Goal: Information Seeking & Learning: Learn about a topic

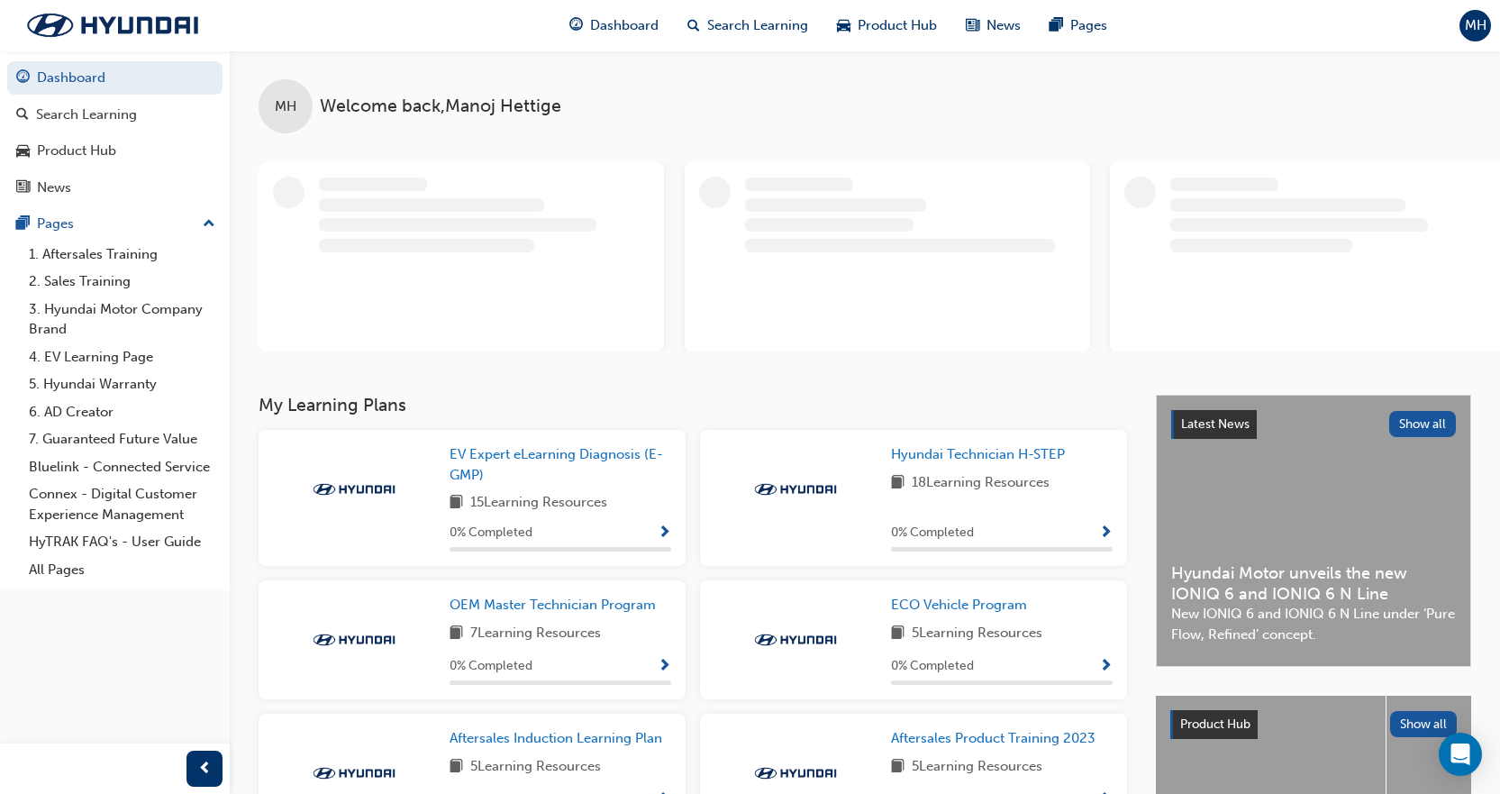
click at [979, 395] on div "MH Welcome back , [PERSON_NAME]" at bounding box center [865, 222] width 1271 height 344
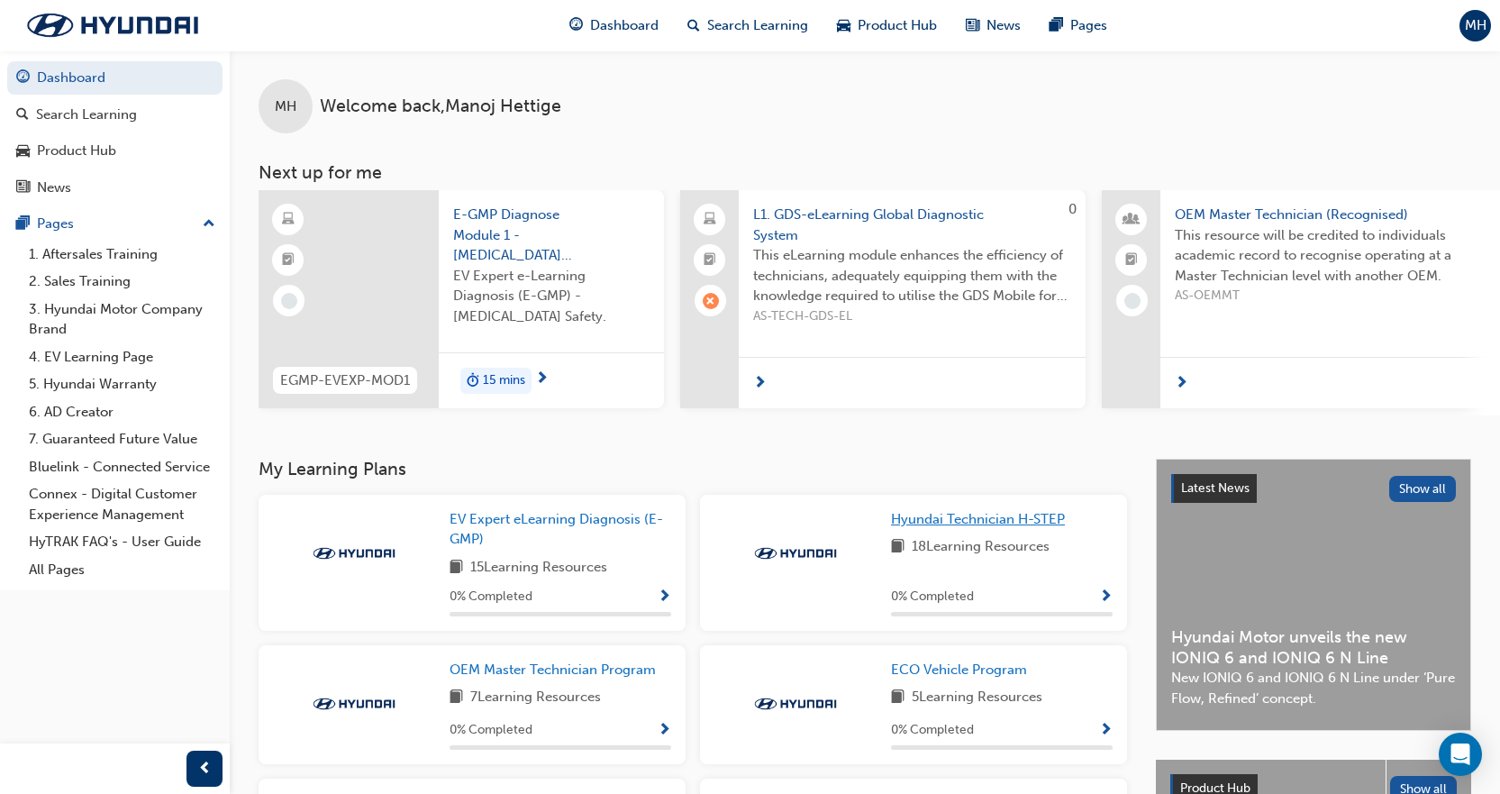
click at [983, 527] on span "Hyundai Technician H-STEP" at bounding box center [978, 519] width 174 height 16
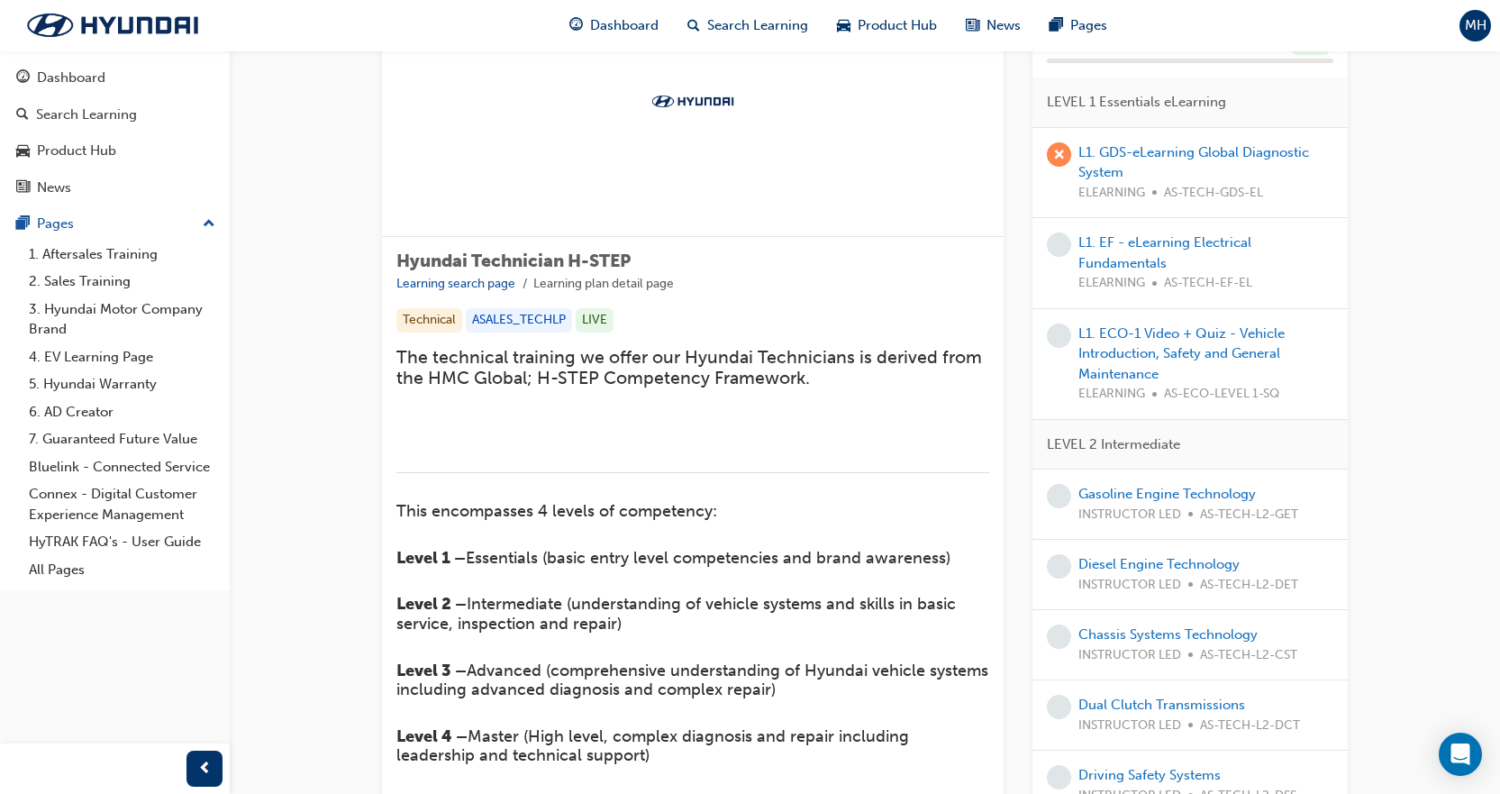
scroll to position [7, 0]
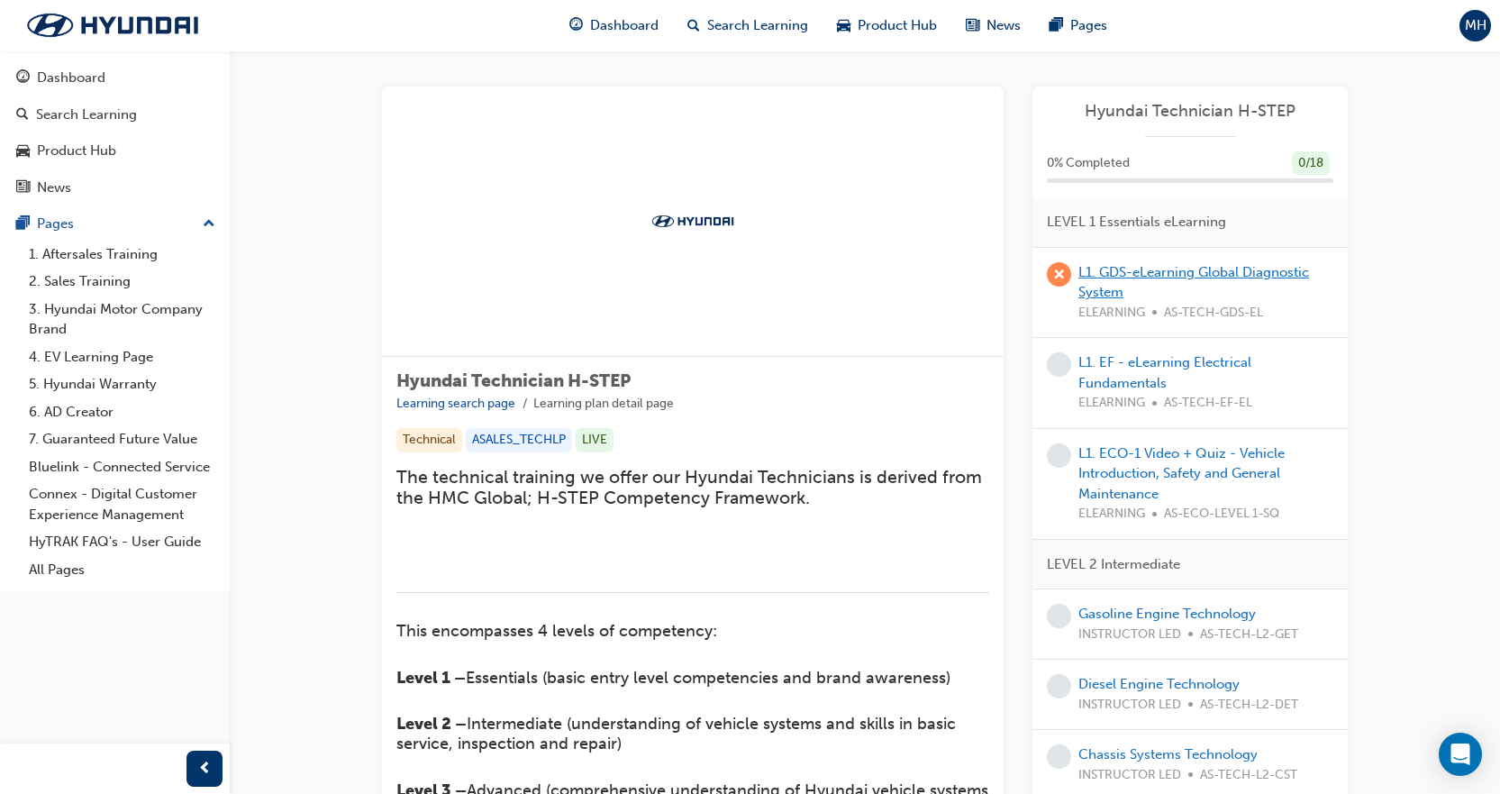
click at [1179, 273] on link "L1. GDS-eLearning Global Diagnostic System" at bounding box center [1194, 282] width 231 height 37
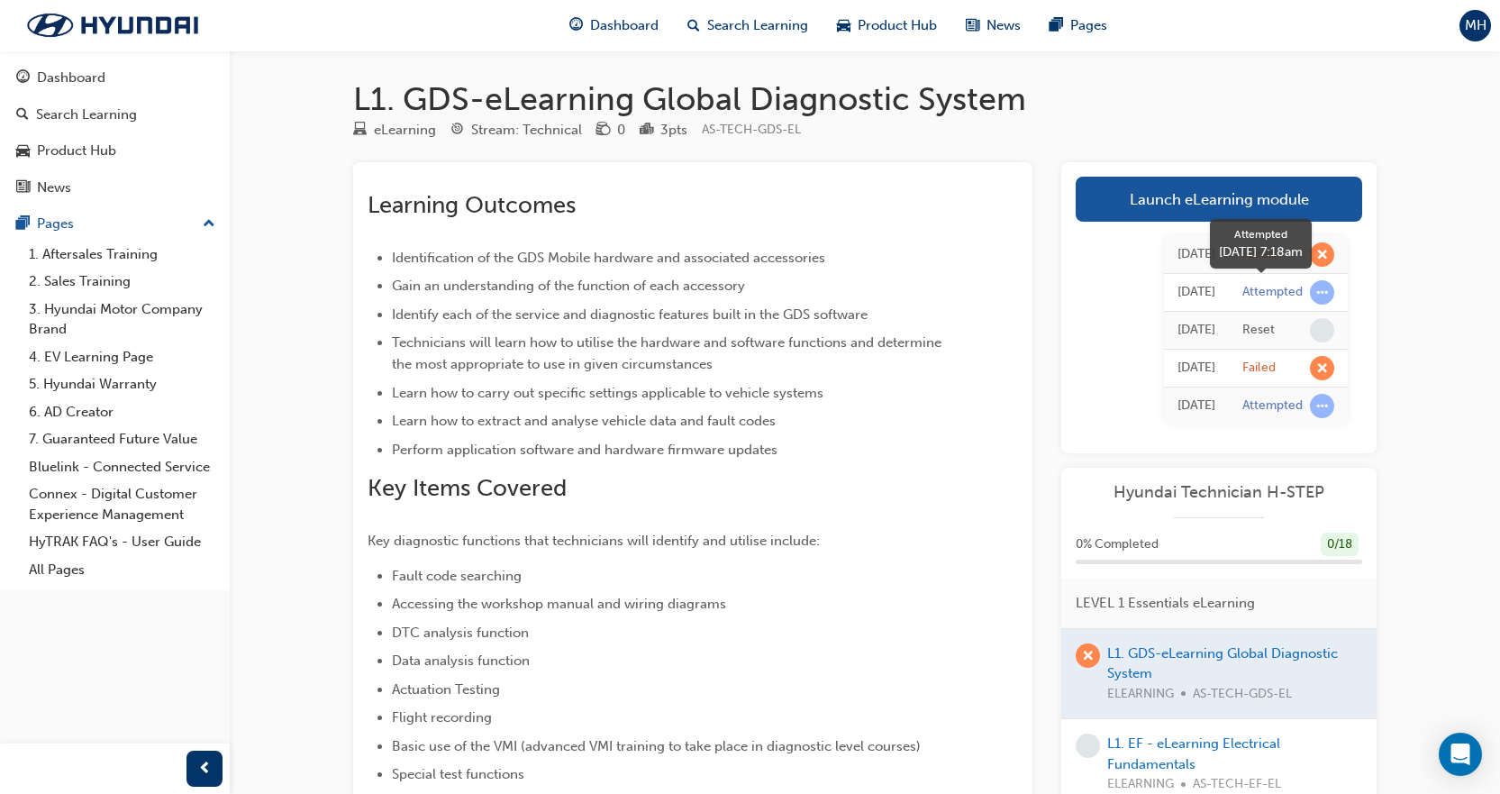
click at [1325, 290] on span "learningRecordVerb_ATTEMPT-icon" at bounding box center [1322, 292] width 24 height 24
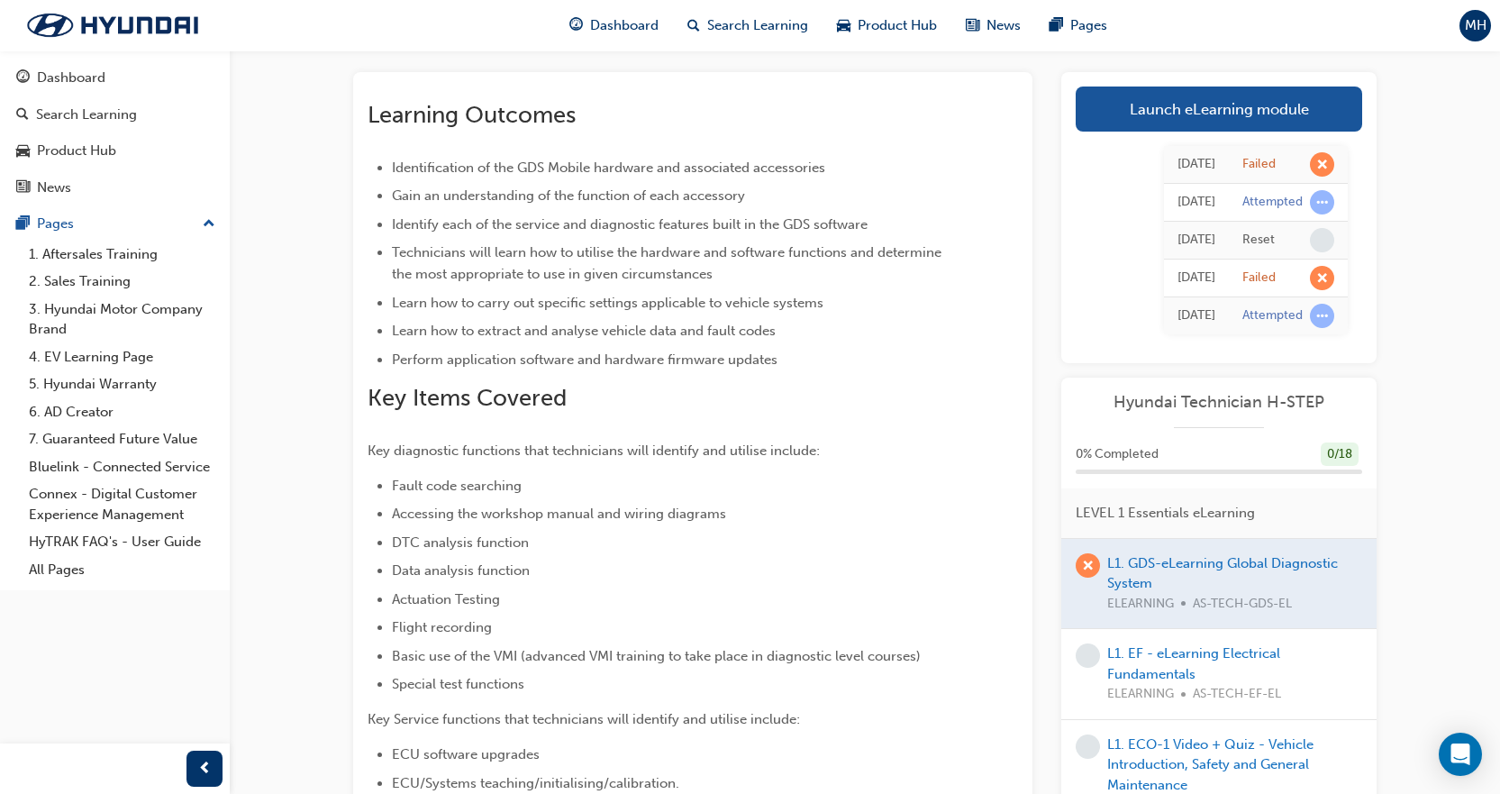
click at [1262, 565] on div at bounding box center [1218, 584] width 315 height 90
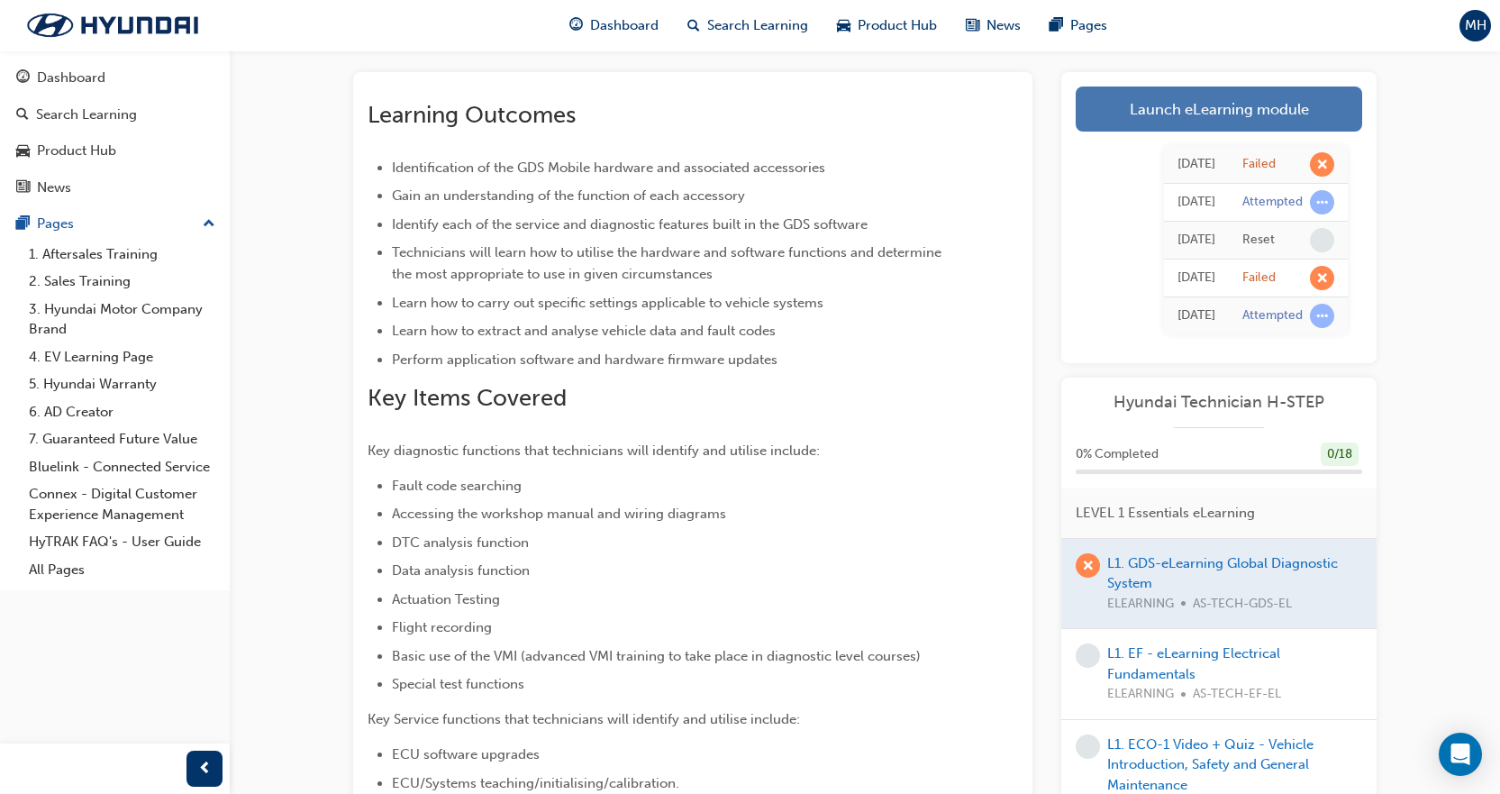
click at [1182, 114] on link "Launch eLearning module" at bounding box center [1219, 109] width 287 height 45
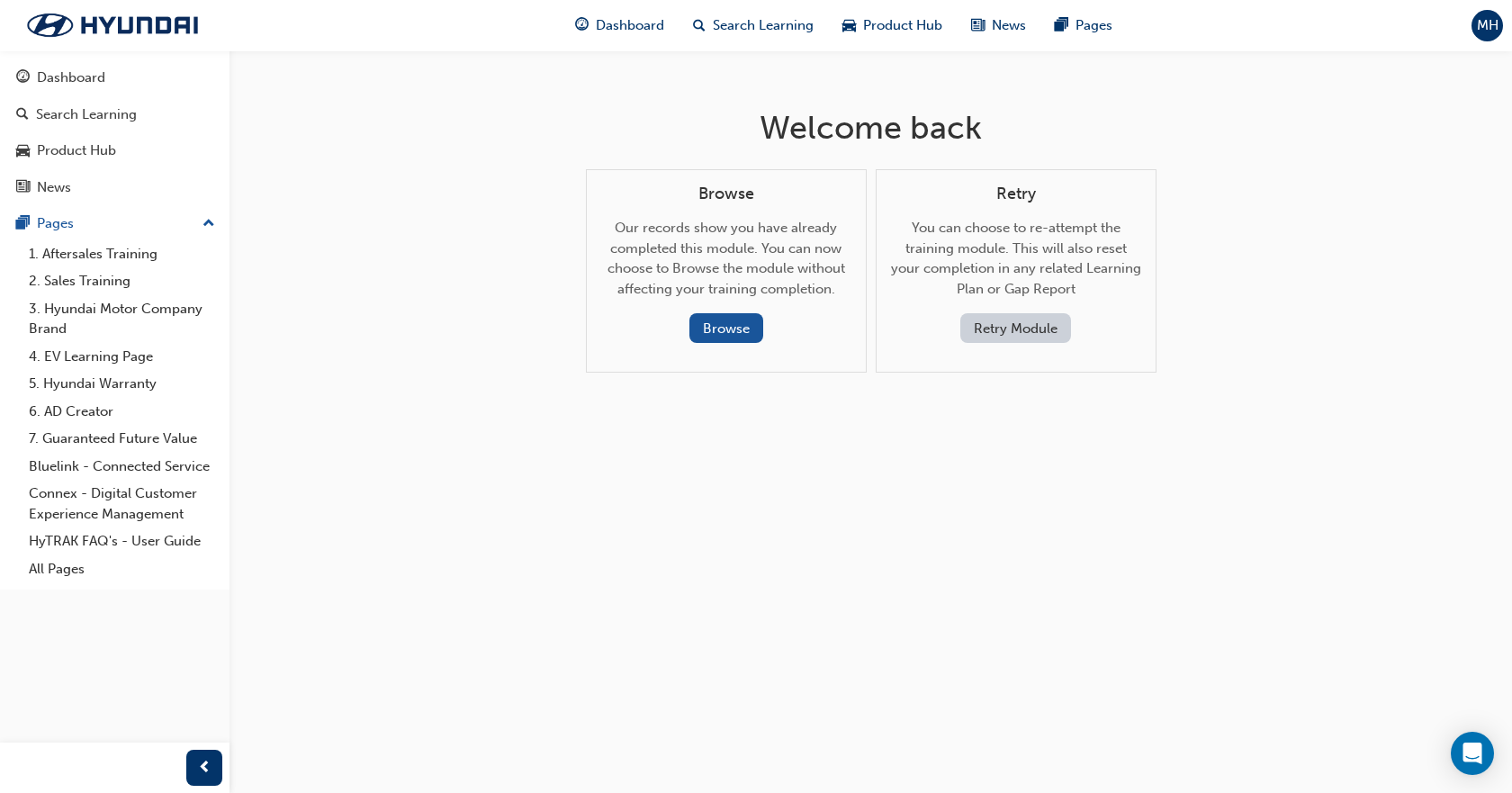
click at [1017, 332] on button "Retry Module" at bounding box center [1015, 329] width 111 height 30
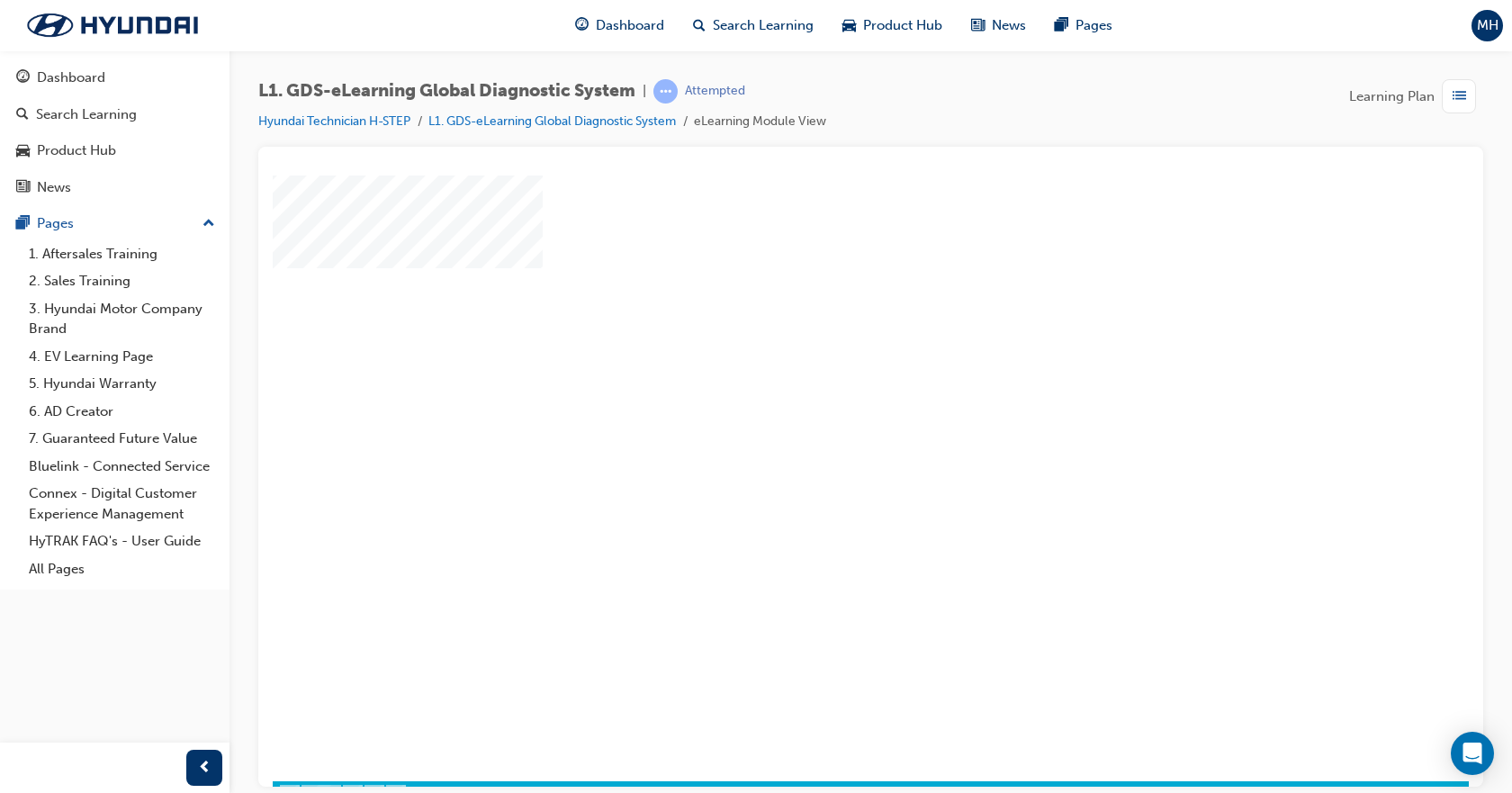
scroll to position [77, 0]
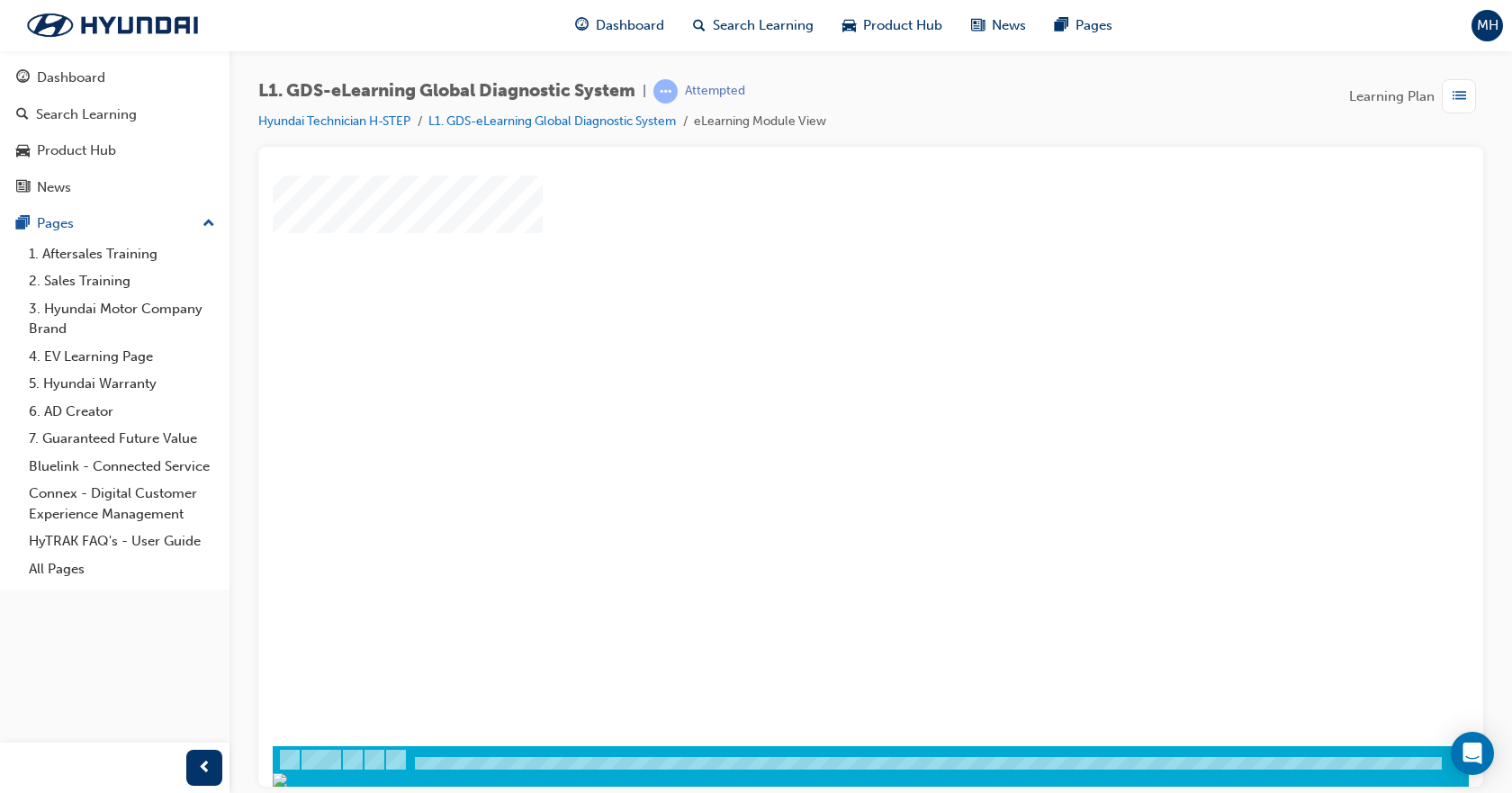
click at [819, 351] on div "play" at bounding box center [819, 351] width 0 height 0
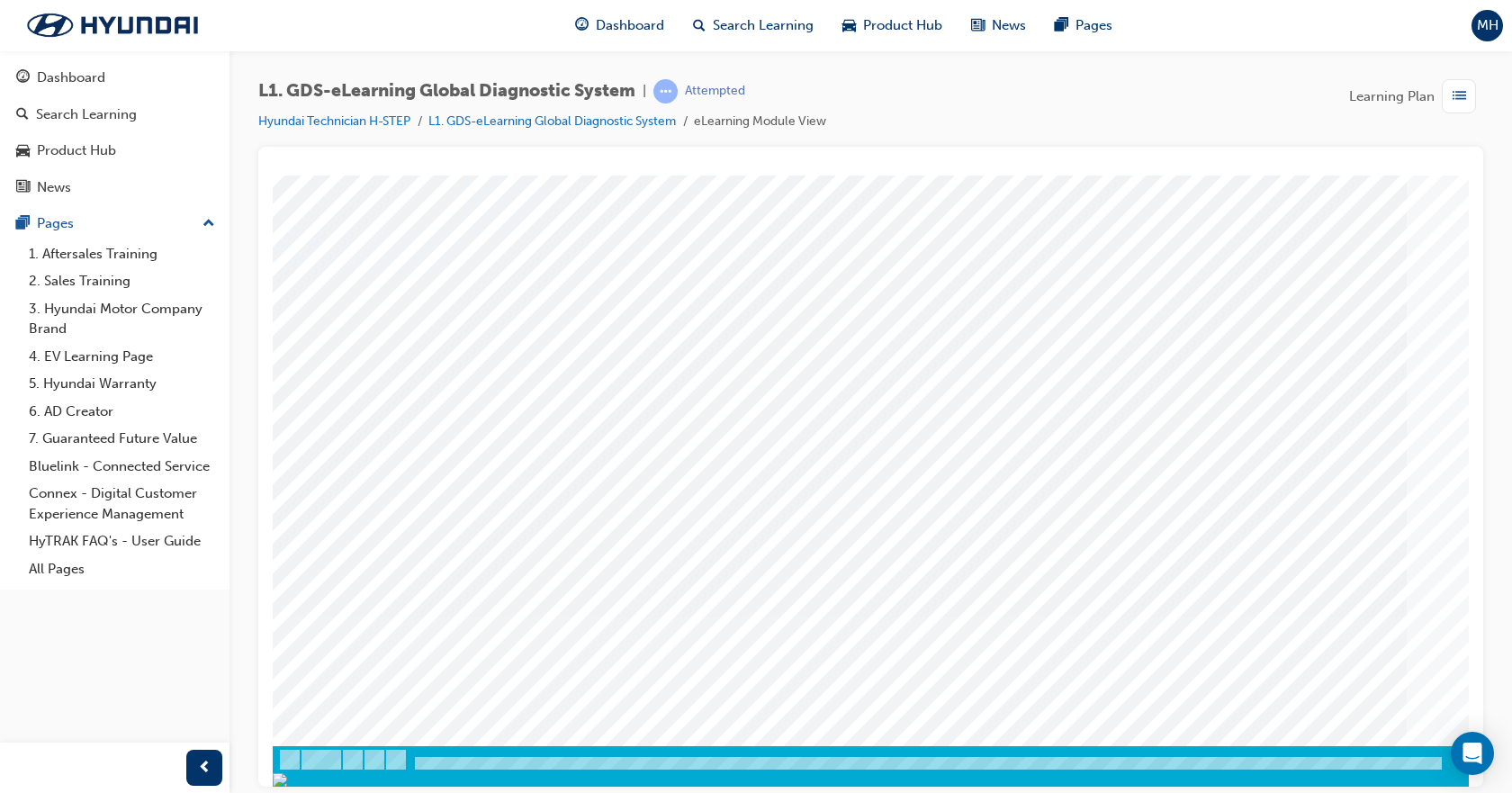
scroll to position [0, 0]
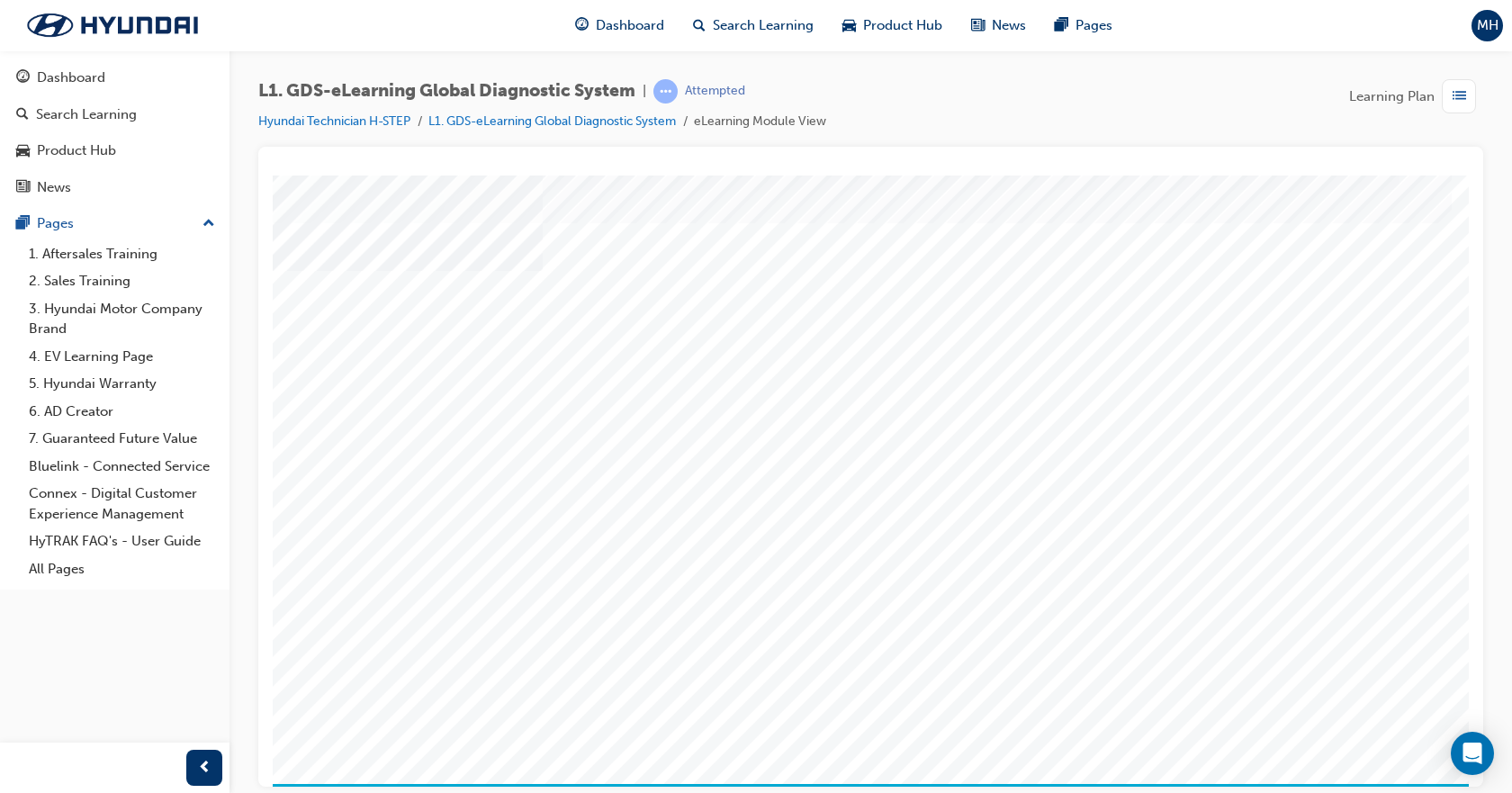
scroll to position [77, 0]
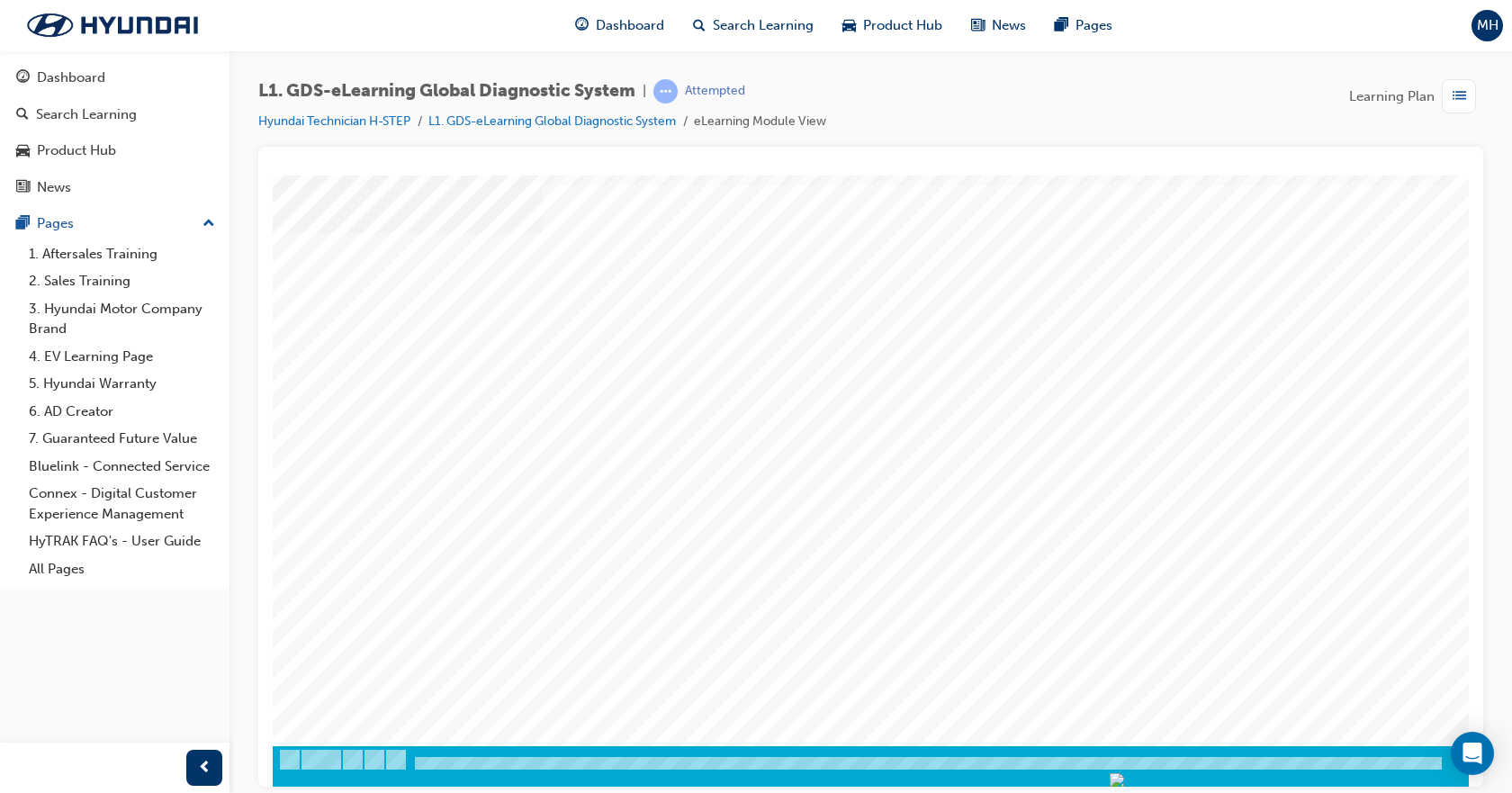
click at [1419, 772] on img "Progress, Slide 1 of 83" at bounding box center [1387, 779] width 220 height 14
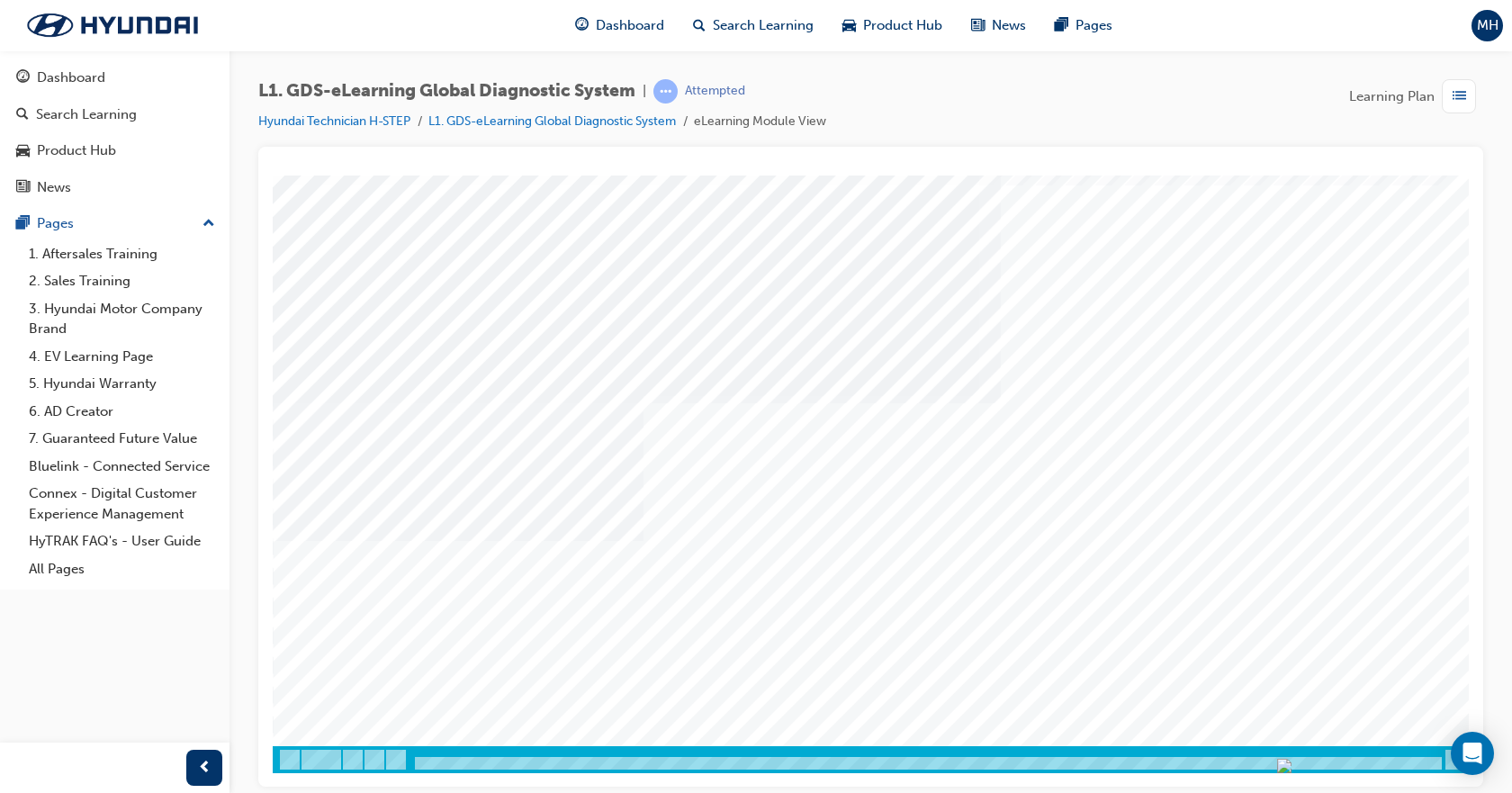
click at [1291, 759] on img "Progress, Slide 1 of 83" at bounding box center [1284, 765] width 14 height 14
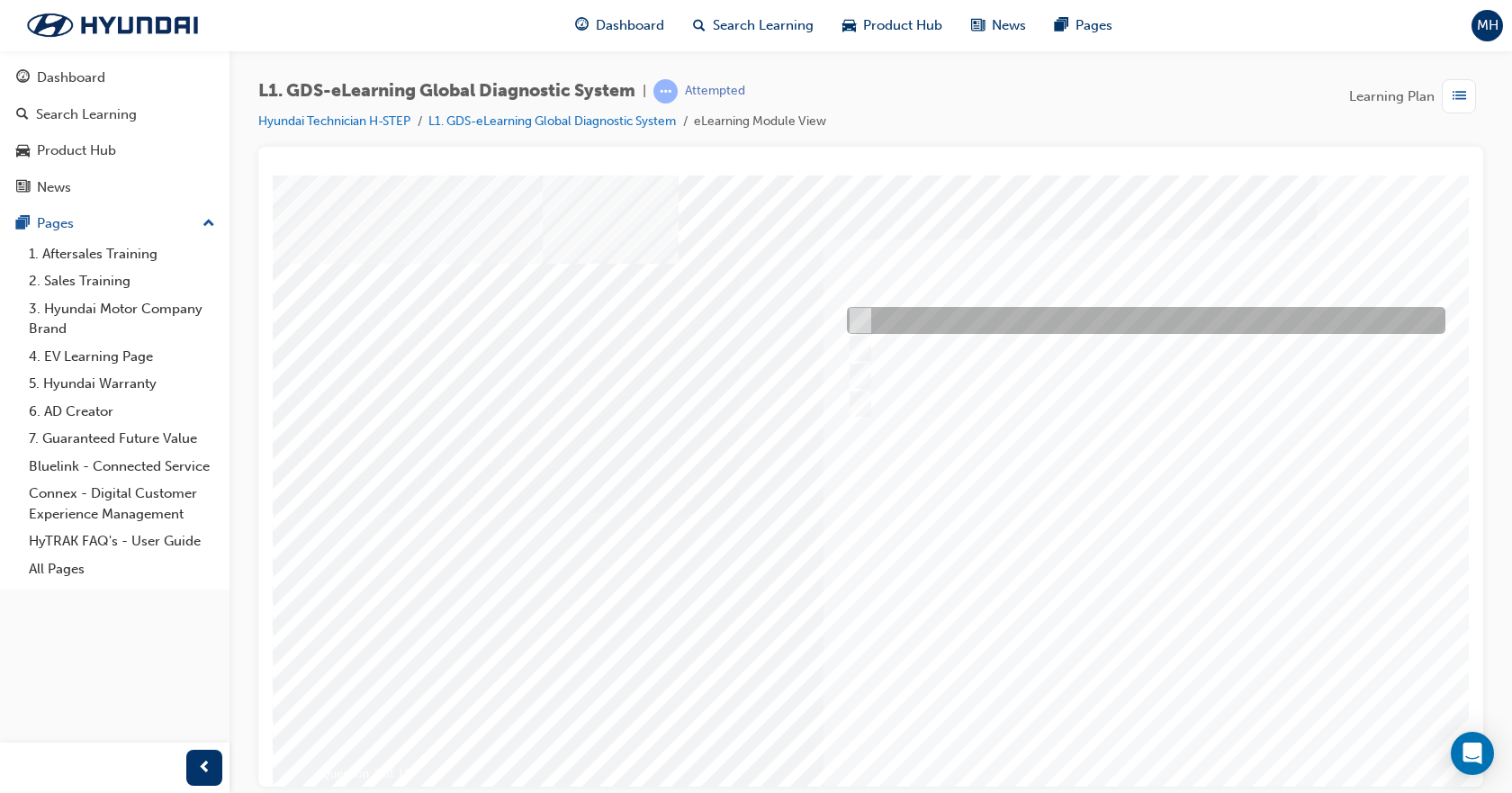
click at [887, 329] on div at bounding box center [1140, 320] width 598 height 27
radio input "true"
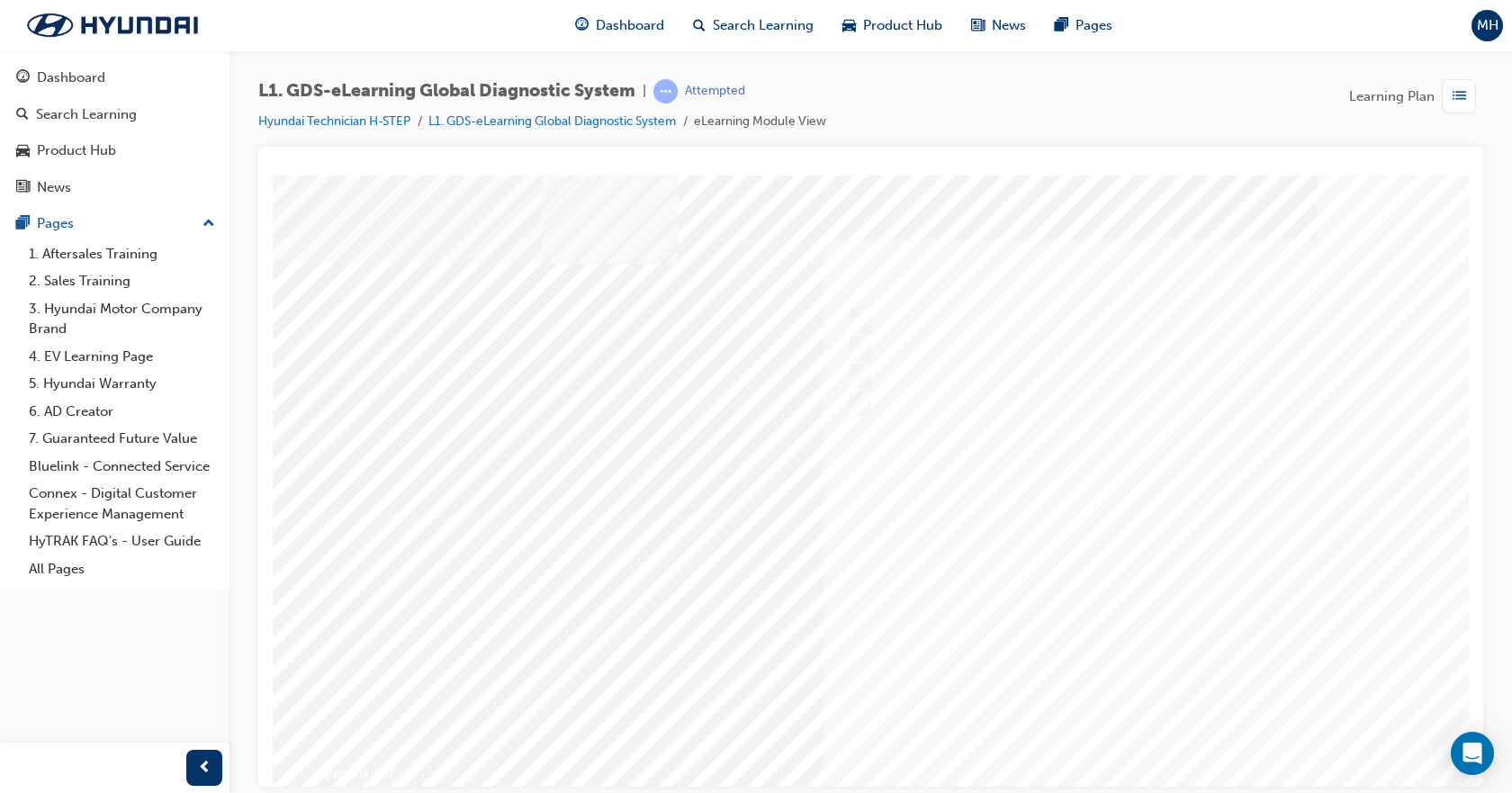
click at [1170, 749] on div at bounding box center [884, 512] width 1223 height 675
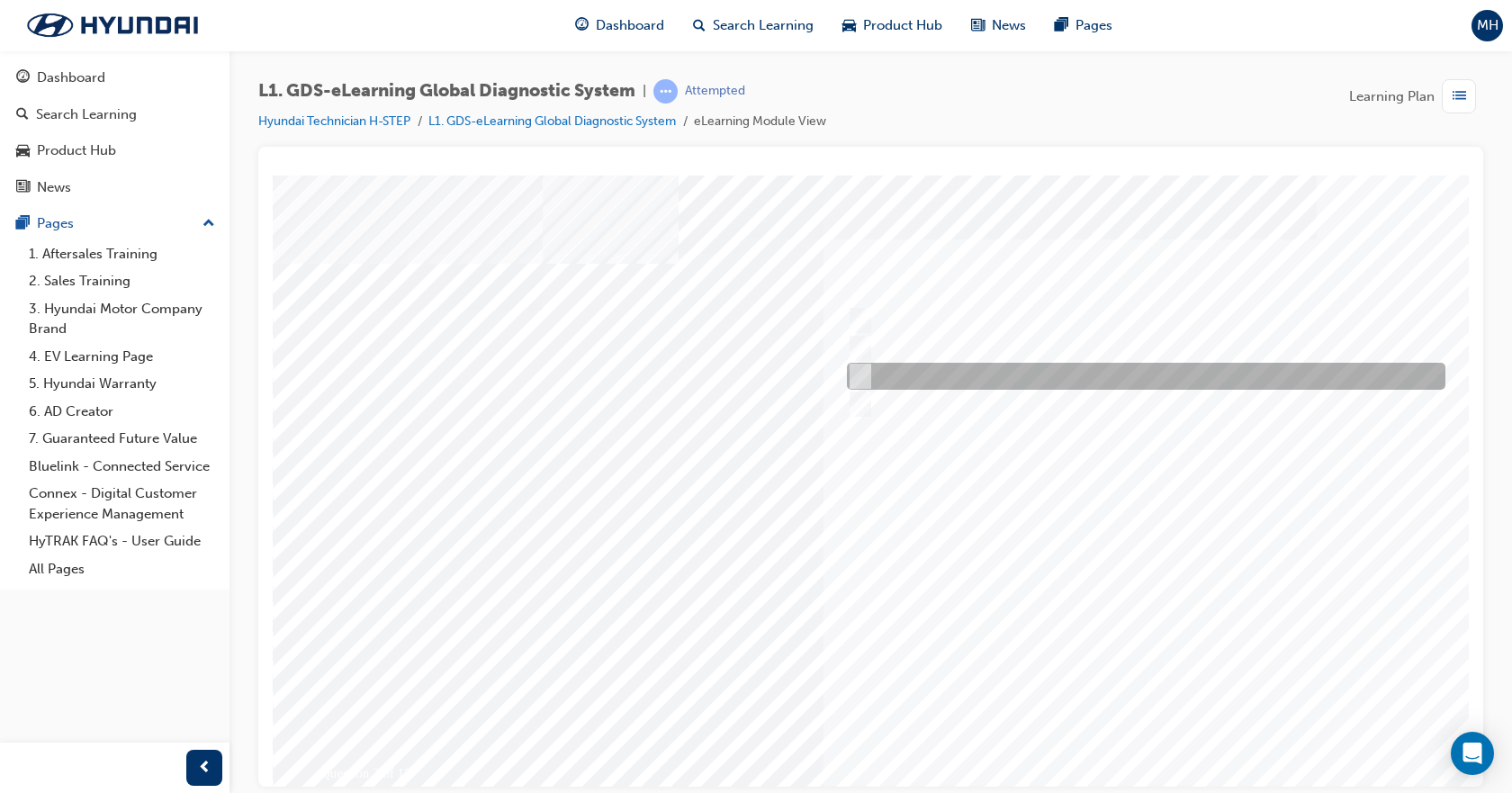
click at [1006, 374] on div at bounding box center [1140, 376] width 598 height 27
radio input "true"
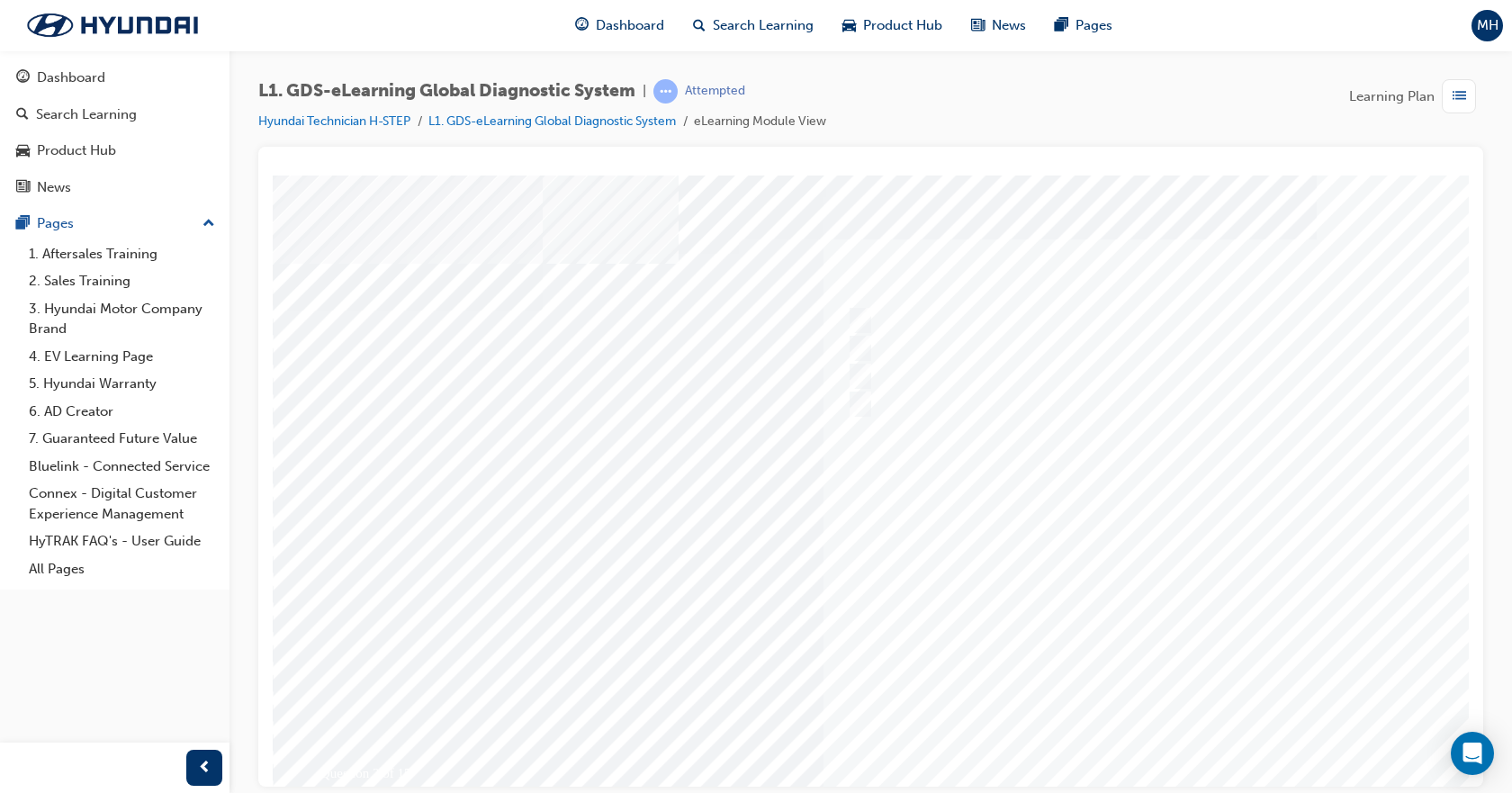
click at [1186, 553] on div at bounding box center [884, 512] width 1223 height 675
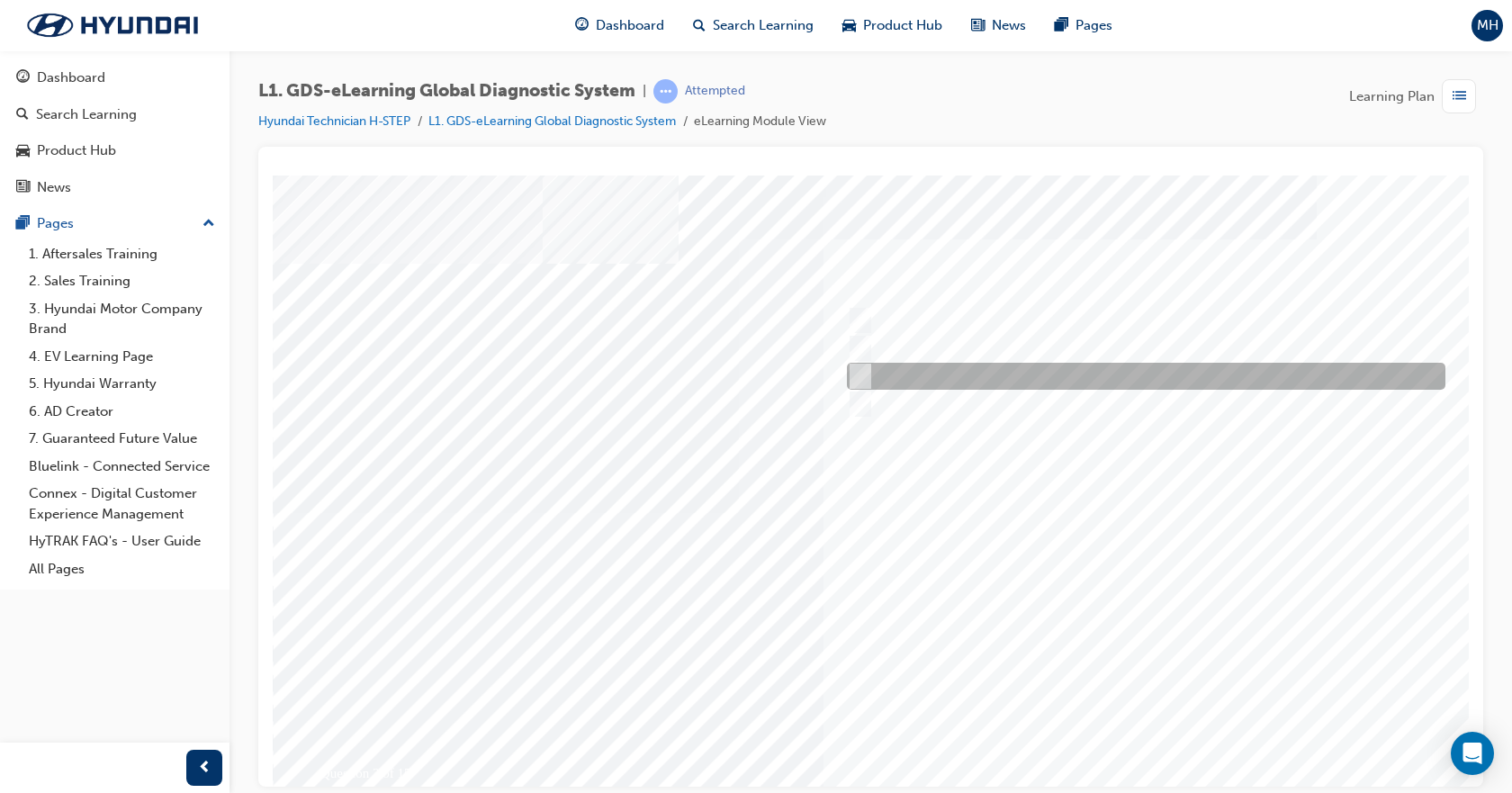
click at [862, 371] on input "Smart EV Solution" at bounding box center [856, 377] width 20 height 20
checkbox input "true"
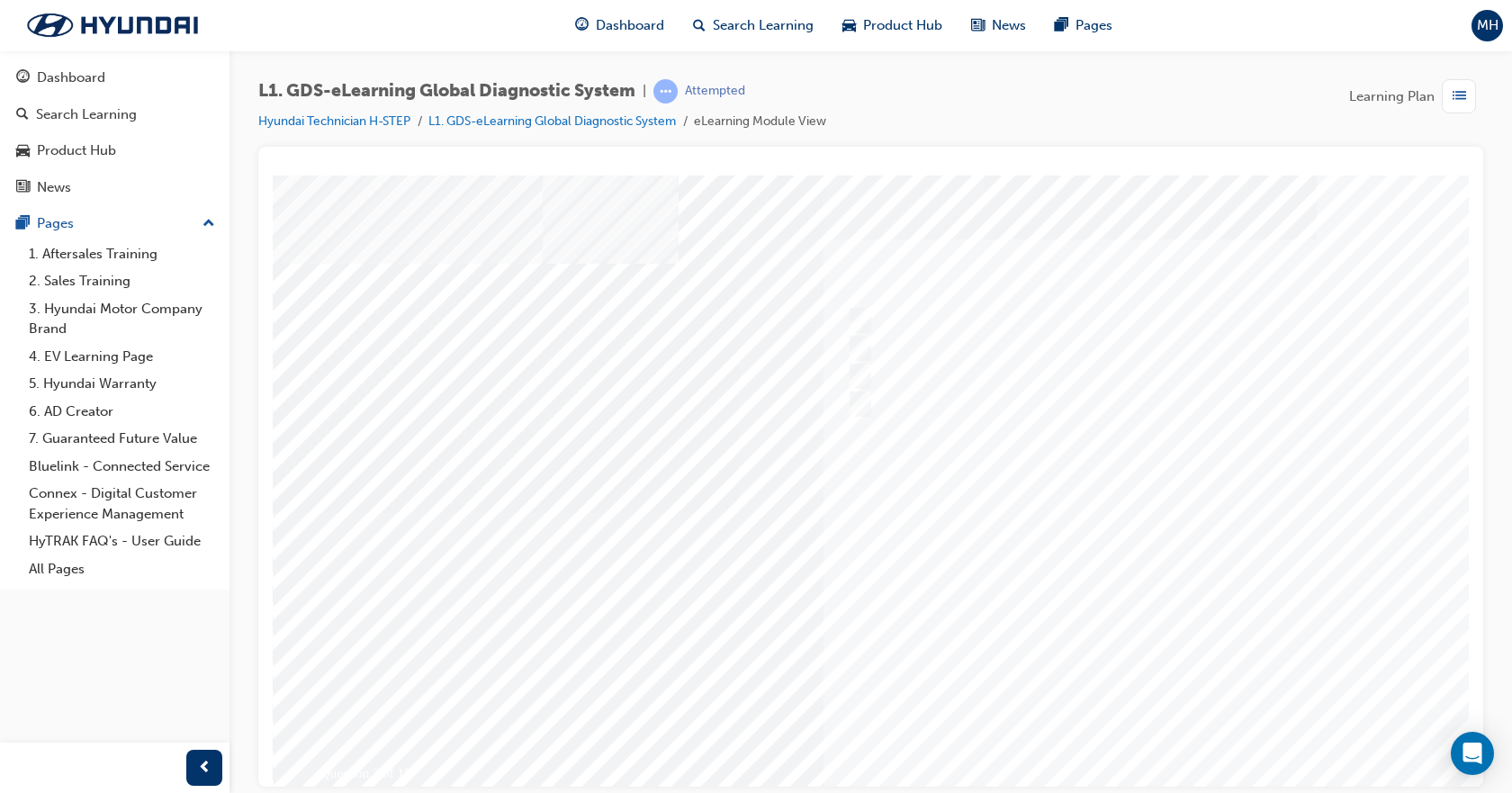
click at [1110, 609] on div at bounding box center [884, 512] width 1223 height 675
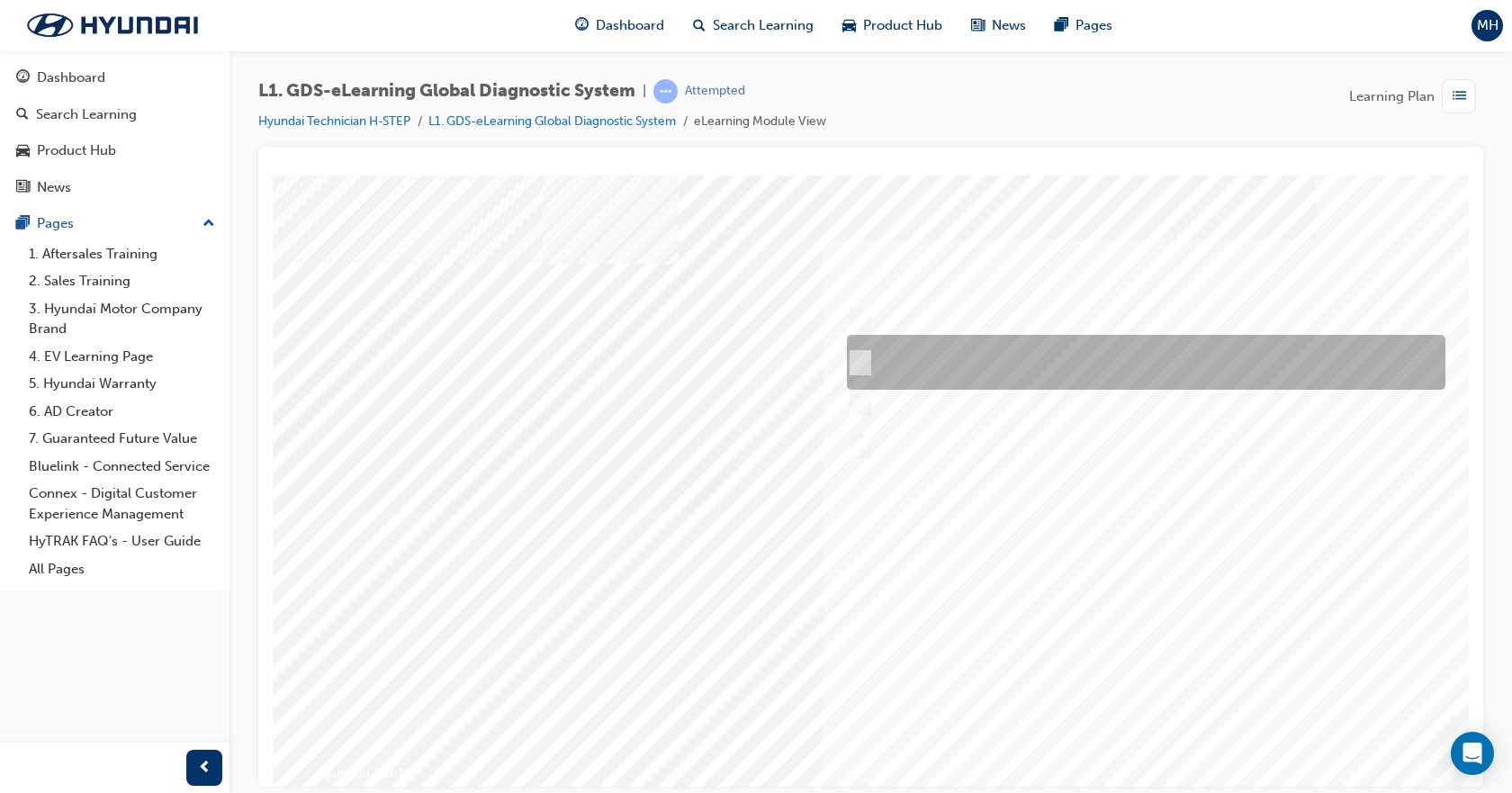
click at [936, 363] on div at bounding box center [1140, 362] width 598 height 55
radio input "true"
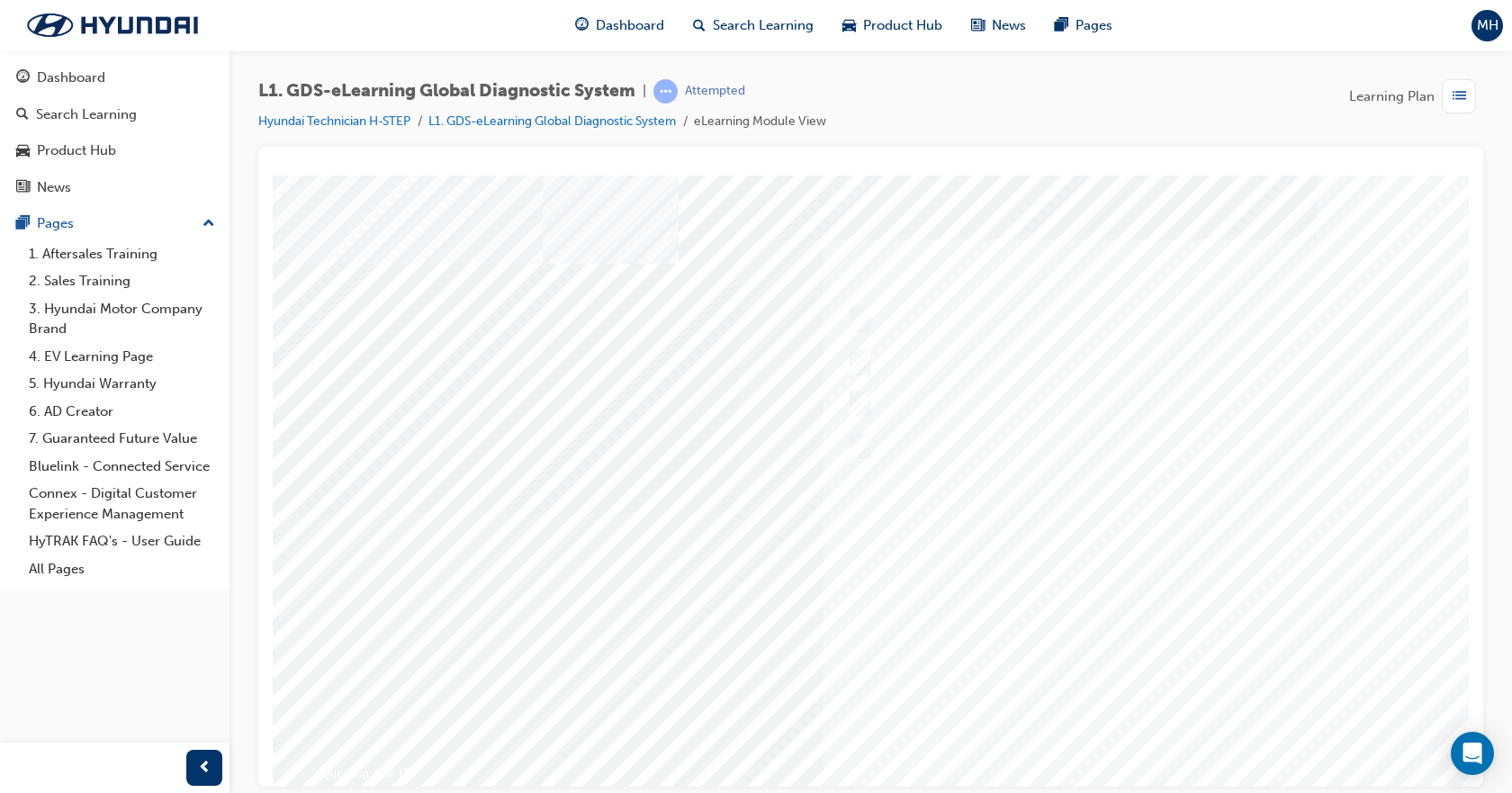
click at [1154, 516] on div at bounding box center [884, 512] width 1223 height 675
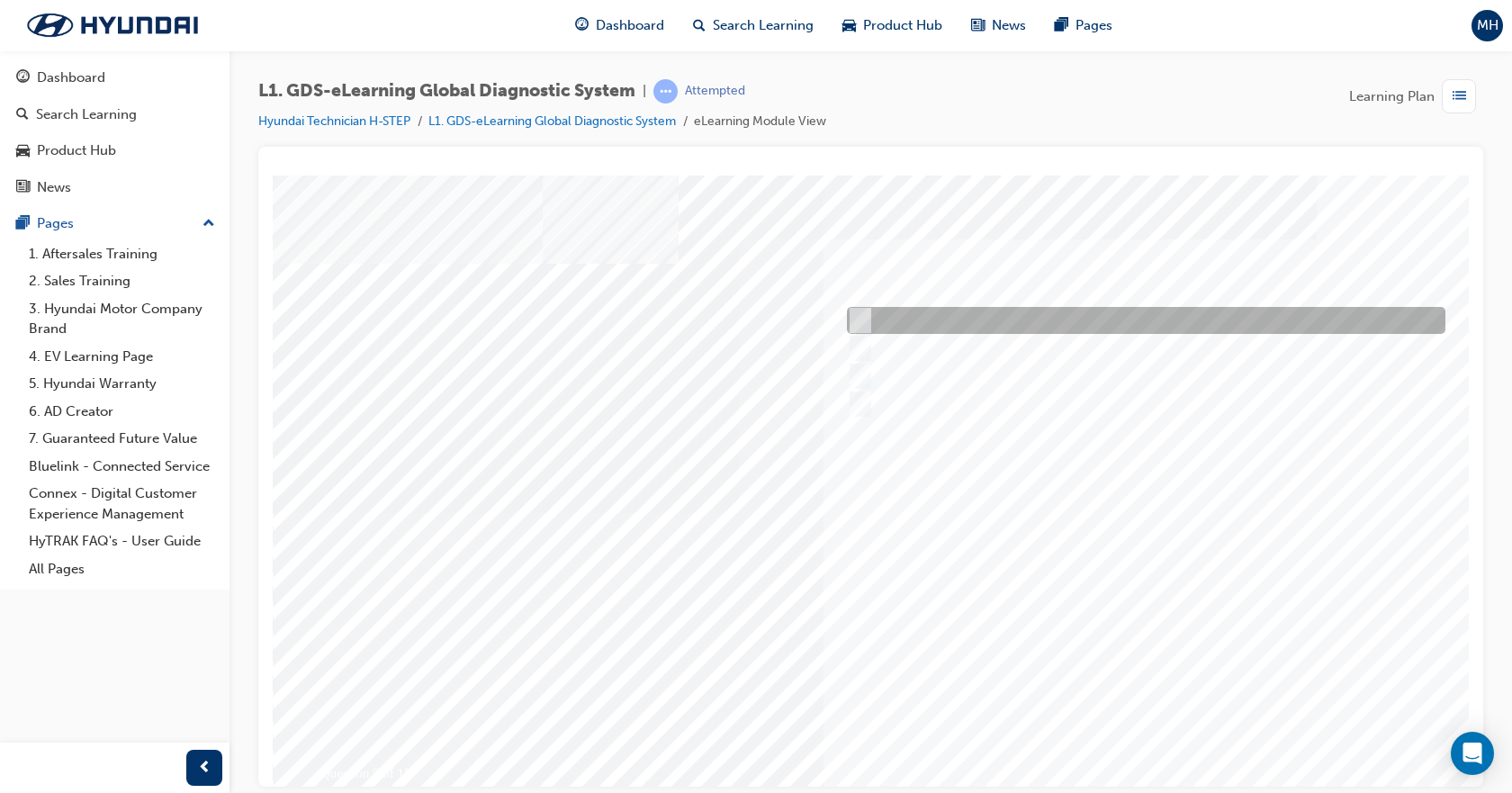
click at [896, 320] on div at bounding box center [1140, 320] width 598 height 27
checkbox input "true"
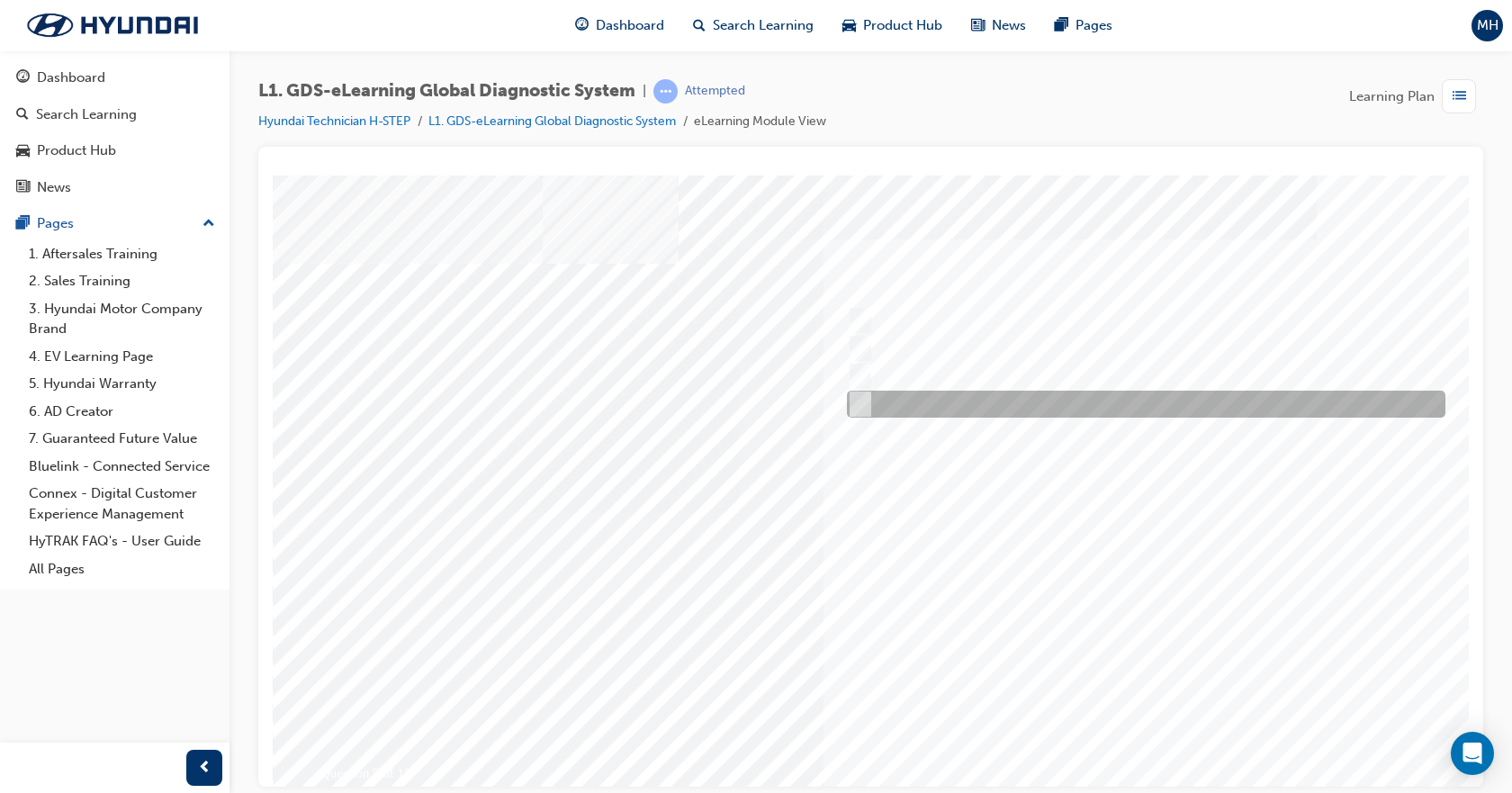
click at [896, 400] on div at bounding box center [1140, 403] width 598 height 27
checkbox input "true"
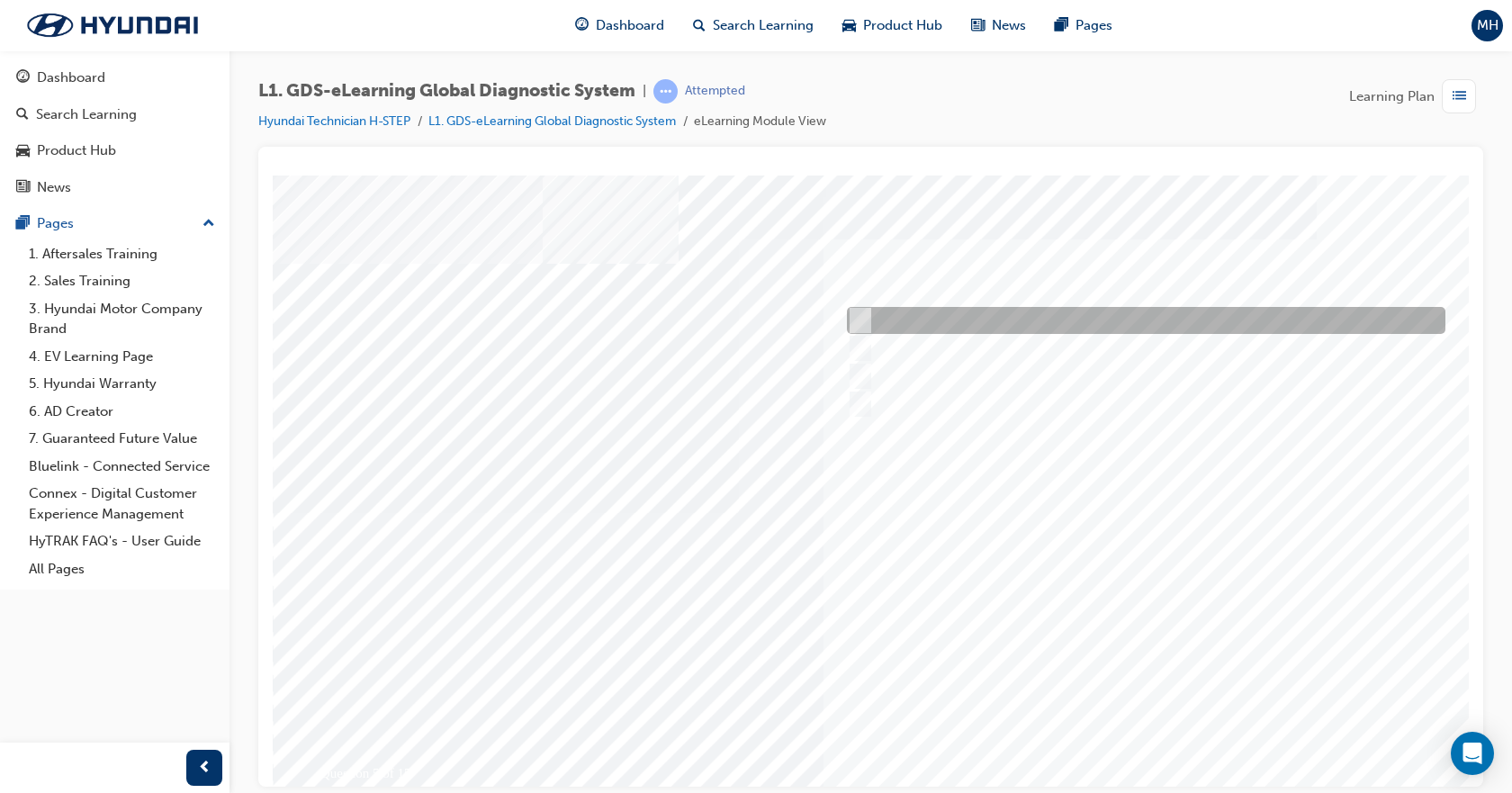
click at [910, 318] on div at bounding box center [1140, 320] width 598 height 27
checkbox input "false"
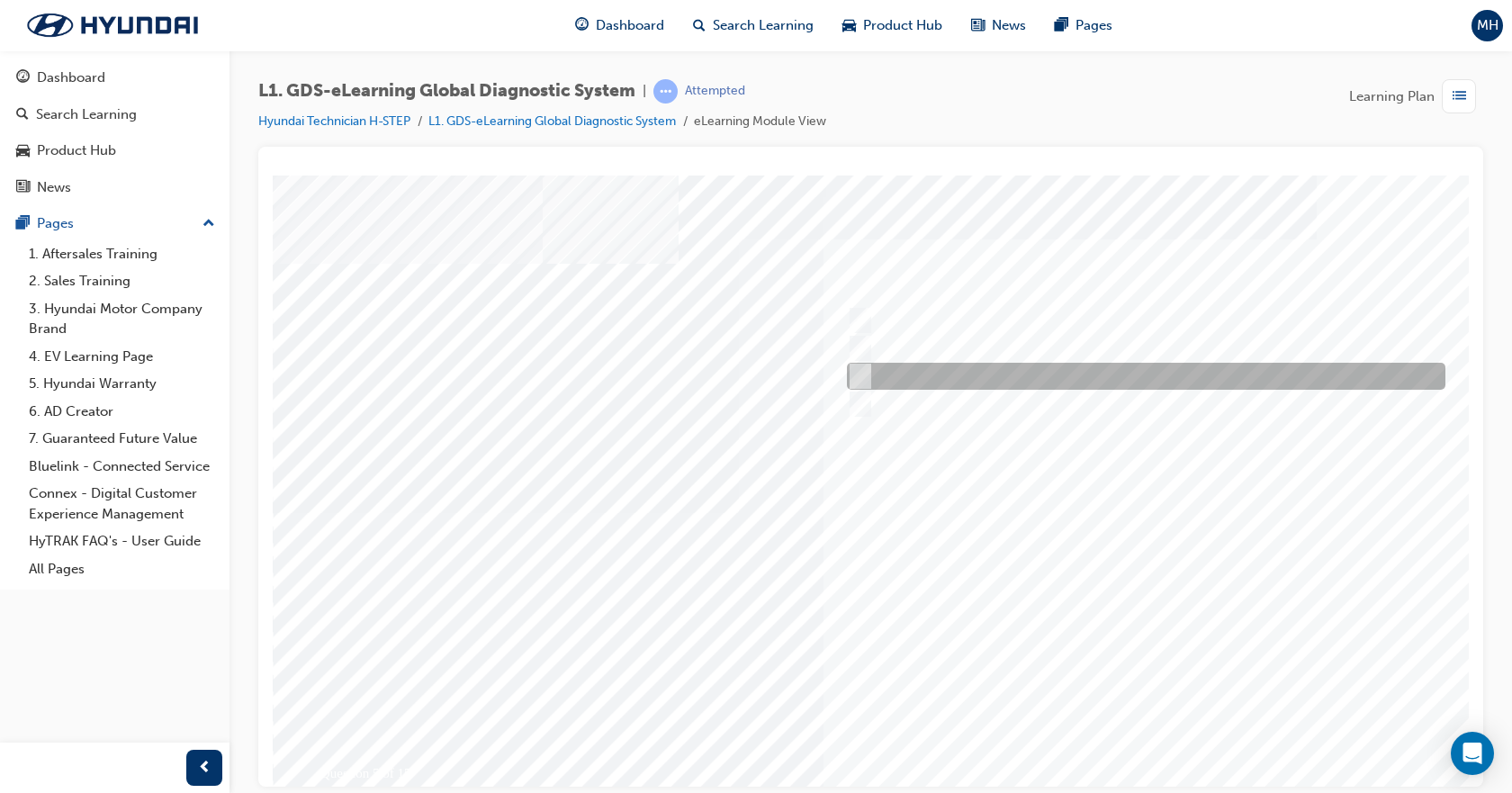
click at [915, 369] on div at bounding box center [1140, 376] width 598 height 27
checkbox input "true"
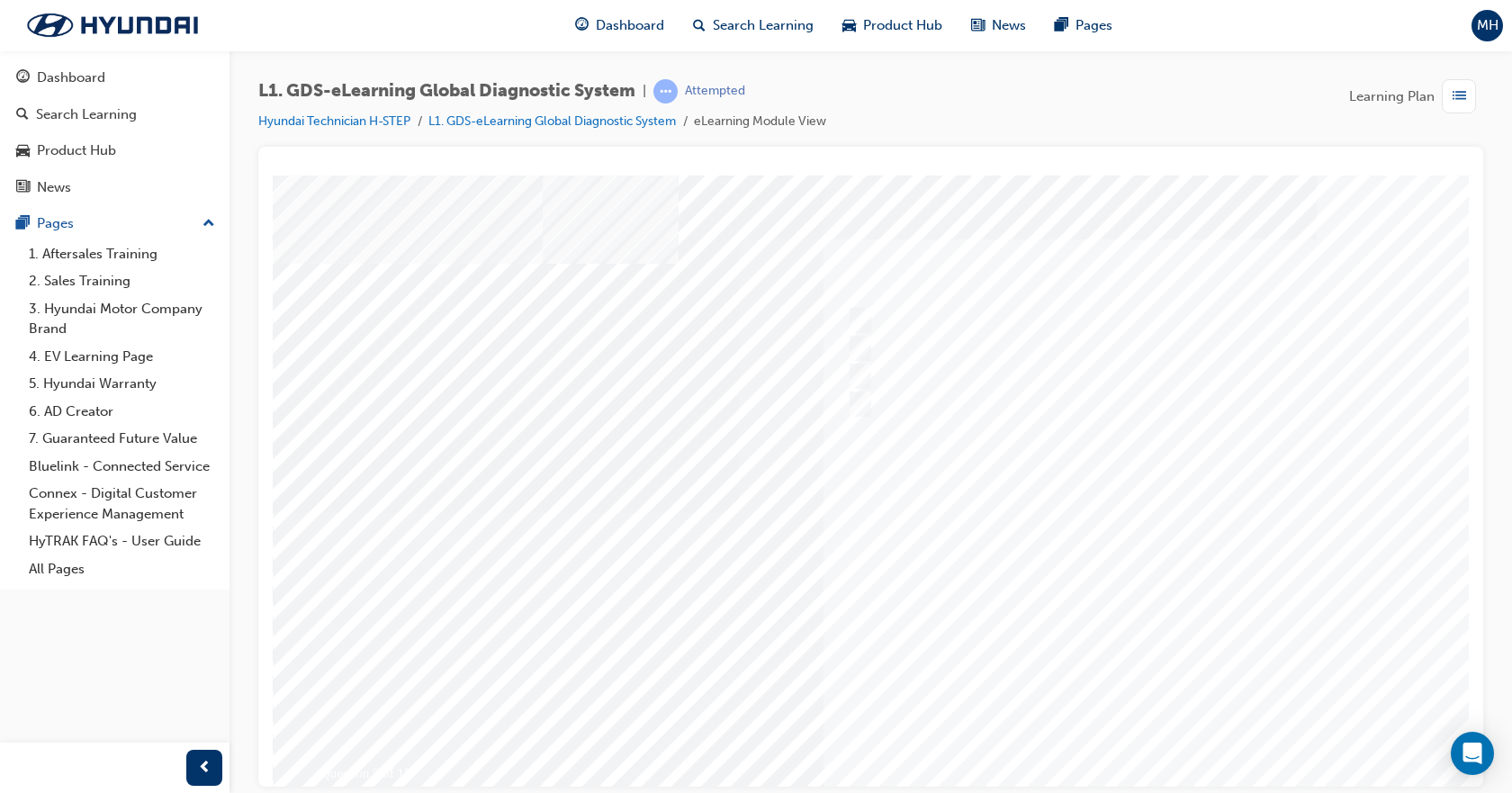
click at [1169, 596] on div at bounding box center [884, 512] width 1223 height 675
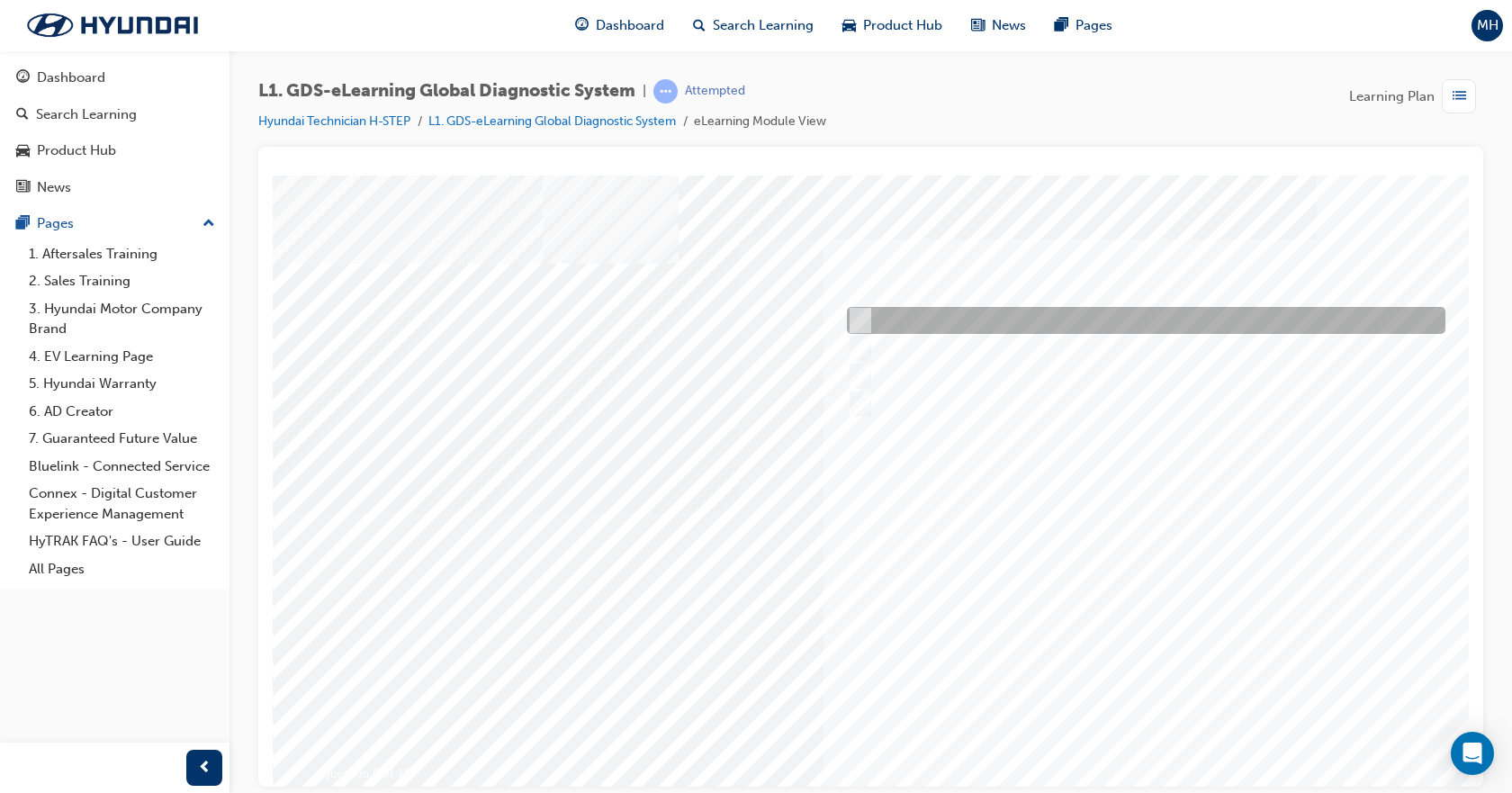
click at [952, 314] on div at bounding box center [1140, 320] width 598 height 27
checkbox input "true"
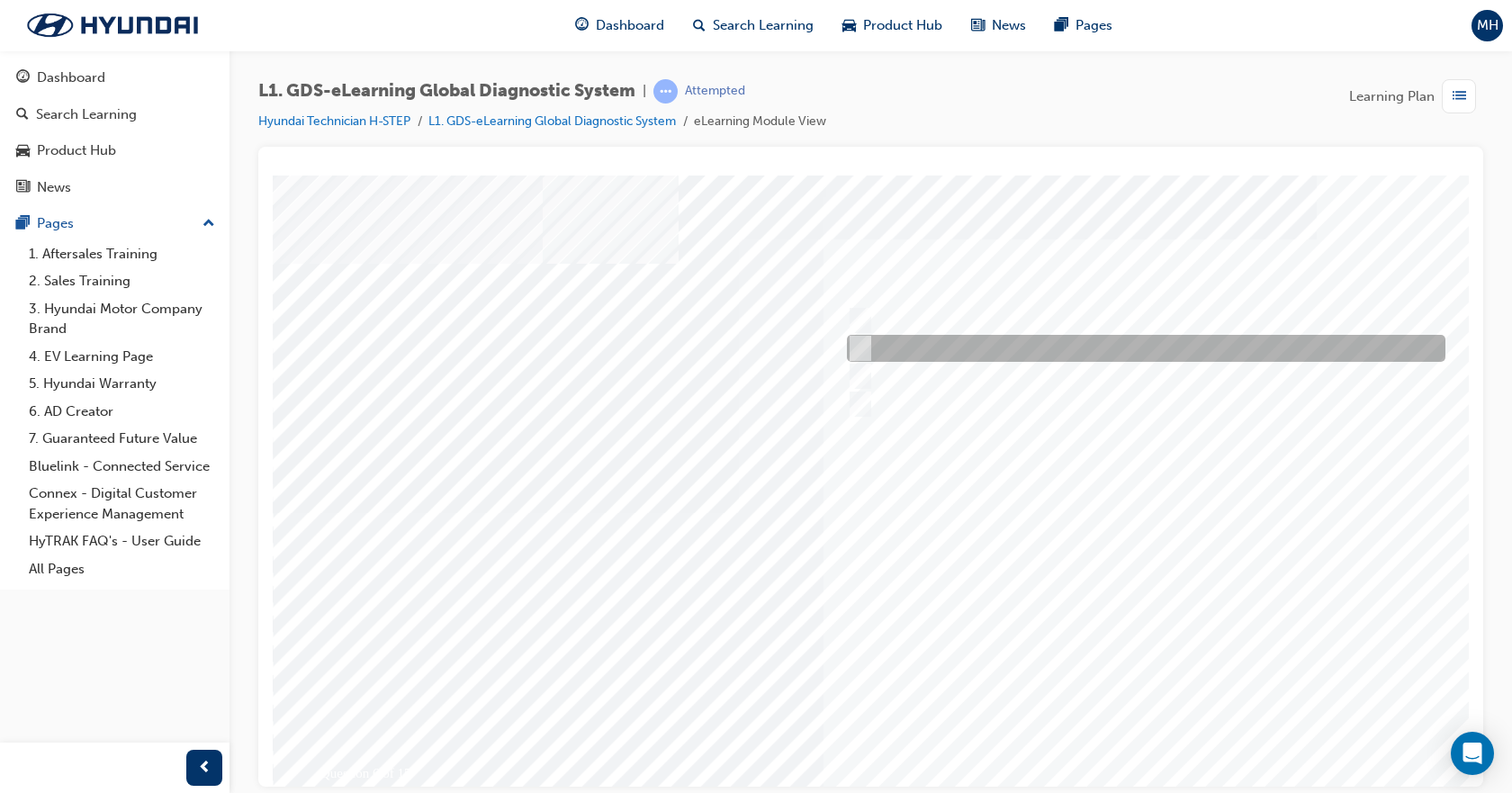
click at [954, 346] on div at bounding box center [1140, 348] width 598 height 27
checkbox input "true"
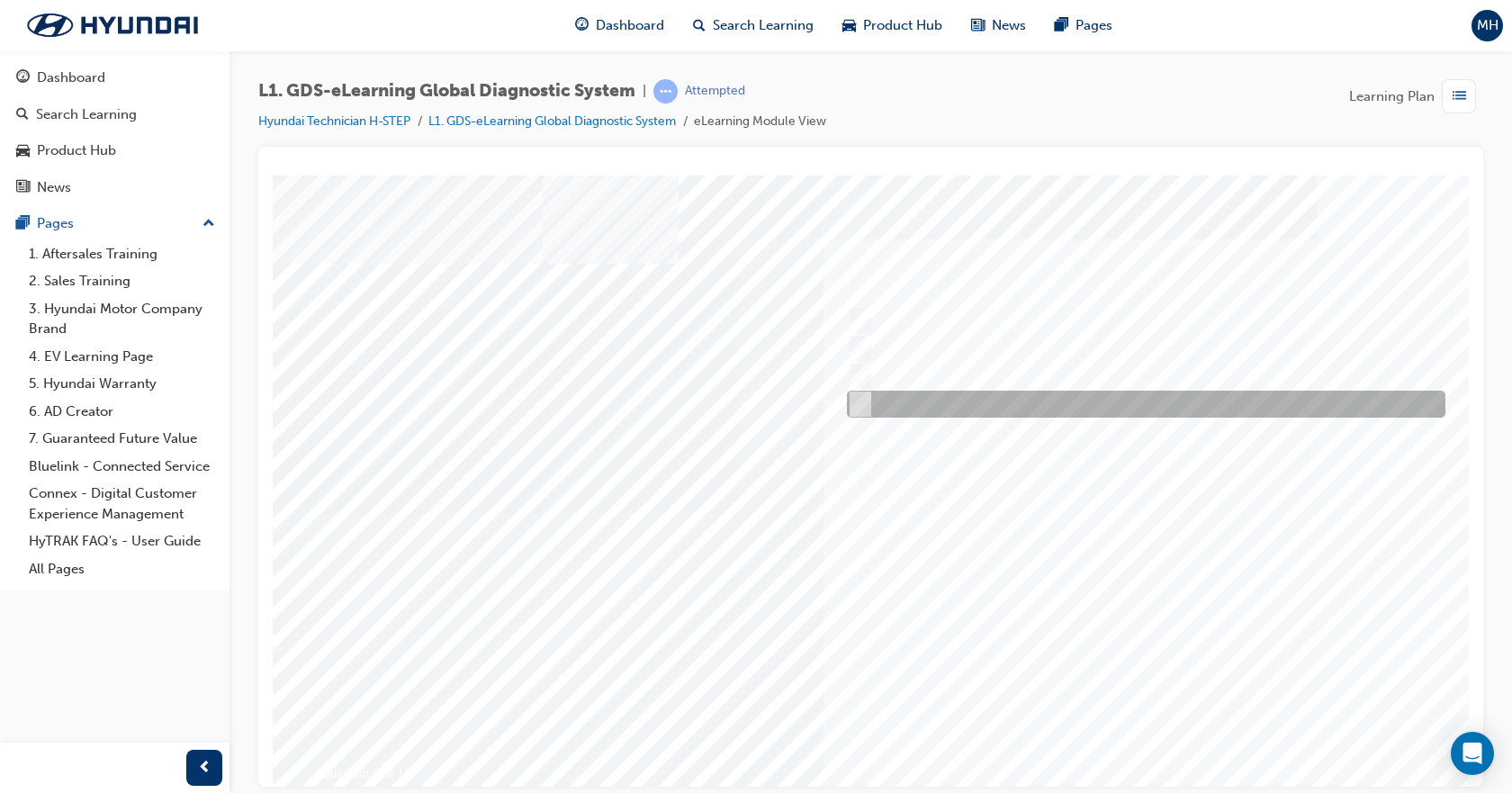
click at [954, 410] on div at bounding box center [1140, 403] width 598 height 27
checkbox input "true"
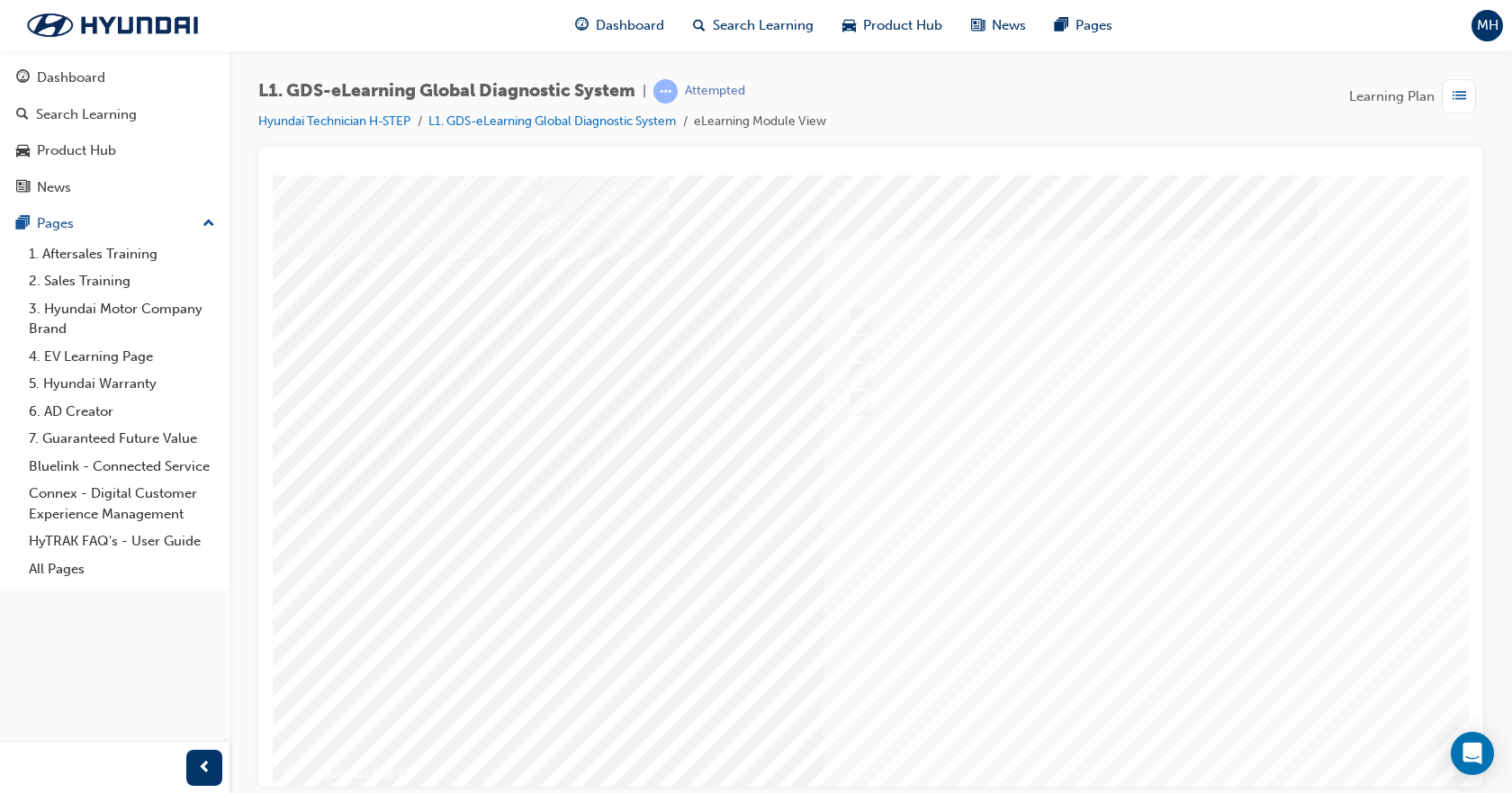
click at [1118, 595] on div at bounding box center [884, 512] width 1223 height 675
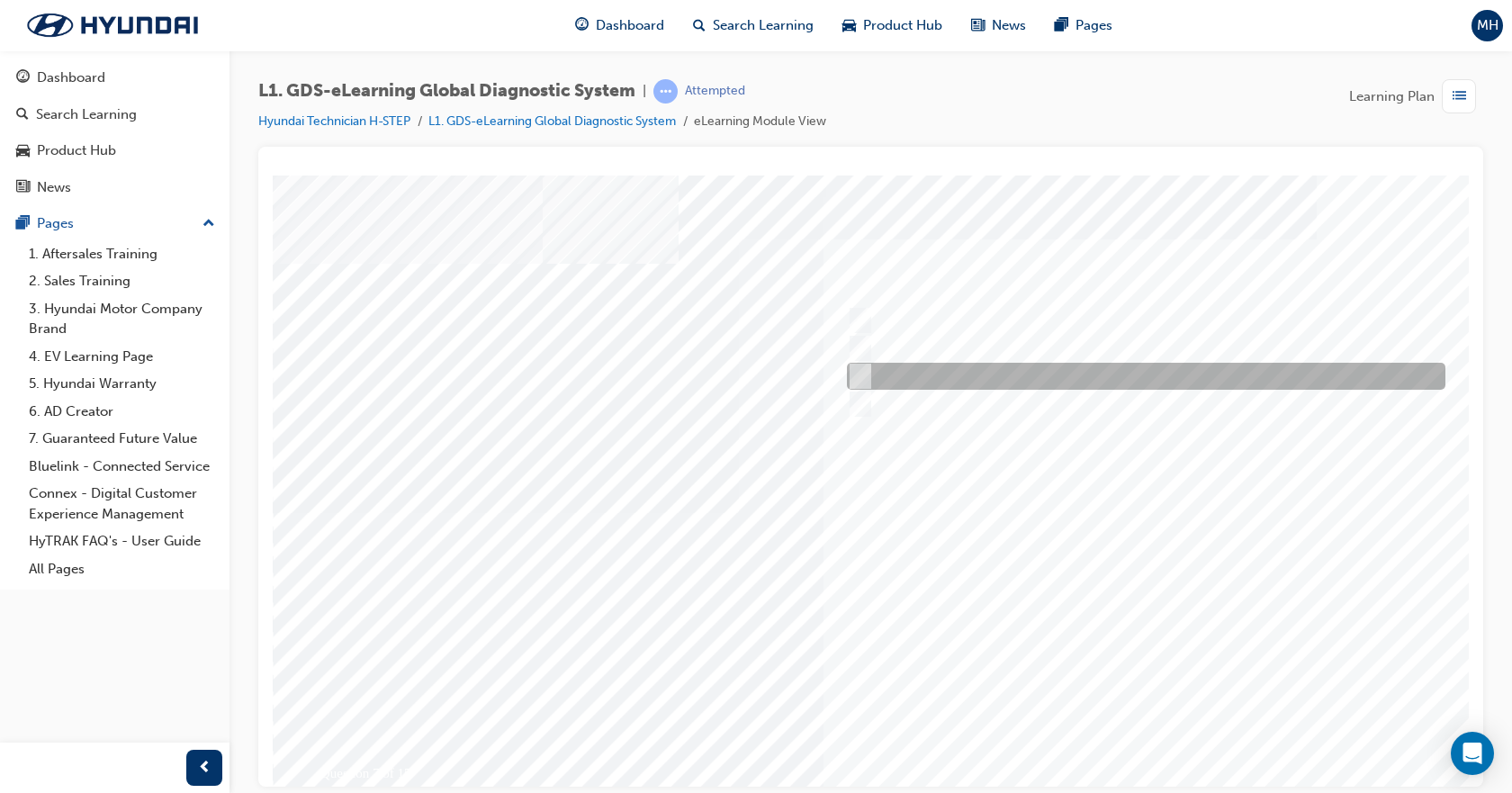
click at [922, 373] on div at bounding box center [1140, 376] width 598 height 27
radio input "true"
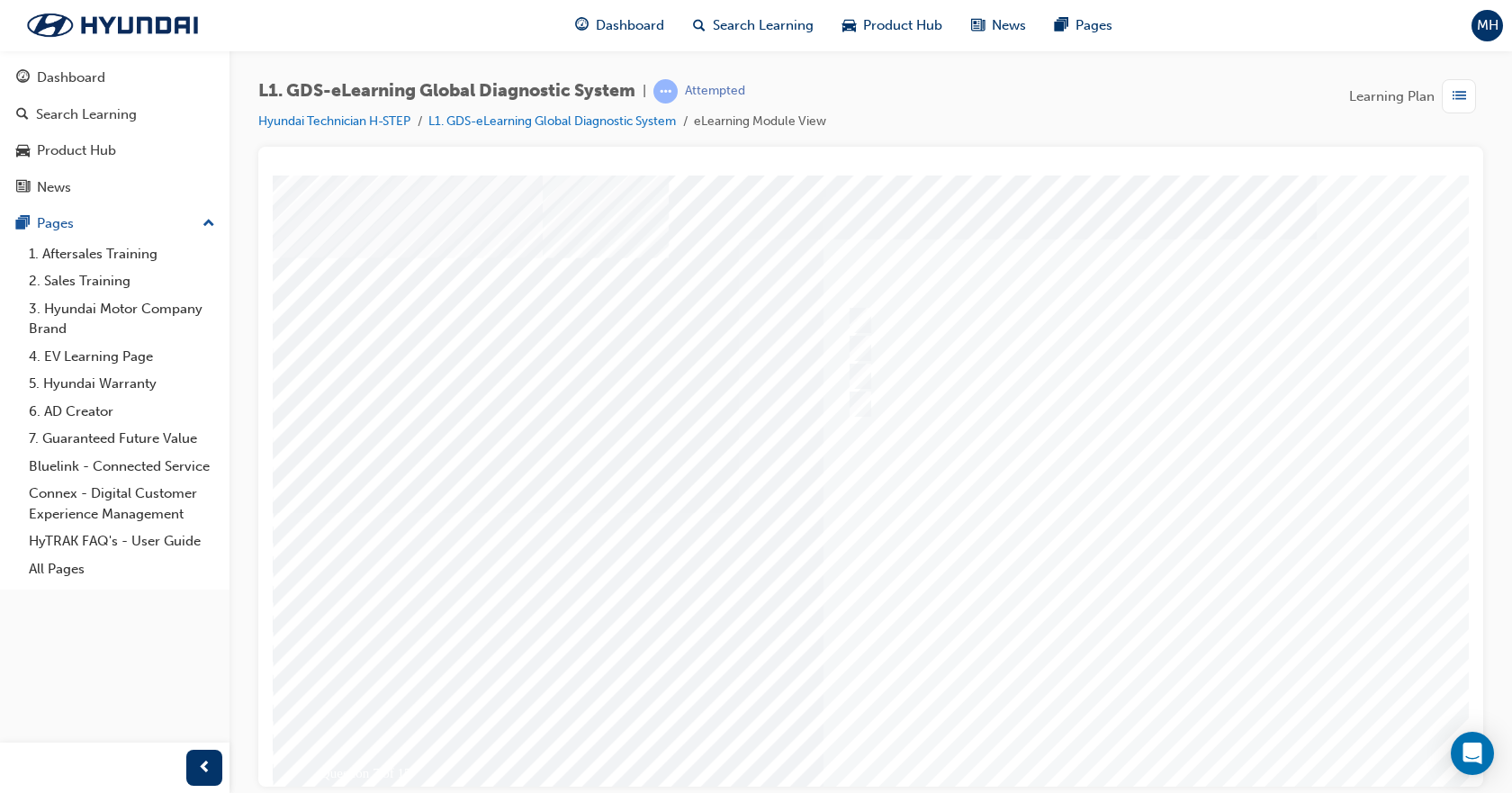
click at [1083, 578] on div at bounding box center [884, 512] width 1223 height 675
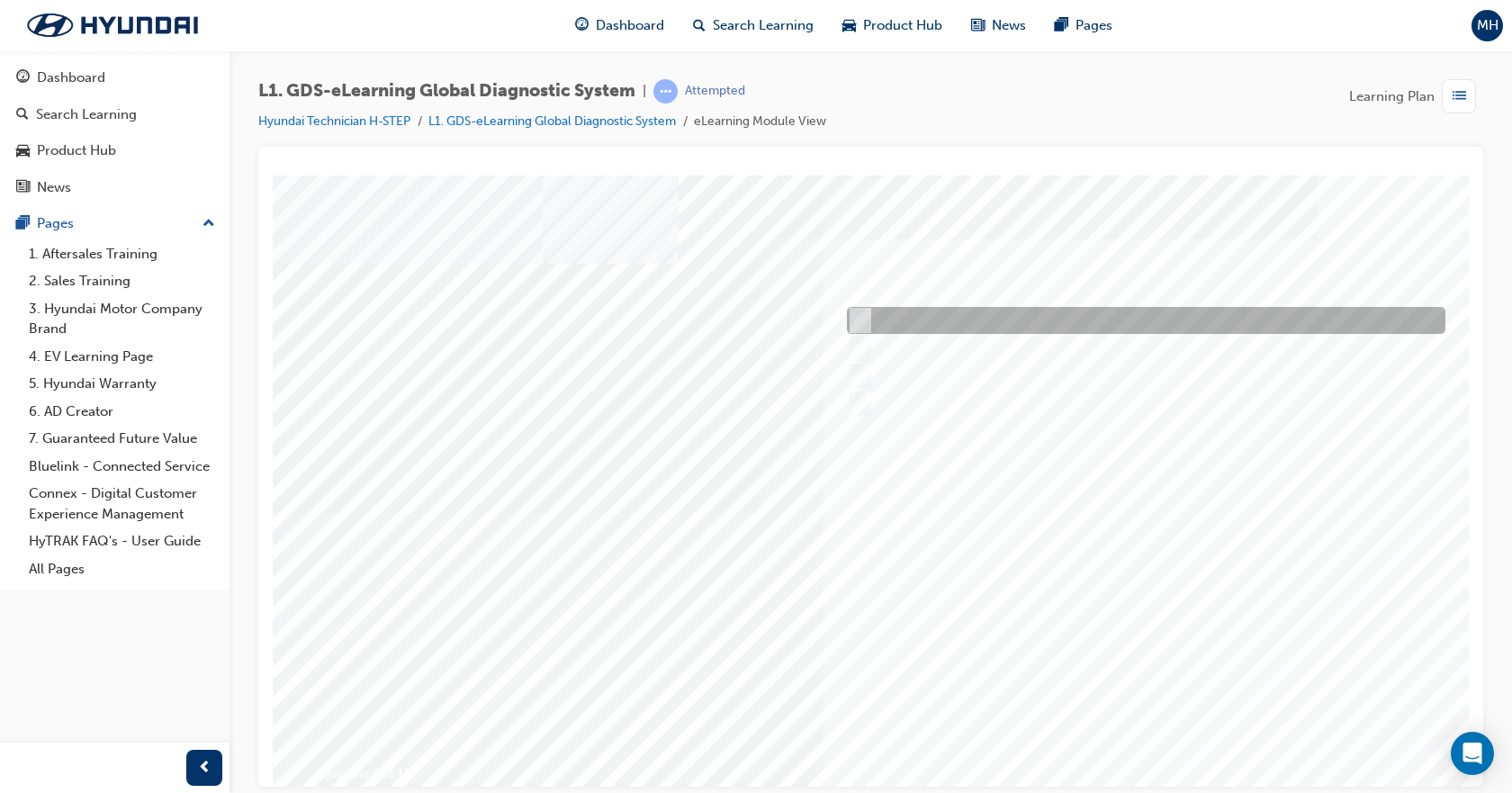
click at [879, 315] on div at bounding box center [1140, 320] width 598 height 27
radio input "true"
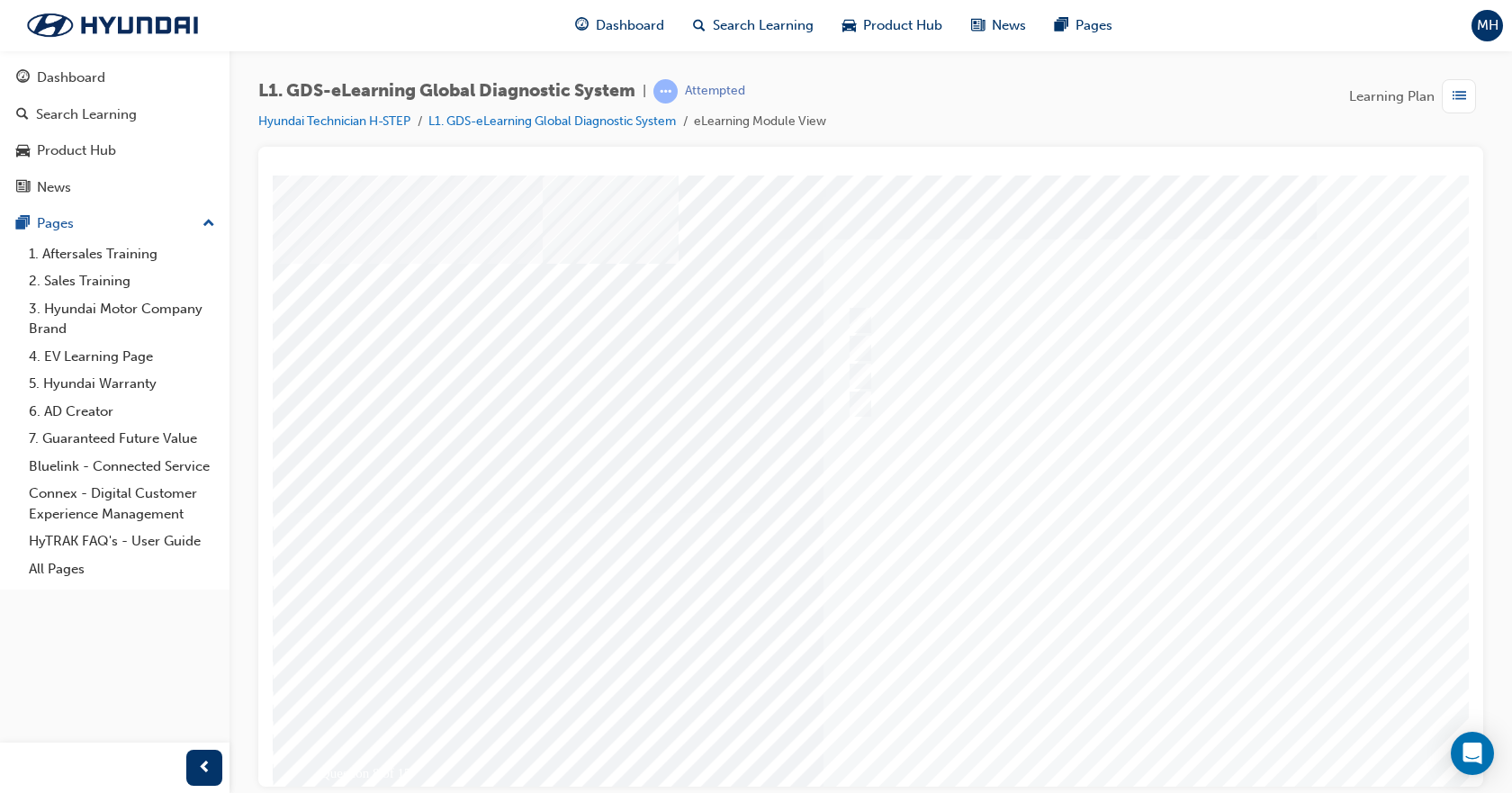
click at [1053, 572] on div at bounding box center [884, 512] width 1223 height 675
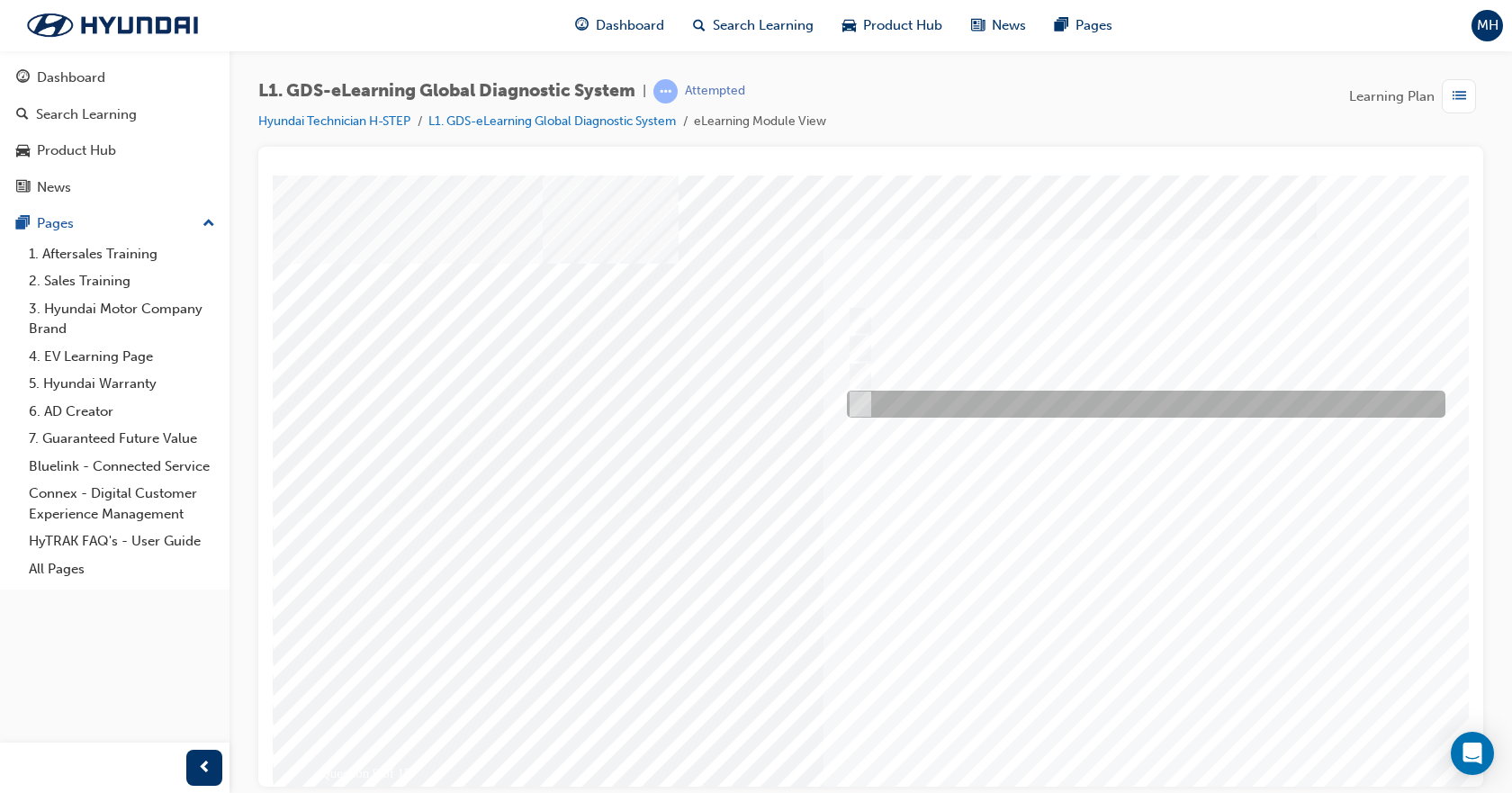
click at [930, 413] on div at bounding box center [1140, 403] width 598 height 27
radio input "true"
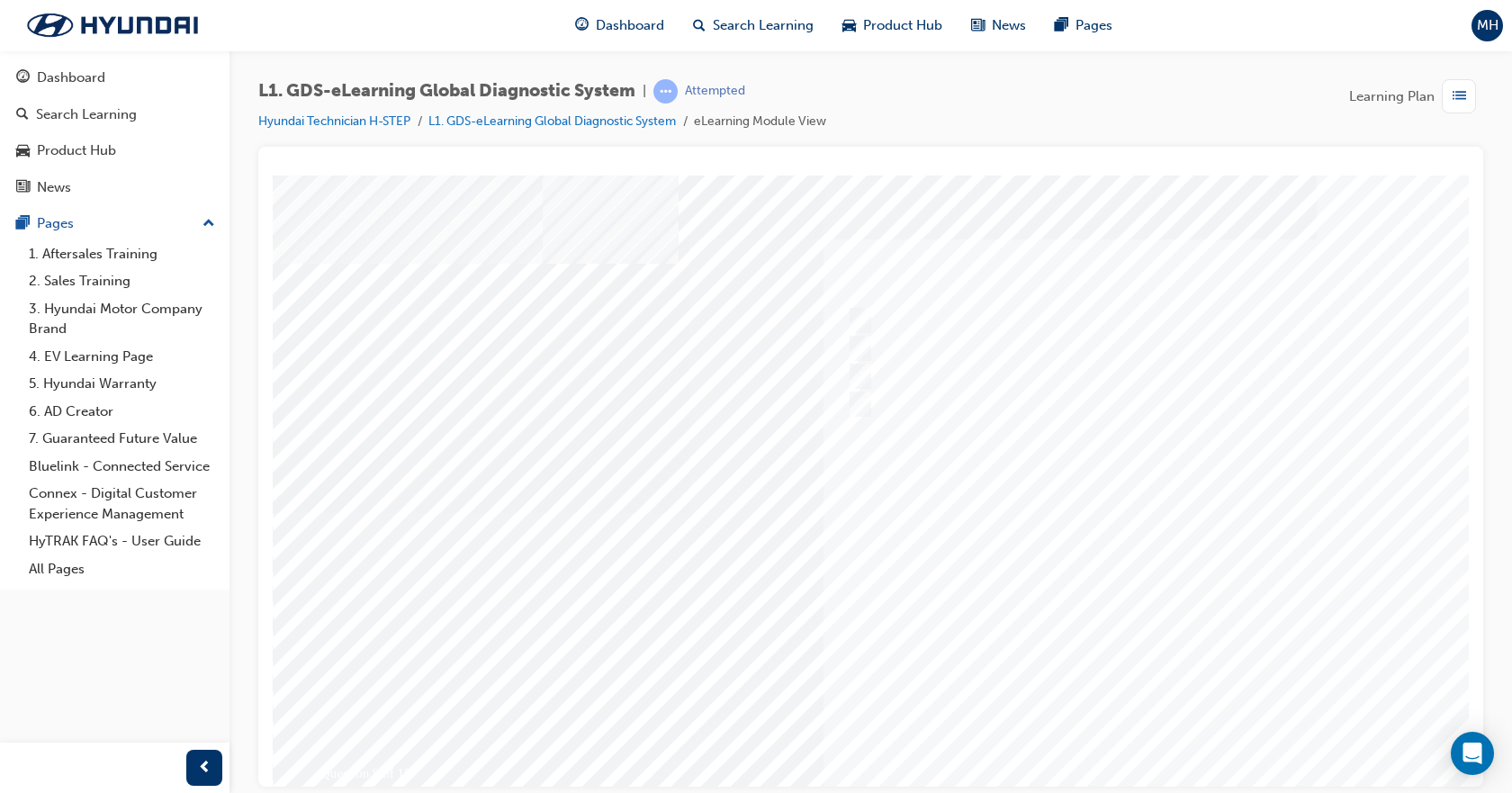
click at [1115, 551] on div at bounding box center [884, 512] width 1223 height 675
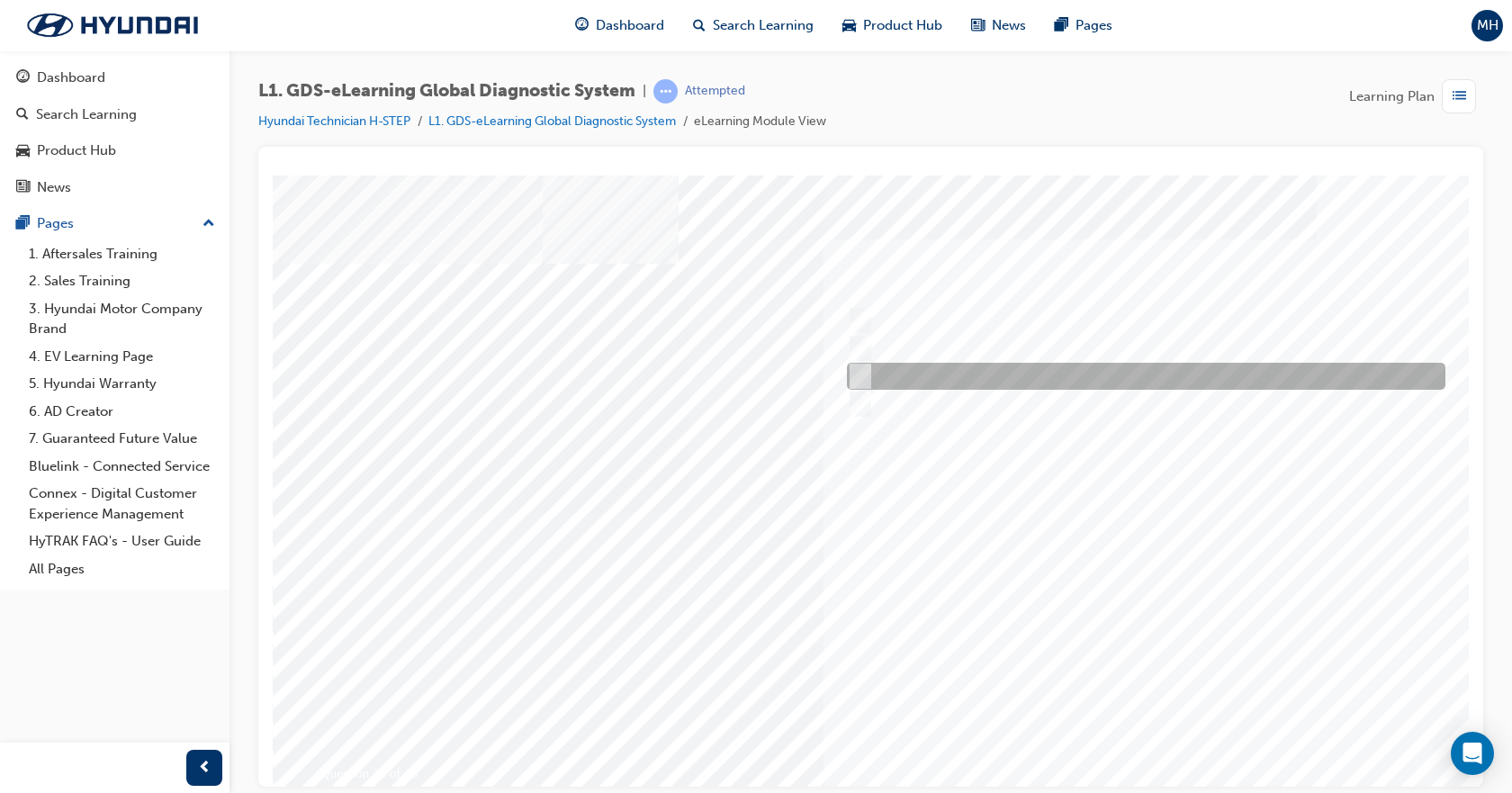
click at [878, 376] on div at bounding box center [1140, 376] width 598 height 27
radio input "true"
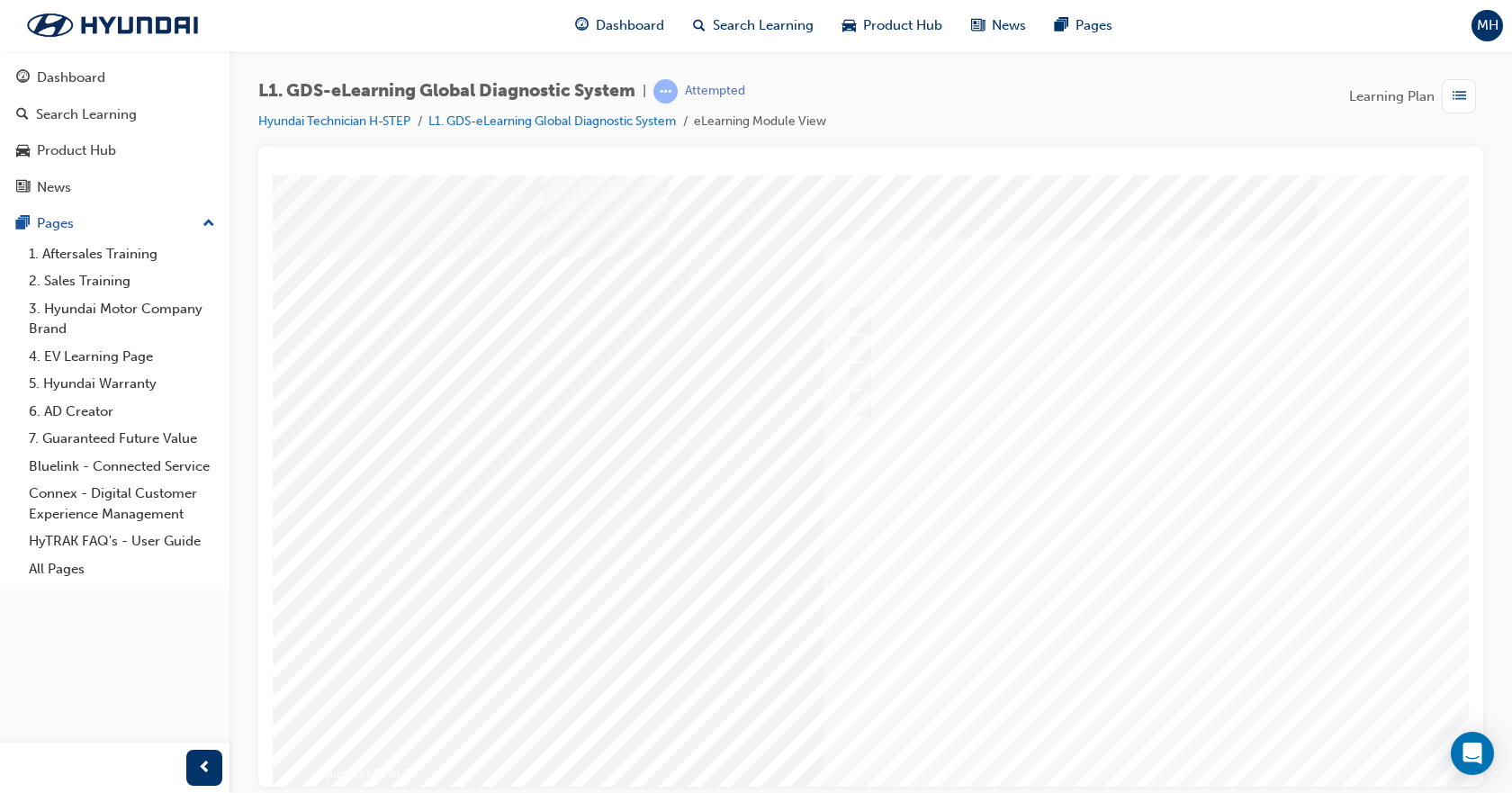
click at [1082, 541] on div at bounding box center [884, 512] width 1223 height 675
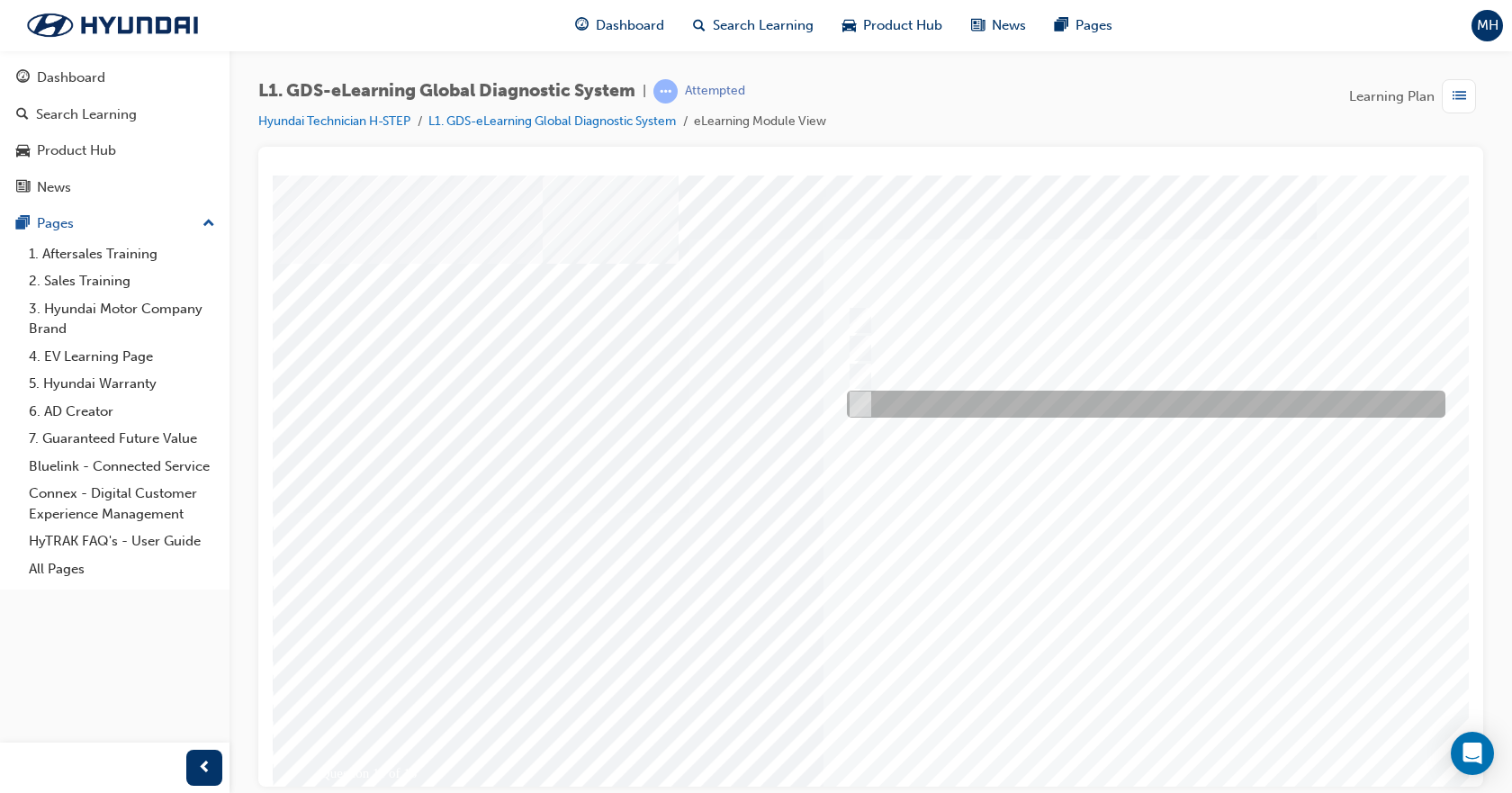
click at [1015, 415] on div at bounding box center [1140, 403] width 598 height 27
radio input "true"
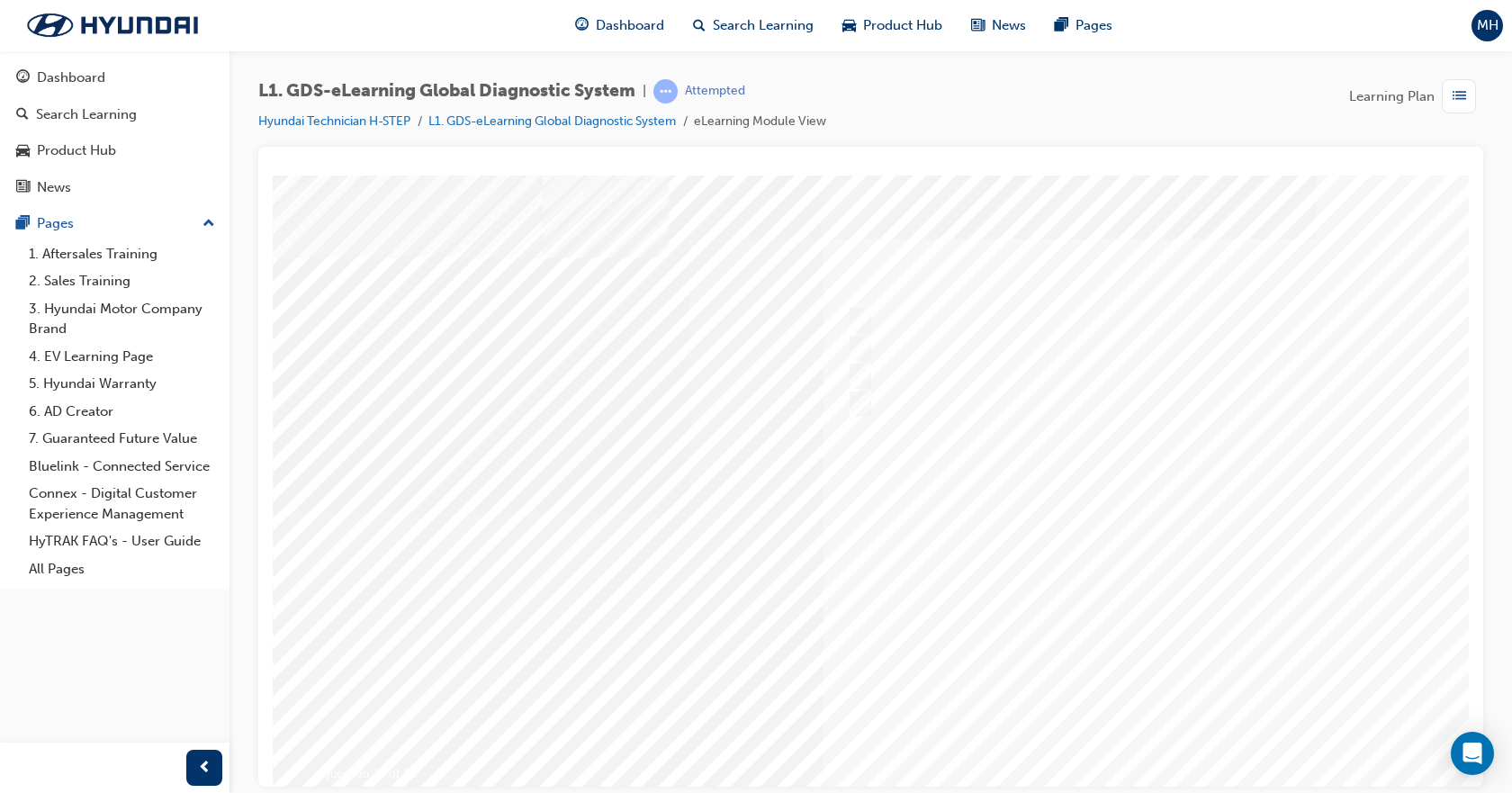
click at [1029, 487] on div at bounding box center [884, 512] width 1223 height 675
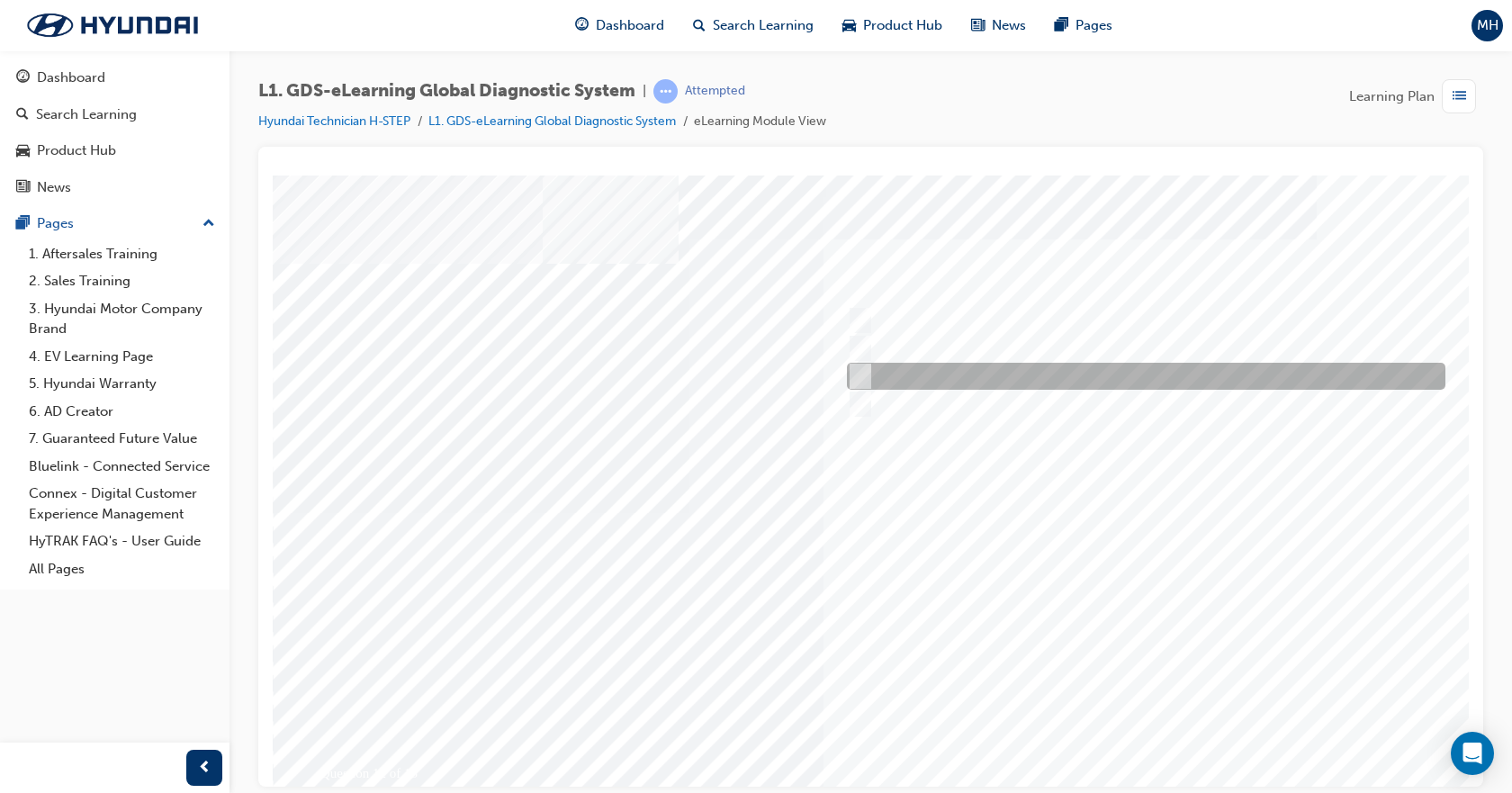
click at [1067, 375] on div at bounding box center [1140, 376] width 598 height 27
radio input "true"
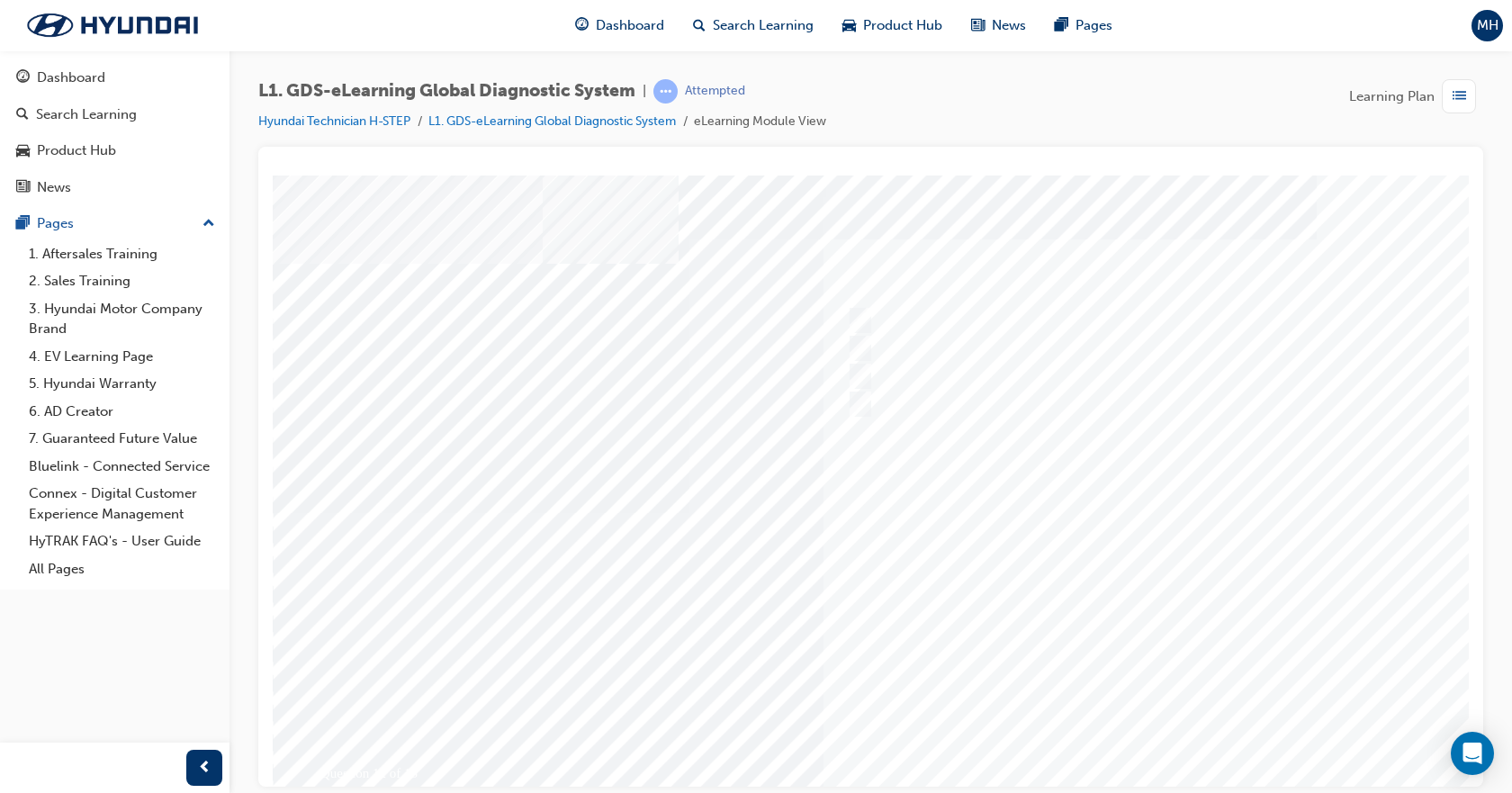
click at [1117, 571] on div at bounding box center [884, 512] width 1223 height 675
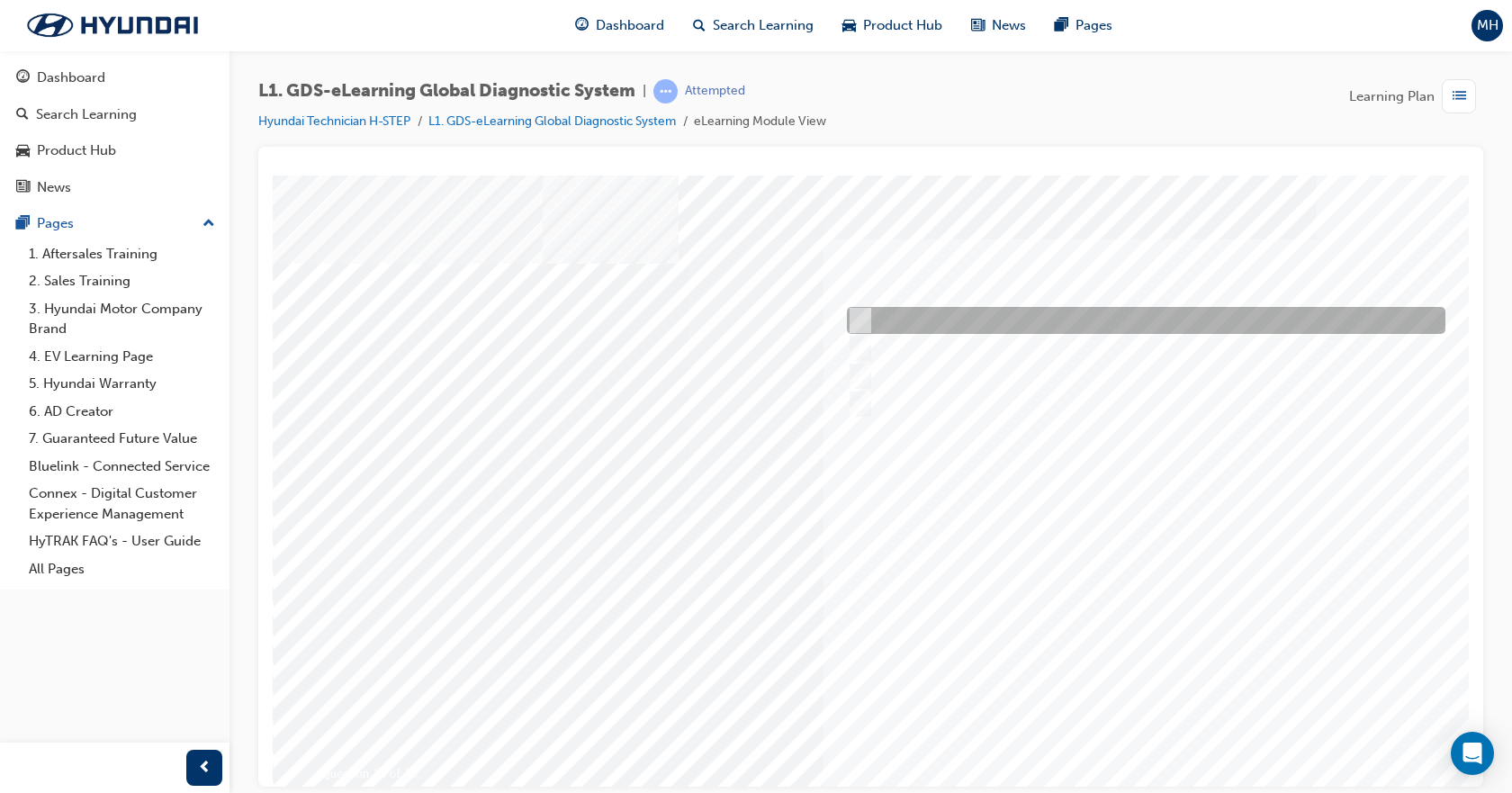
click at [981, 325] on div at bounding box center [1140, 320] width 598 height 27
radio input "true"
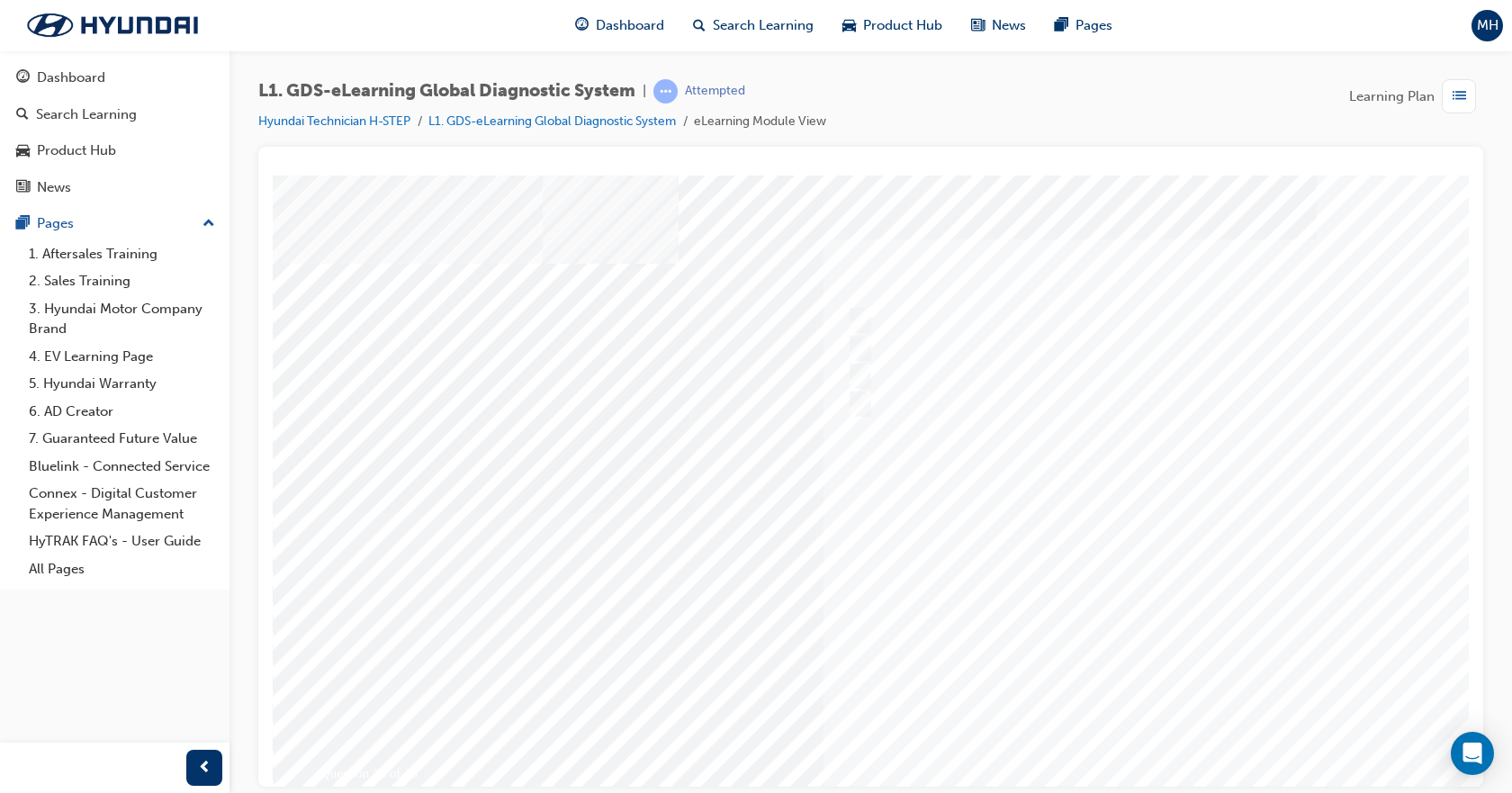
click at [1096, 532] on div at bounding box center [884, 512] width 1223 height 675
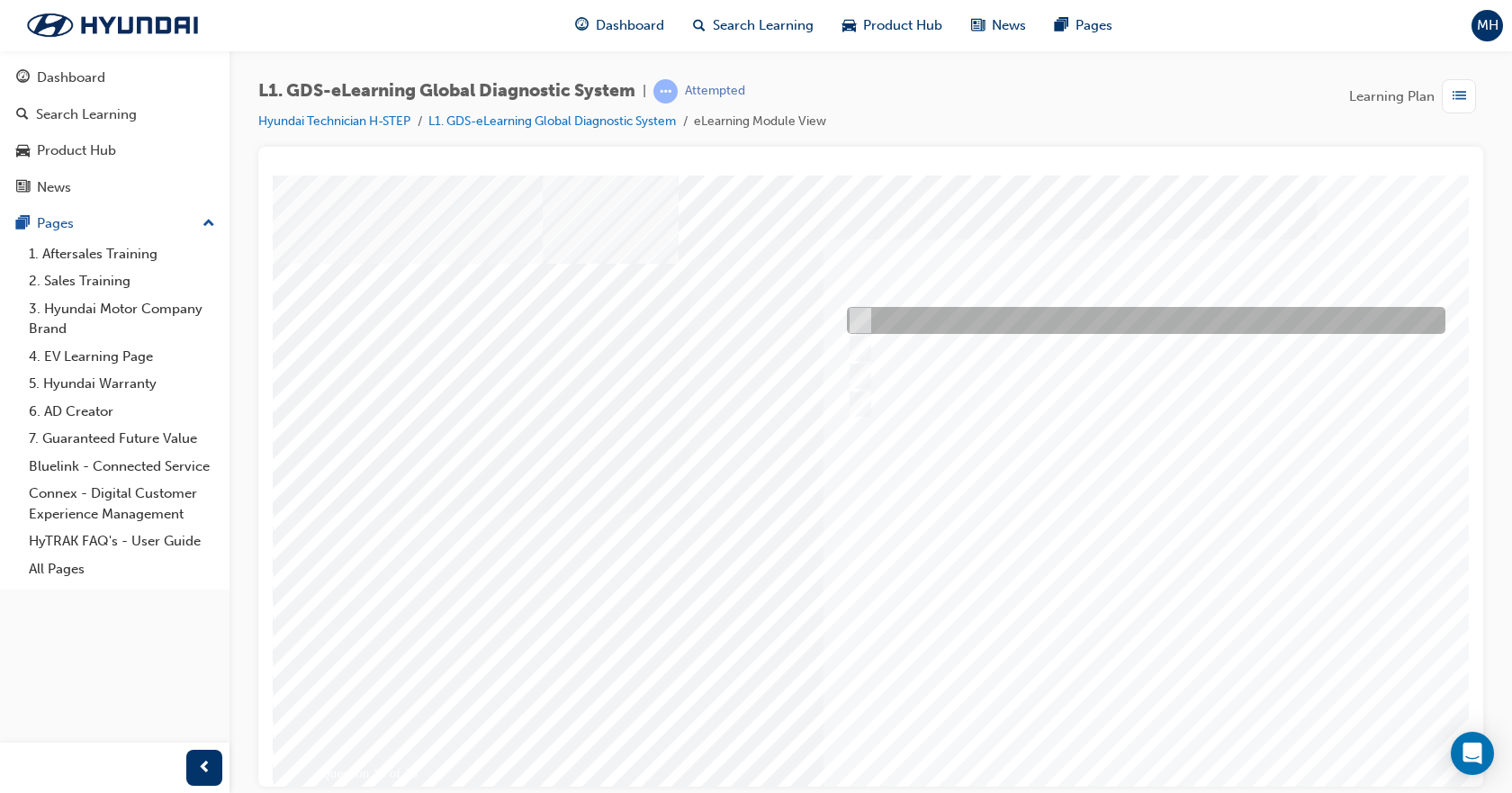
click at [1124, 325] on div at bounding box center [1140, 320] width 598 height 27
radio input "true"
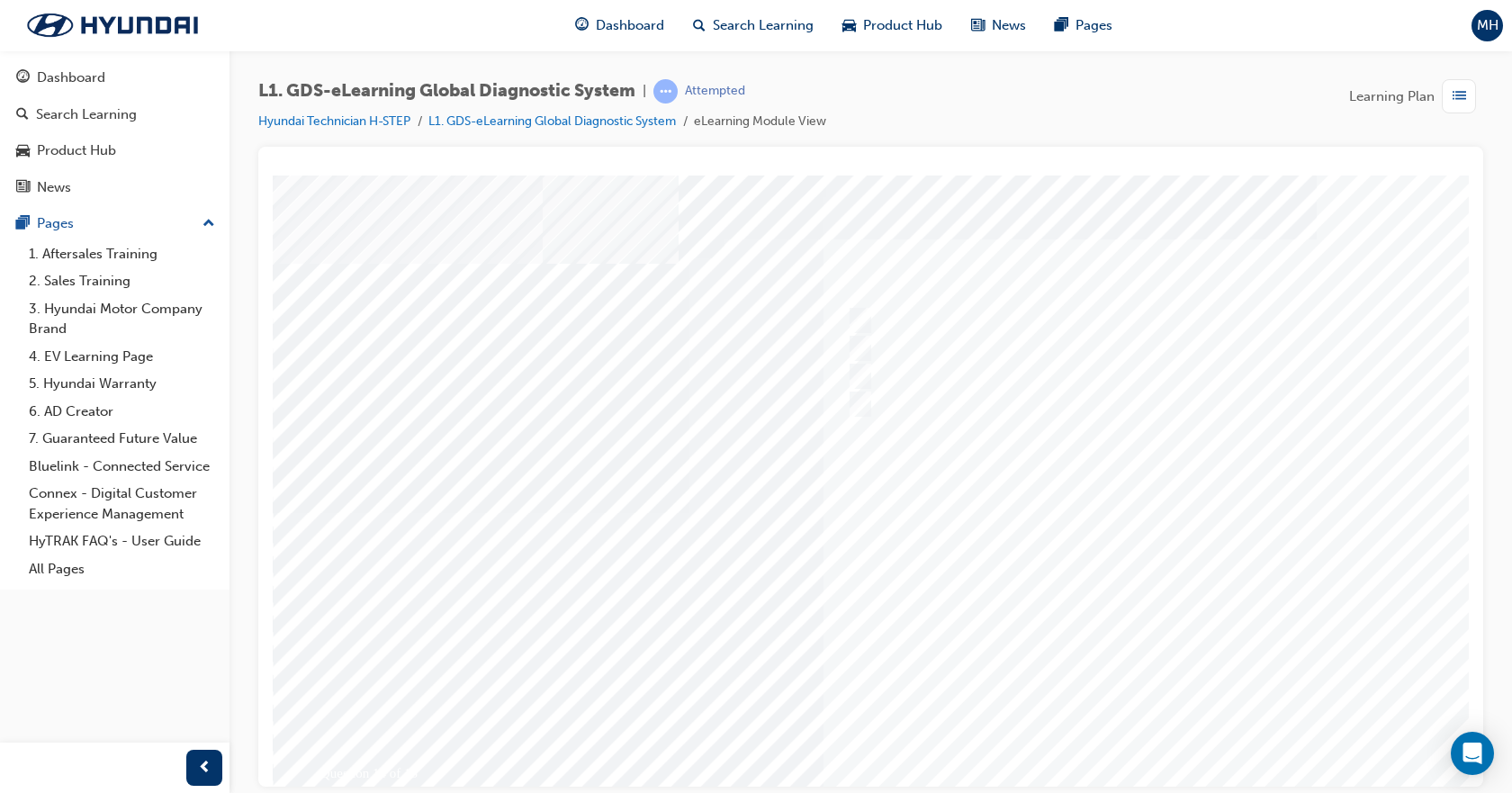
click at [1105, 578] on div at bounding box center [884, 512] width 1223 height 675
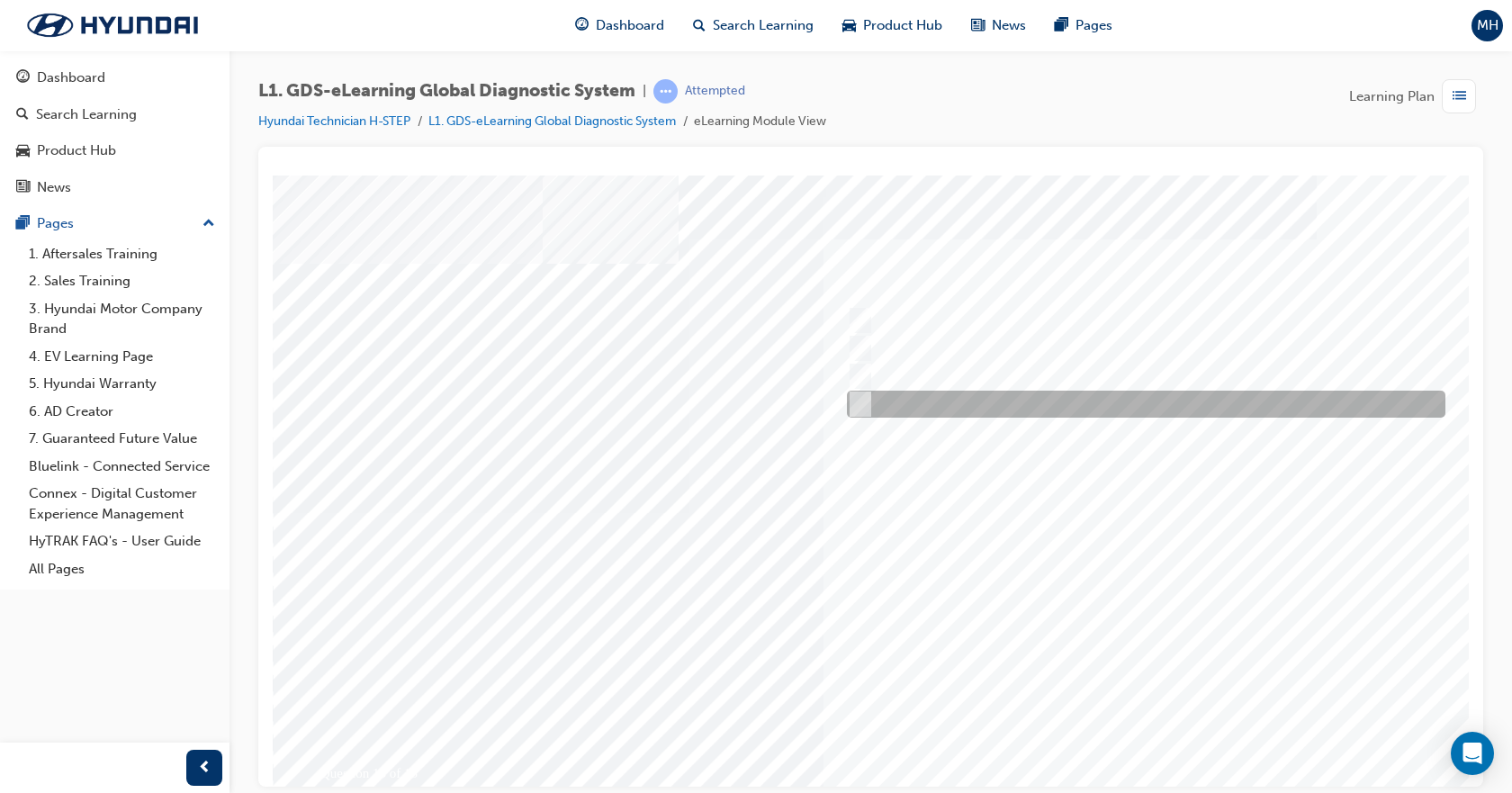
click at [869, 403] on div at bounding box center [1140, 403] width 598 height 27
radio input "true"
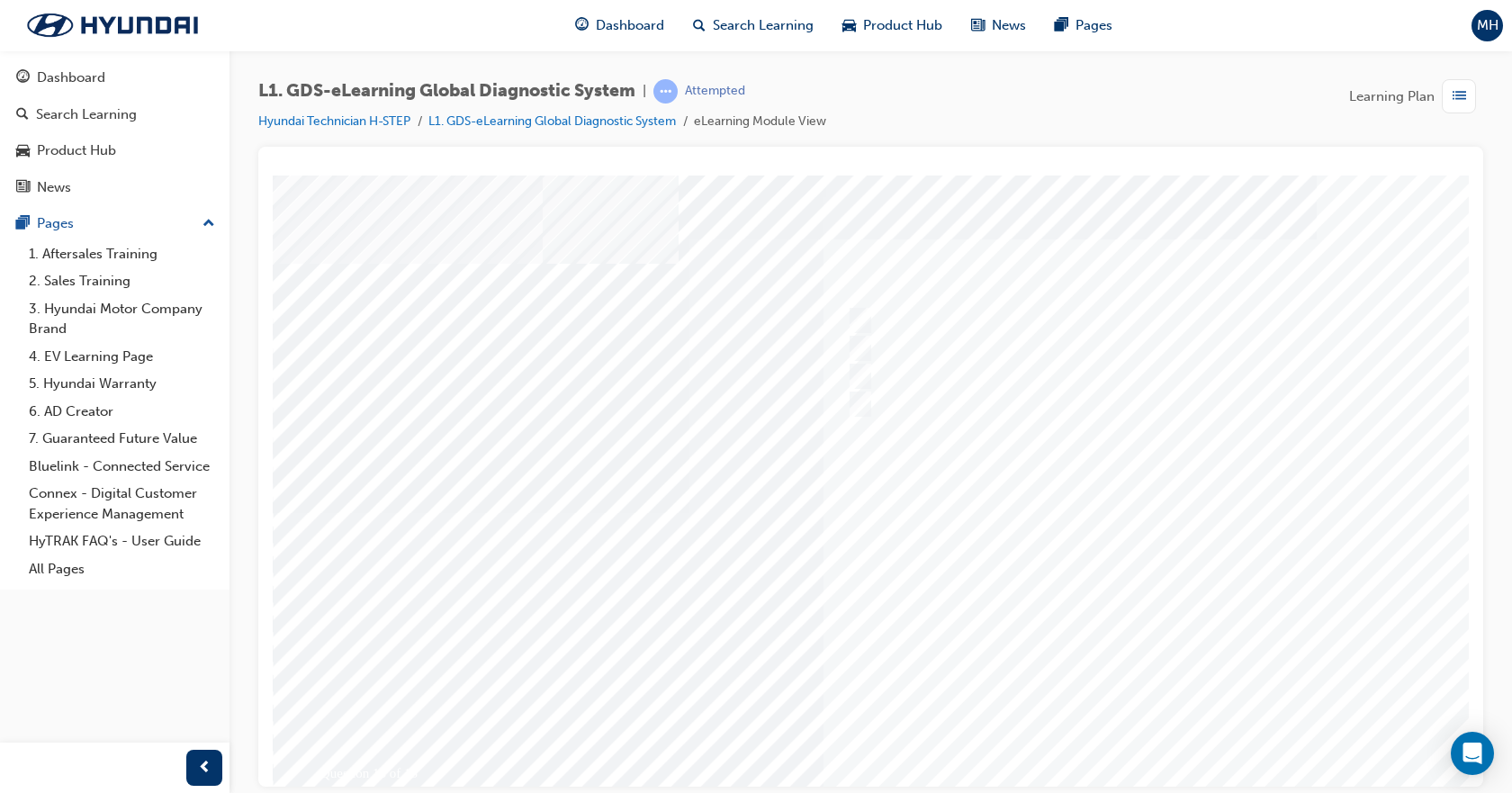
click at [1080, 450] on div at bounding box center [884, 512] width 1223 height 675
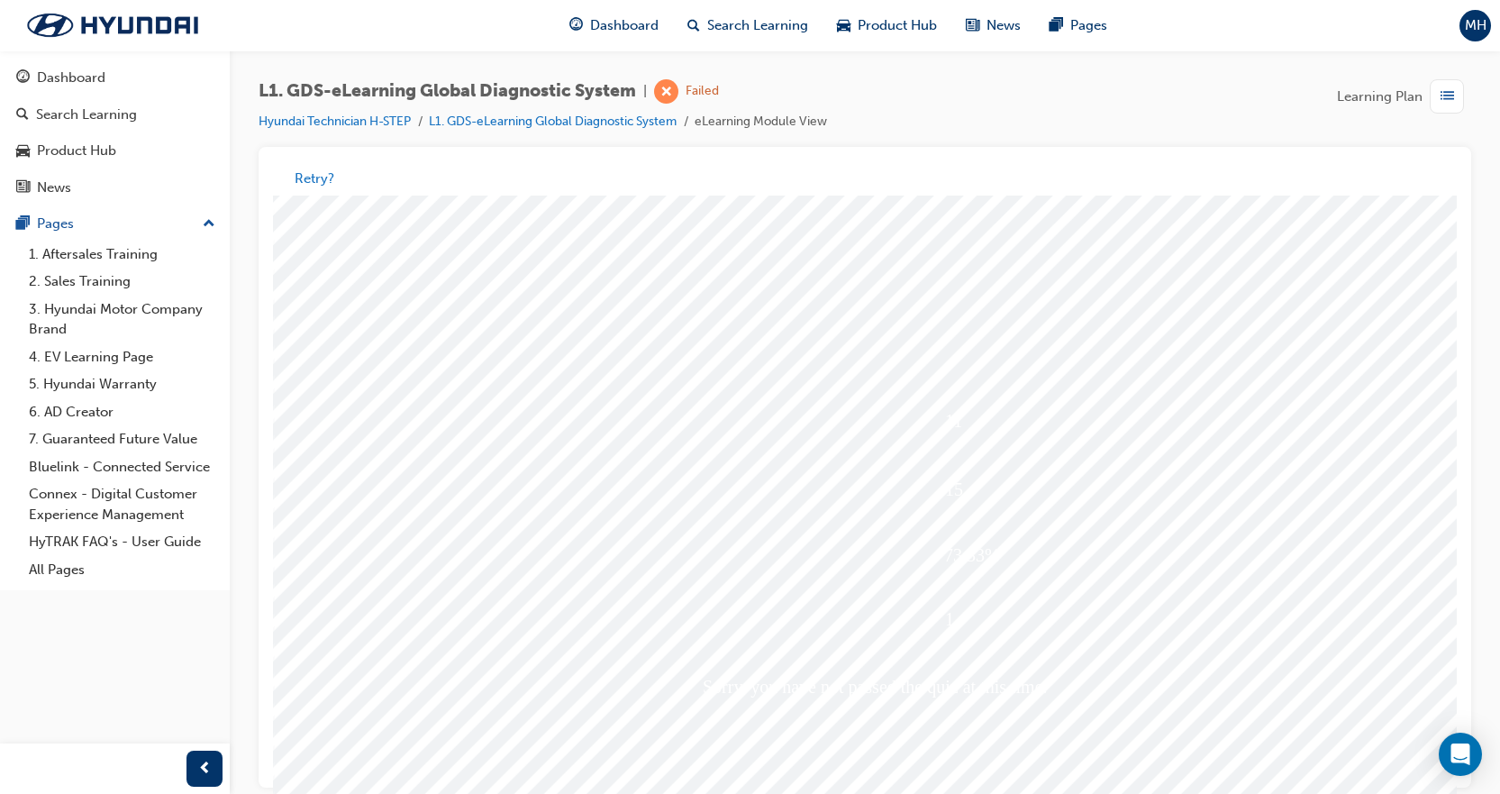
scroll to position [77, 0]
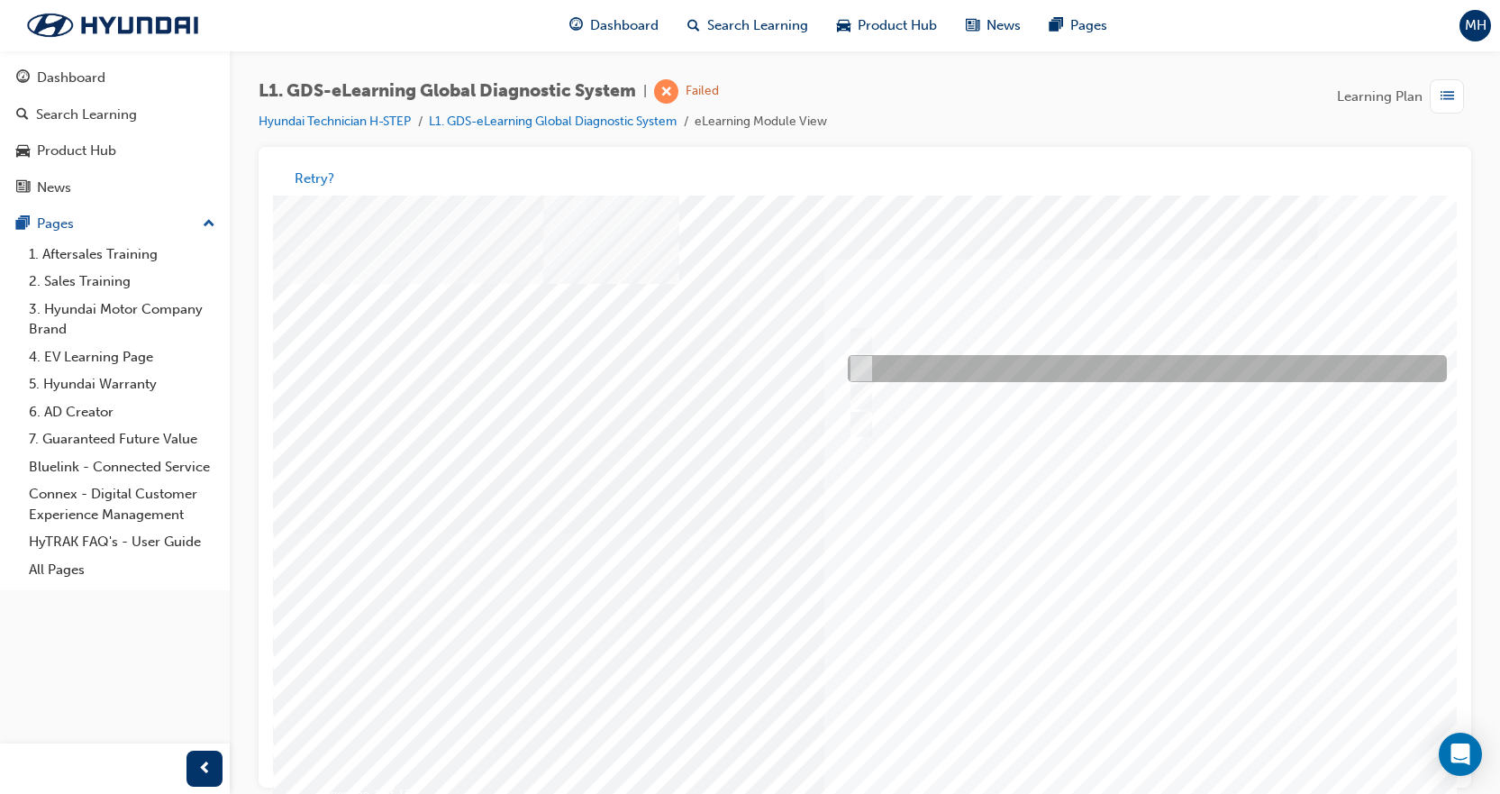
click at [871, 377] on div at bounding box center [1142, 369] width 599 height 27
radio input "true"
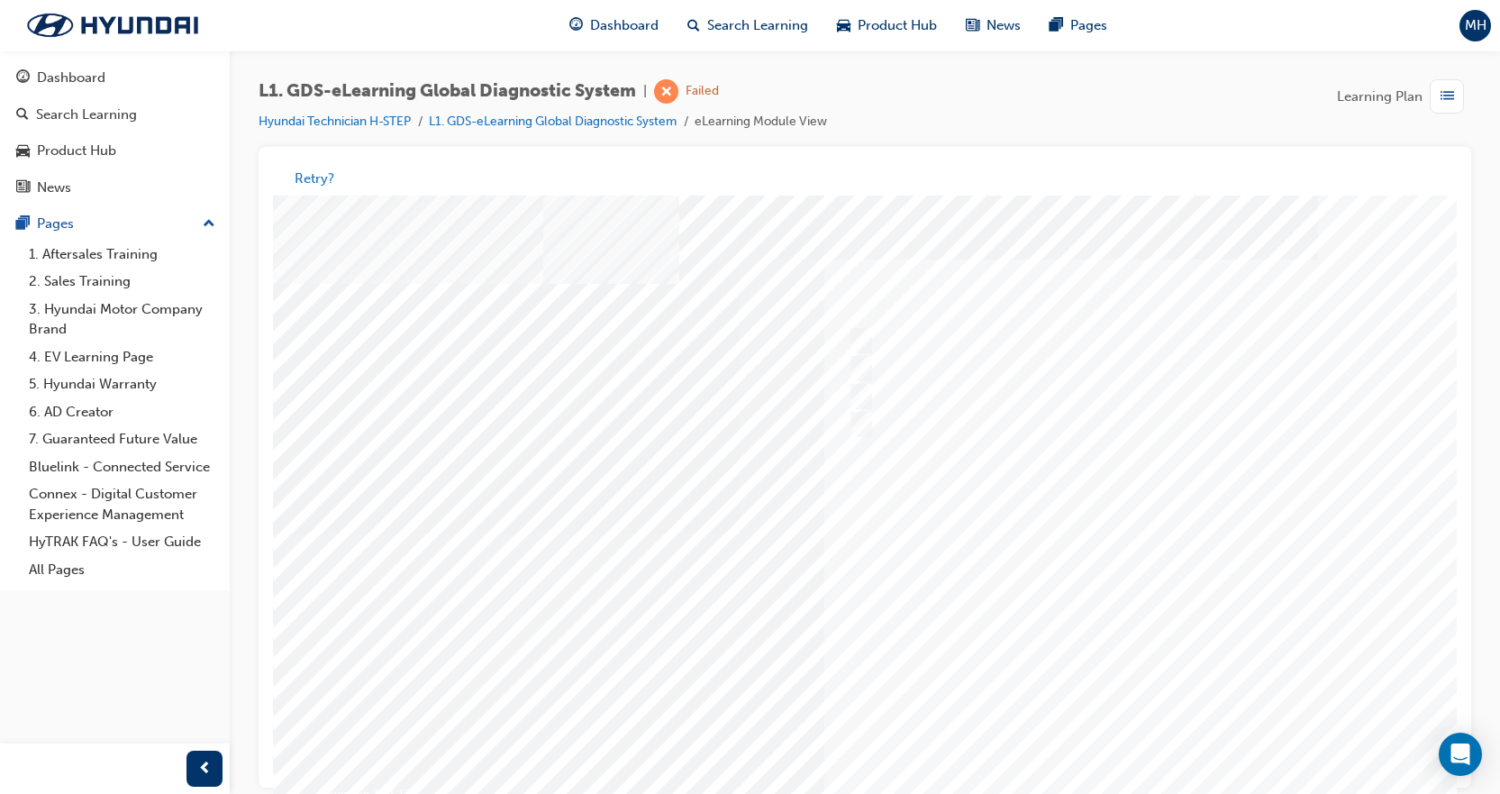
click at [1144, 527] on div at bounding box center [885, 534] width 1225 height 676
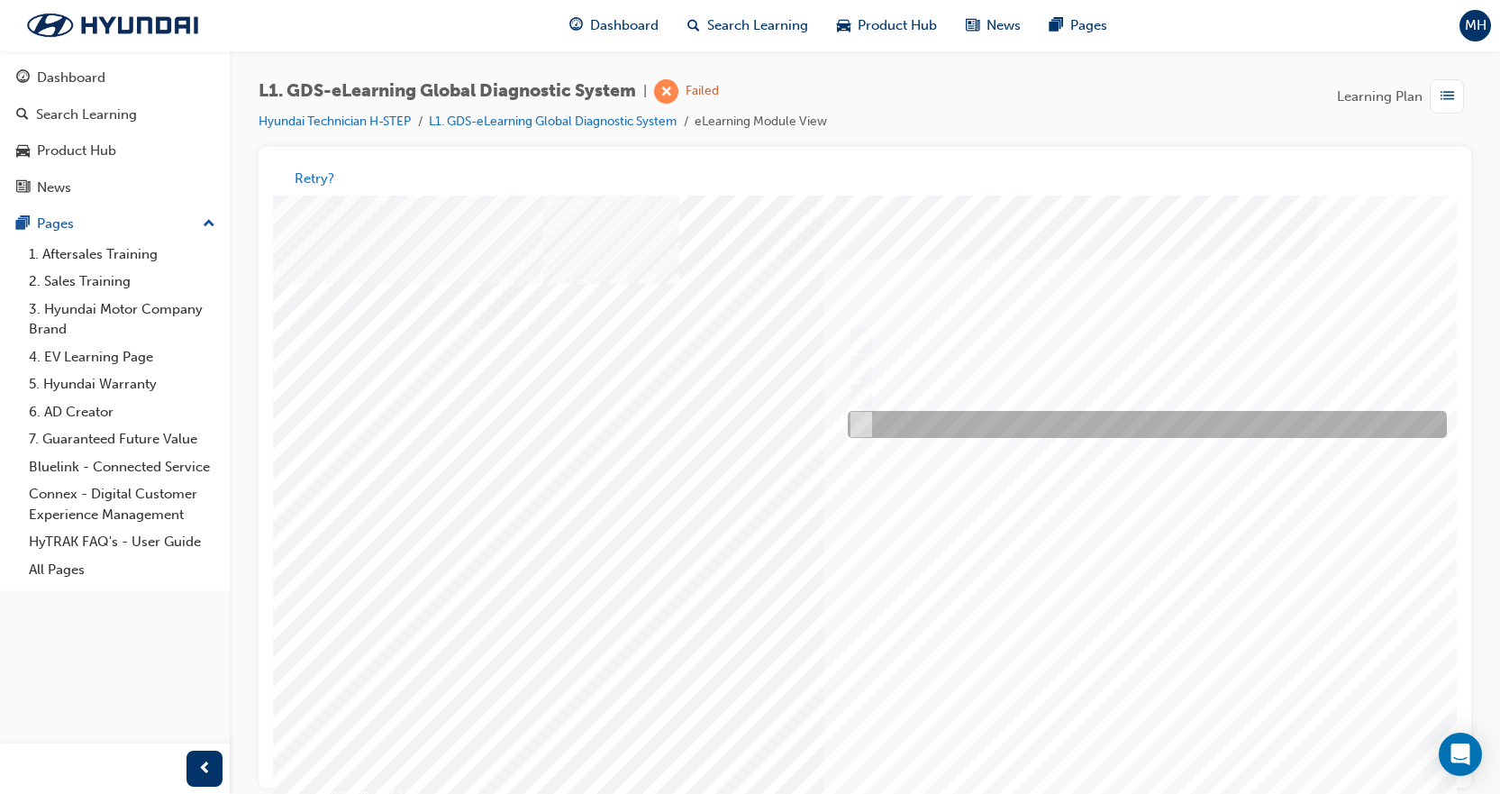
click at [976, 424] on div at bounding box center [1142, 425] width 599 height 27
radio input "true"
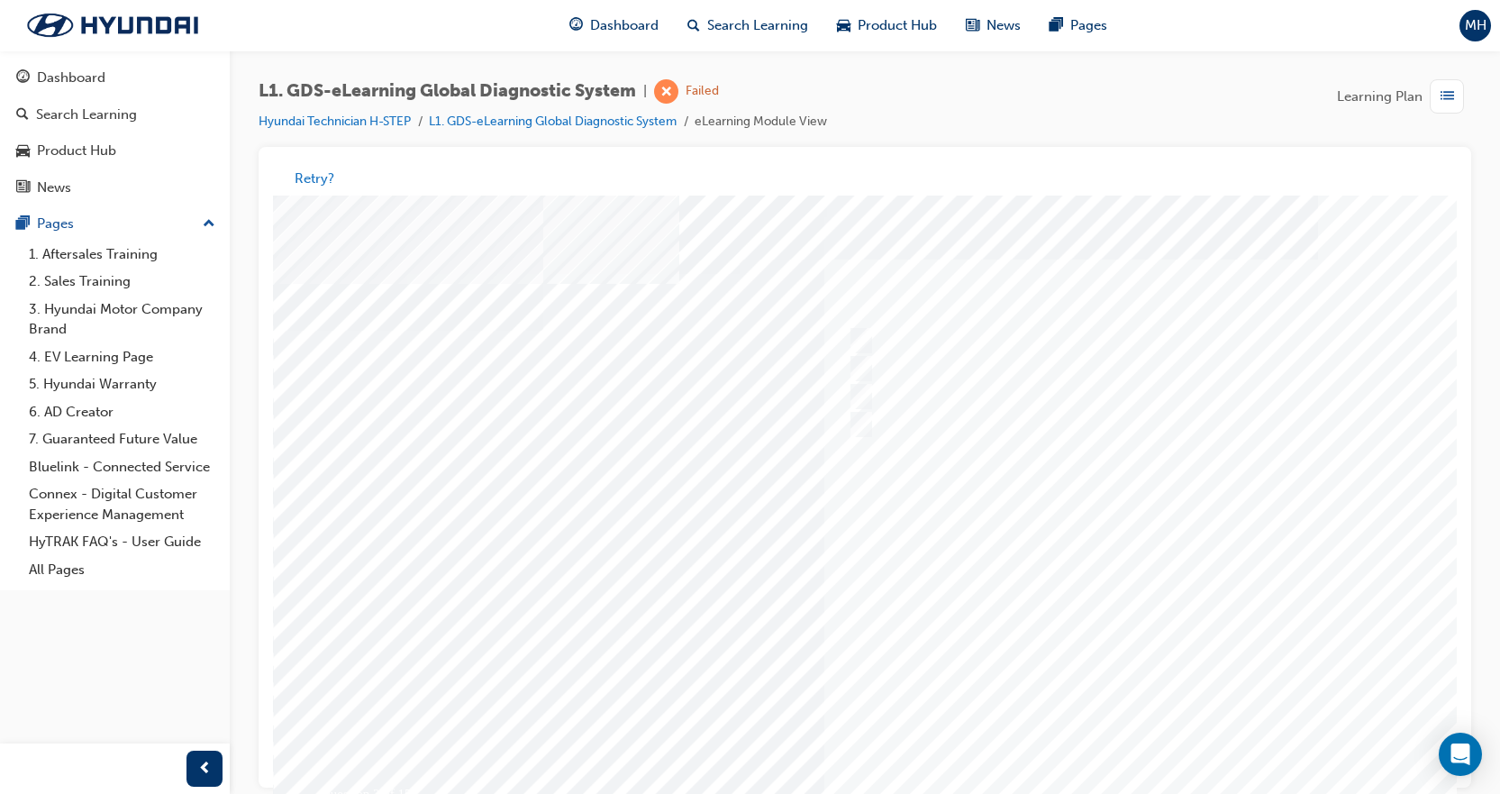
click at [1079, 569] on div at bounding box center [885, 534] width 1225 height 676
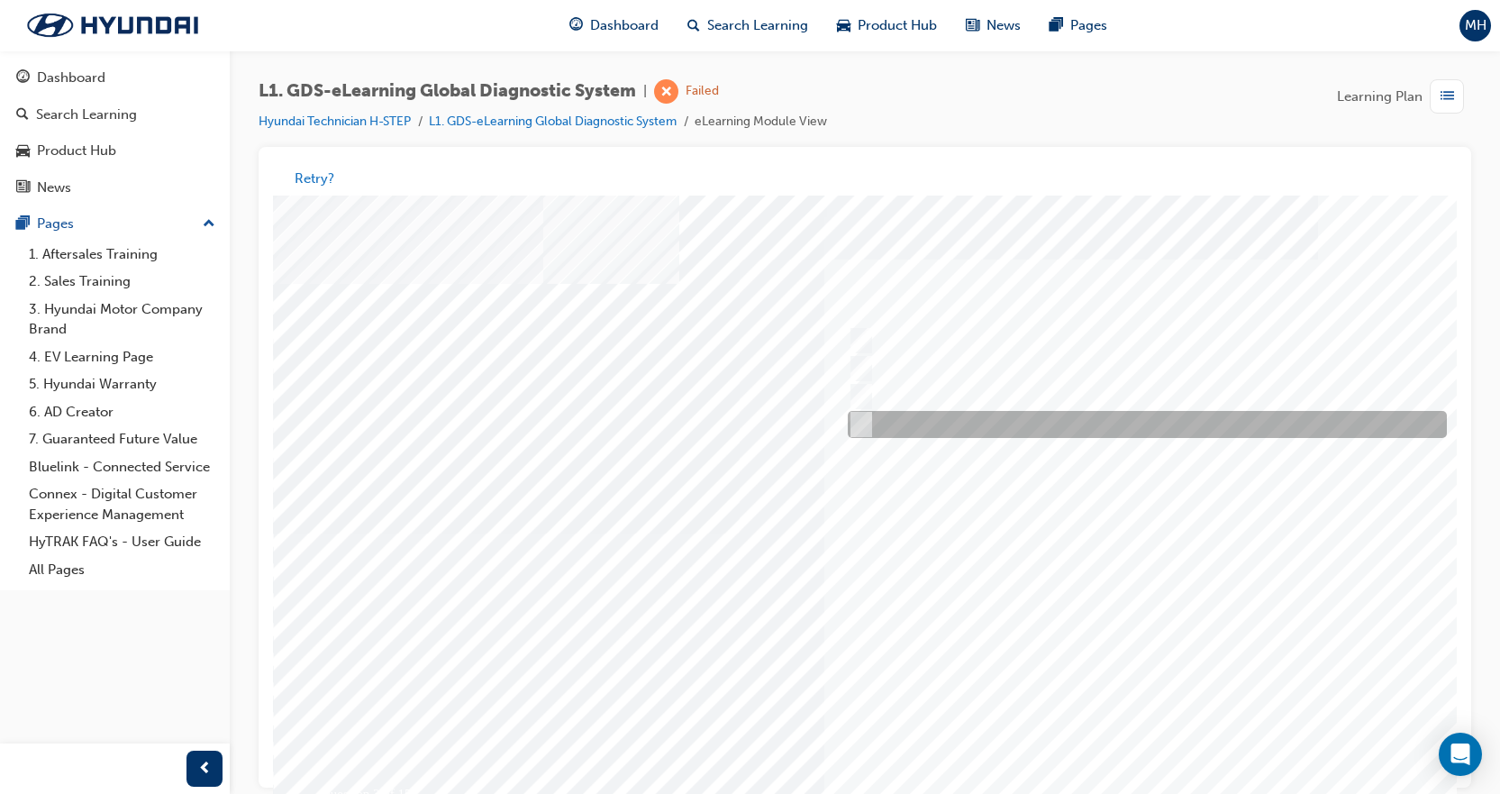
click at [875, 437] on div at bounding box center [1142, 425] width 599 height 27
checkbox input "true"
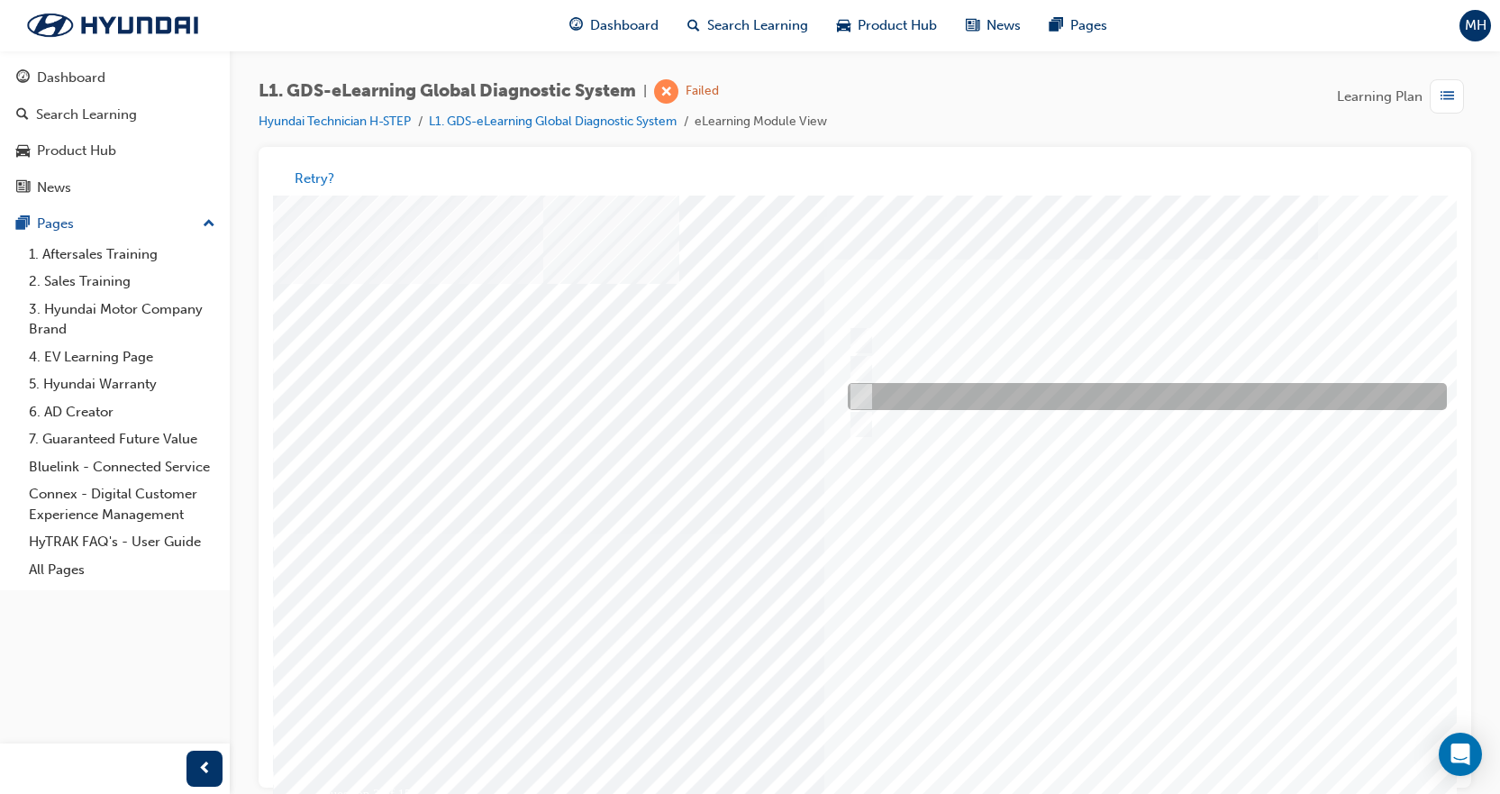
click at [869, 397] on div at bounding box center [1142, 397] width 599 height 27
checkbox input "true"
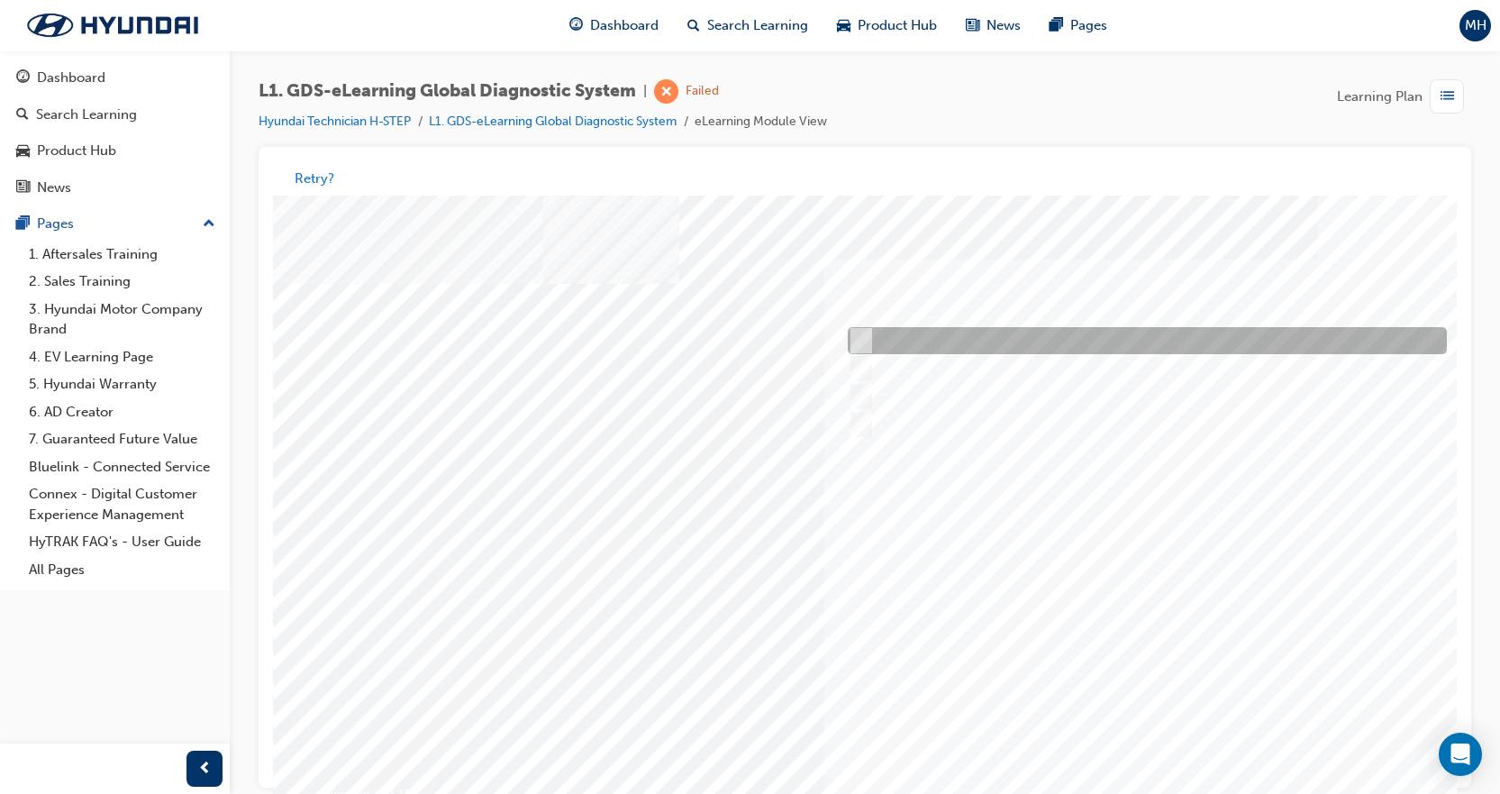
click at [857, 333] on input "User Guide" at bounding box center [857, 342] width 20 height 20
checkbox input "true"
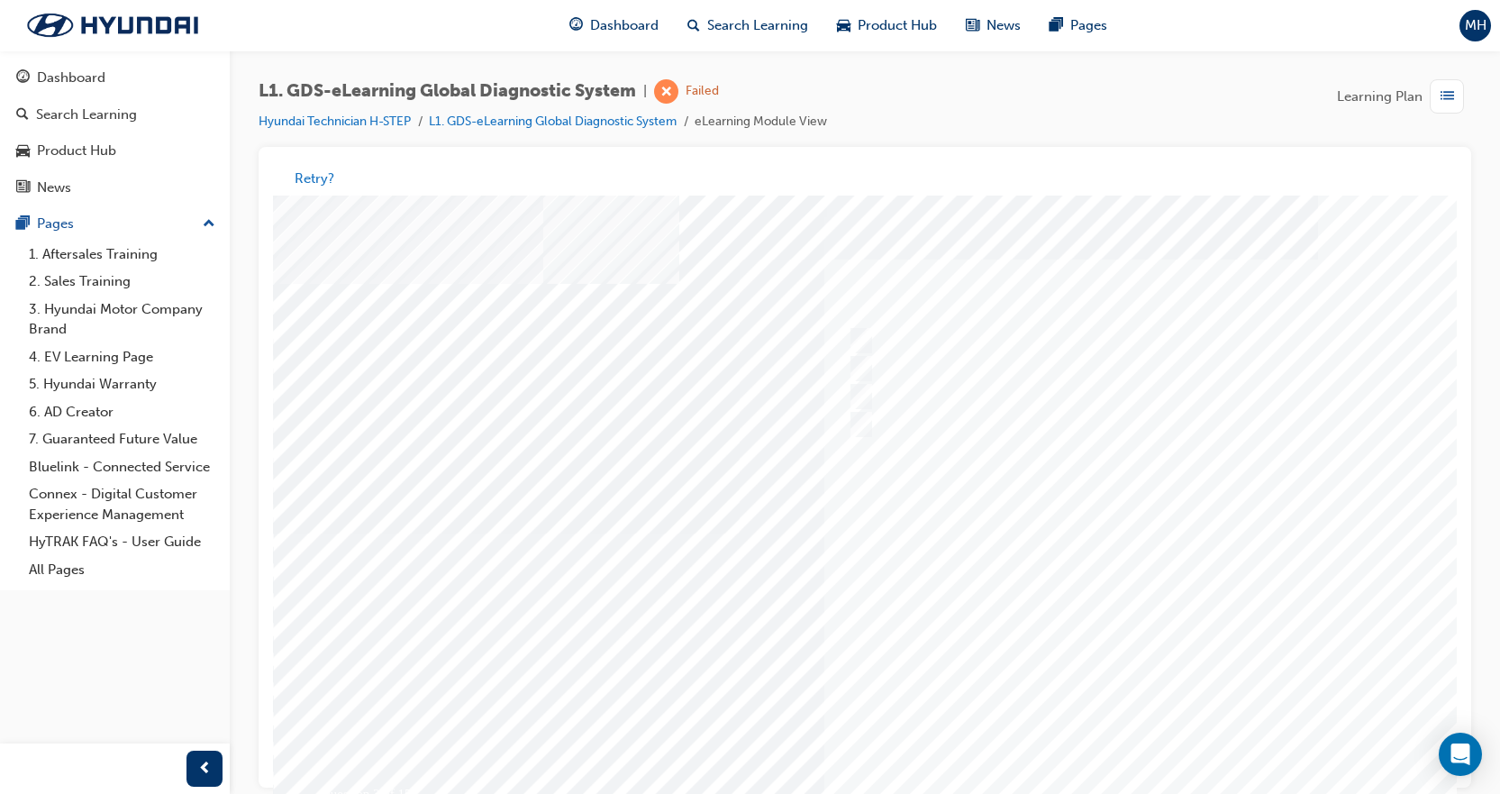
click at [1094, 561] on div at bounding box center [885, 534] width 1225 height 676
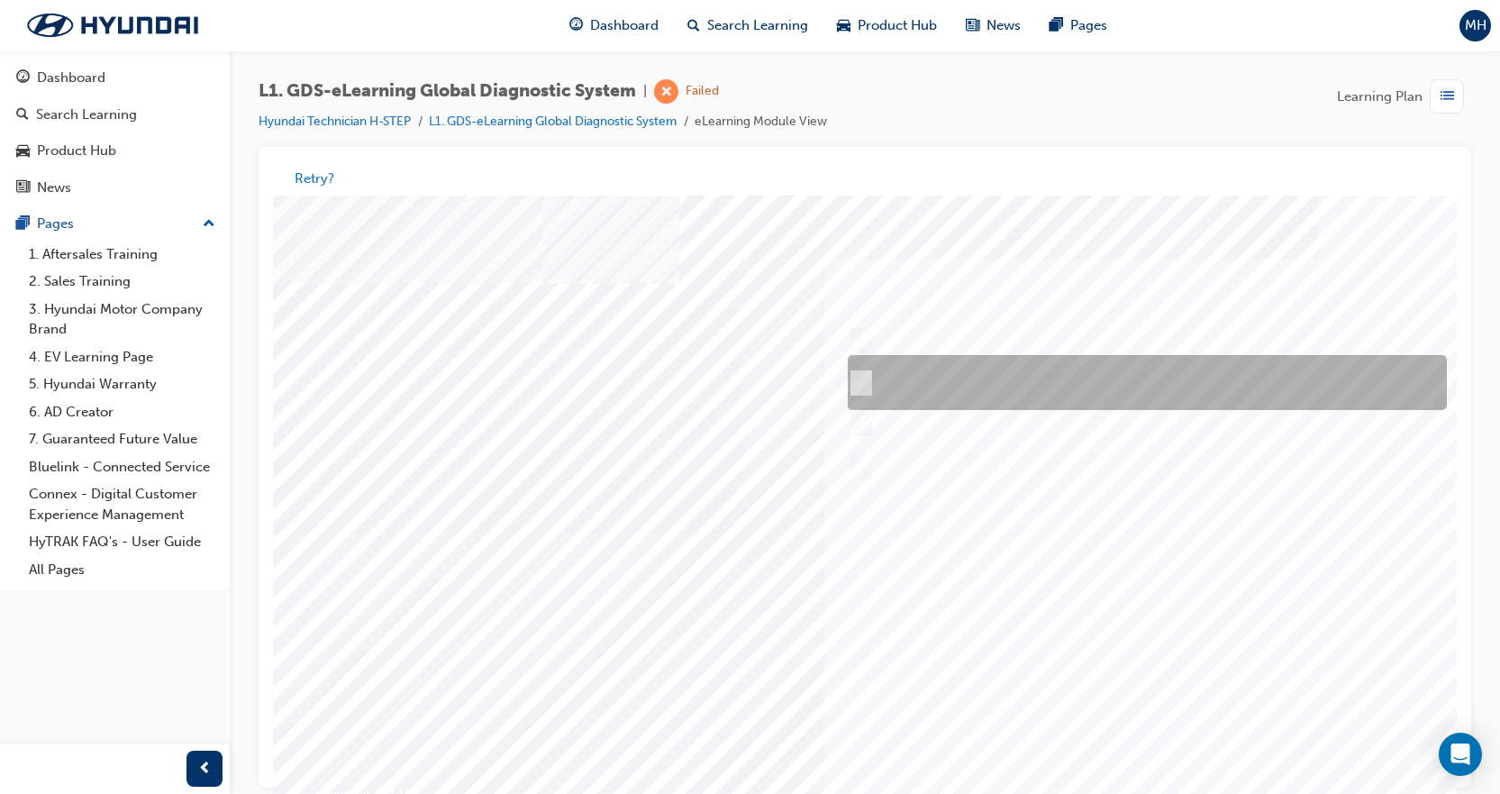
click at [912, 365] on div at bounding box center [1142, 383] width 599 height 55
radio input "true"
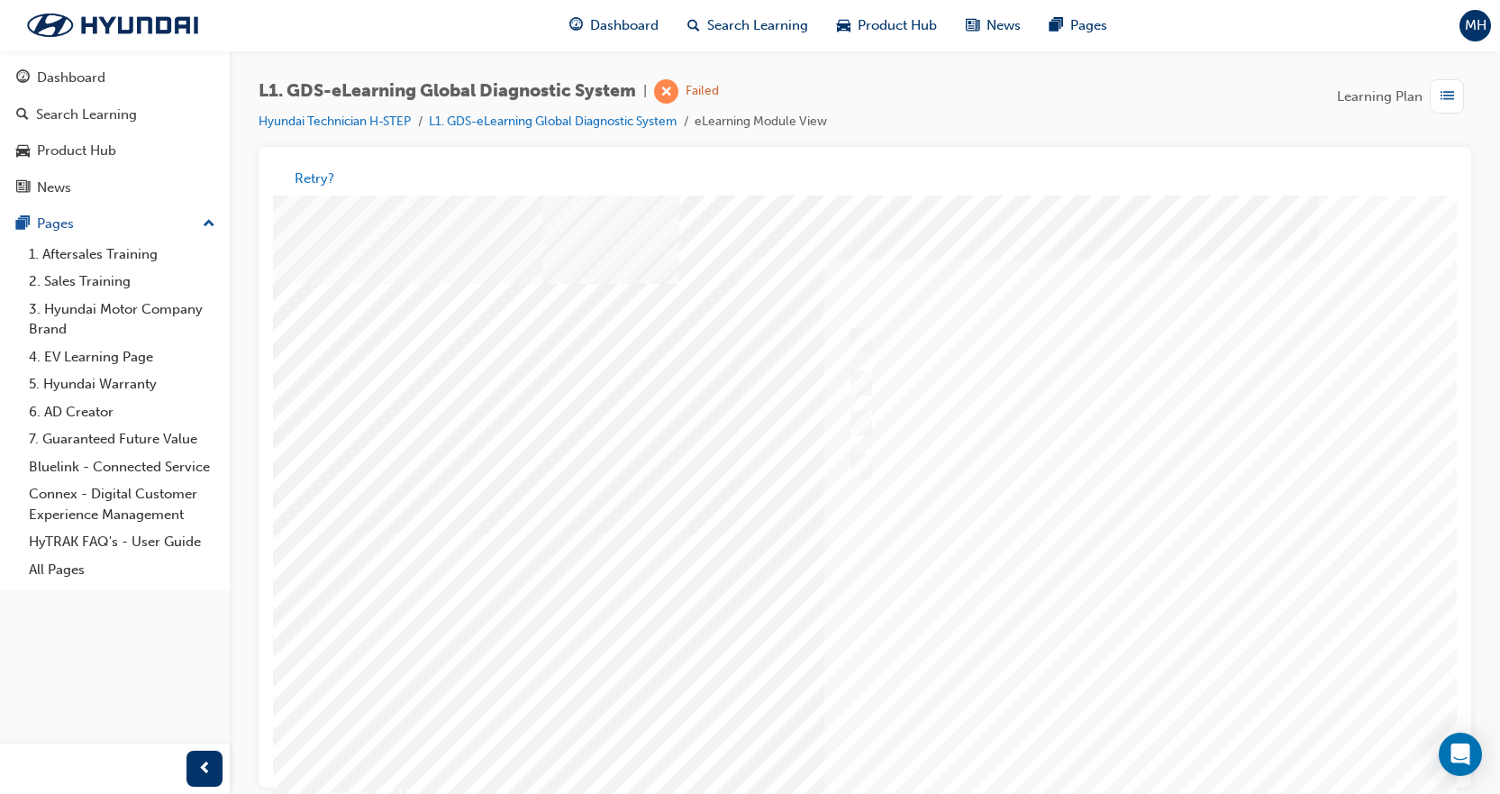
click at [1098, 643] on div at bounding box center [885, 534] width 1225 height 676
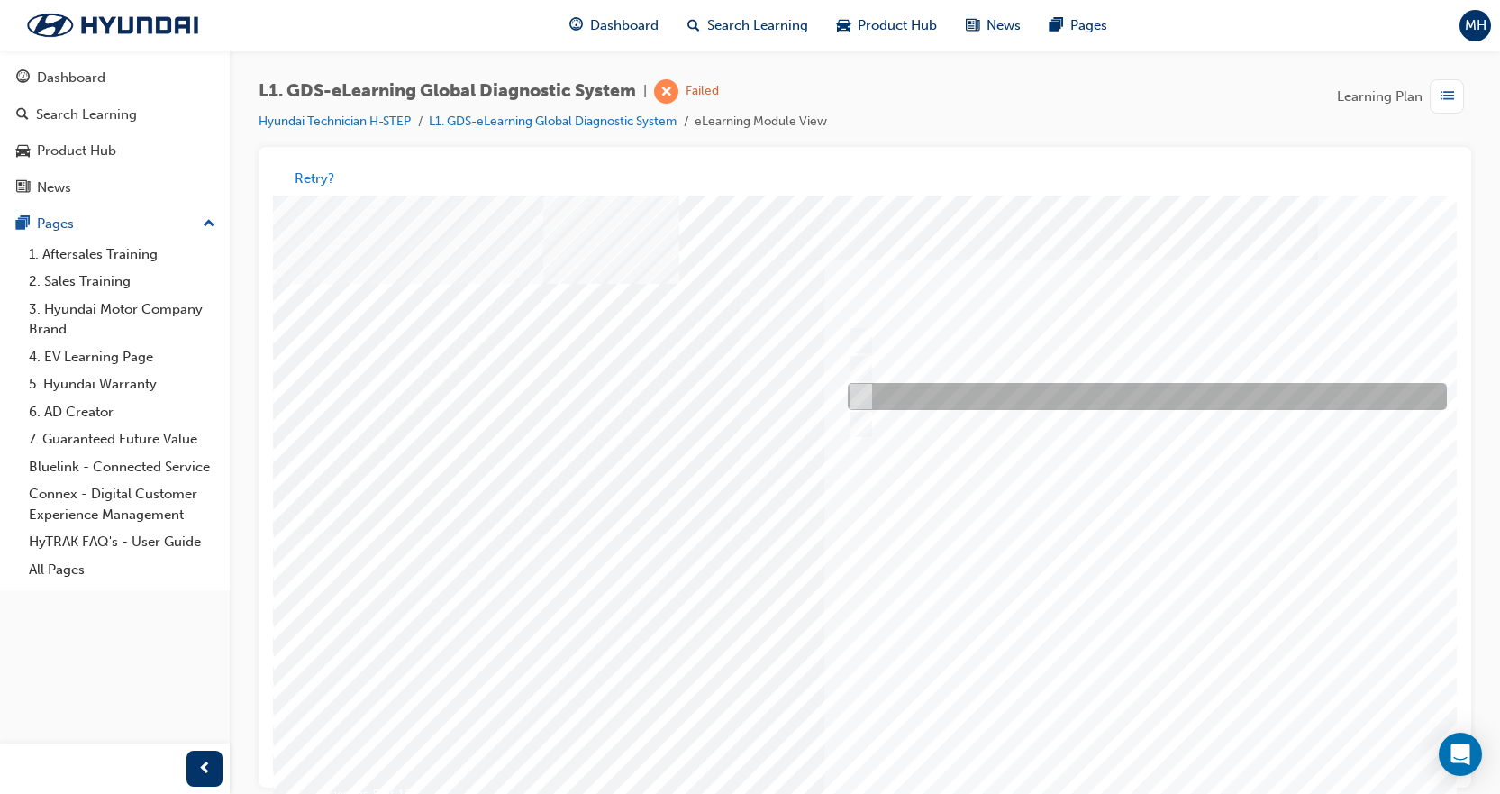
click at [867, 405] on div at bounding box center [1142, 397] width 599 height 27
checkbox input "true"
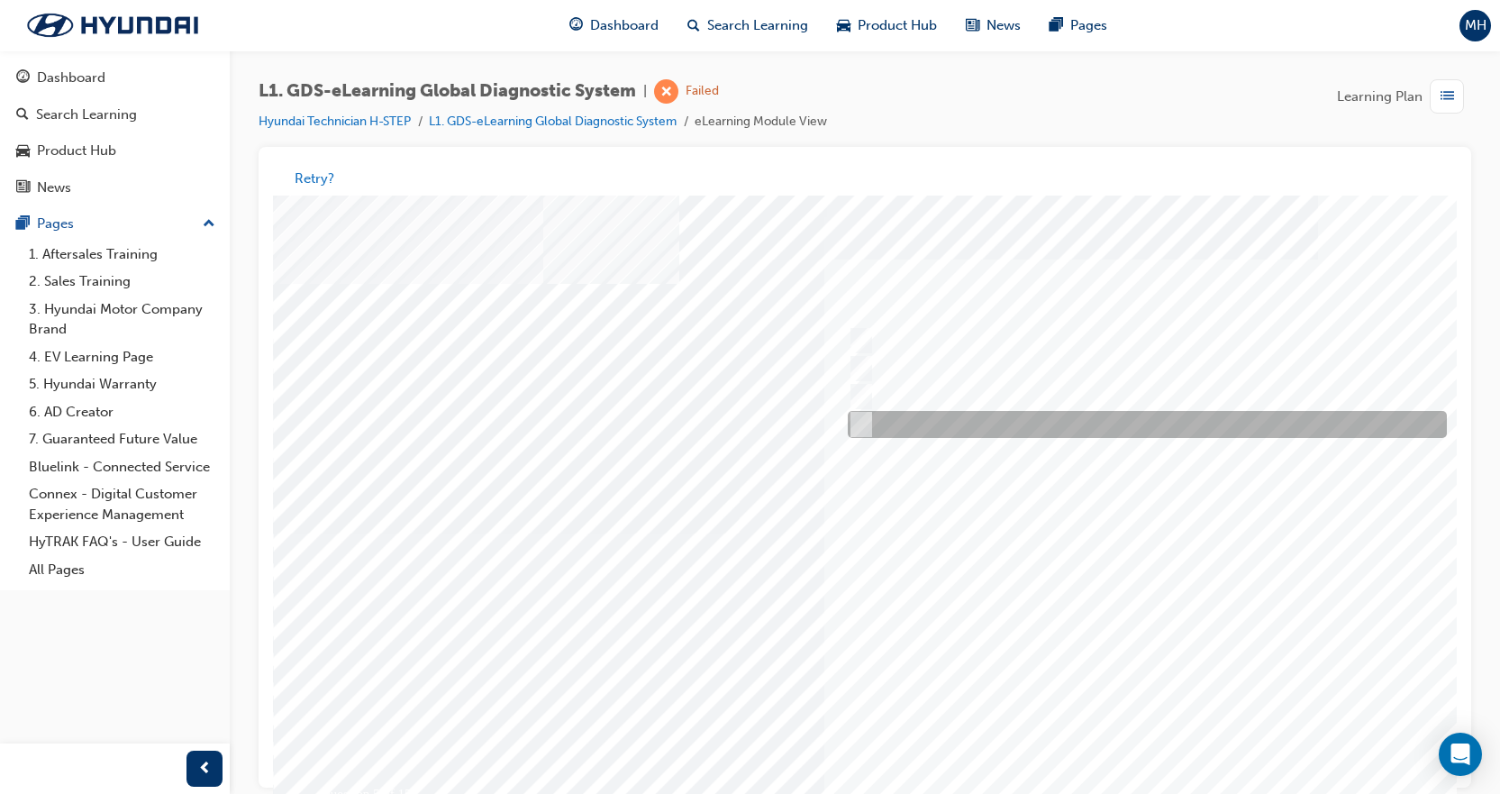
click at [859, 425] on input "From Home Screen Bottom Menu by selecting Service Information" at bounding box center [857, 425] width 20 height 20
checkbox input "true"
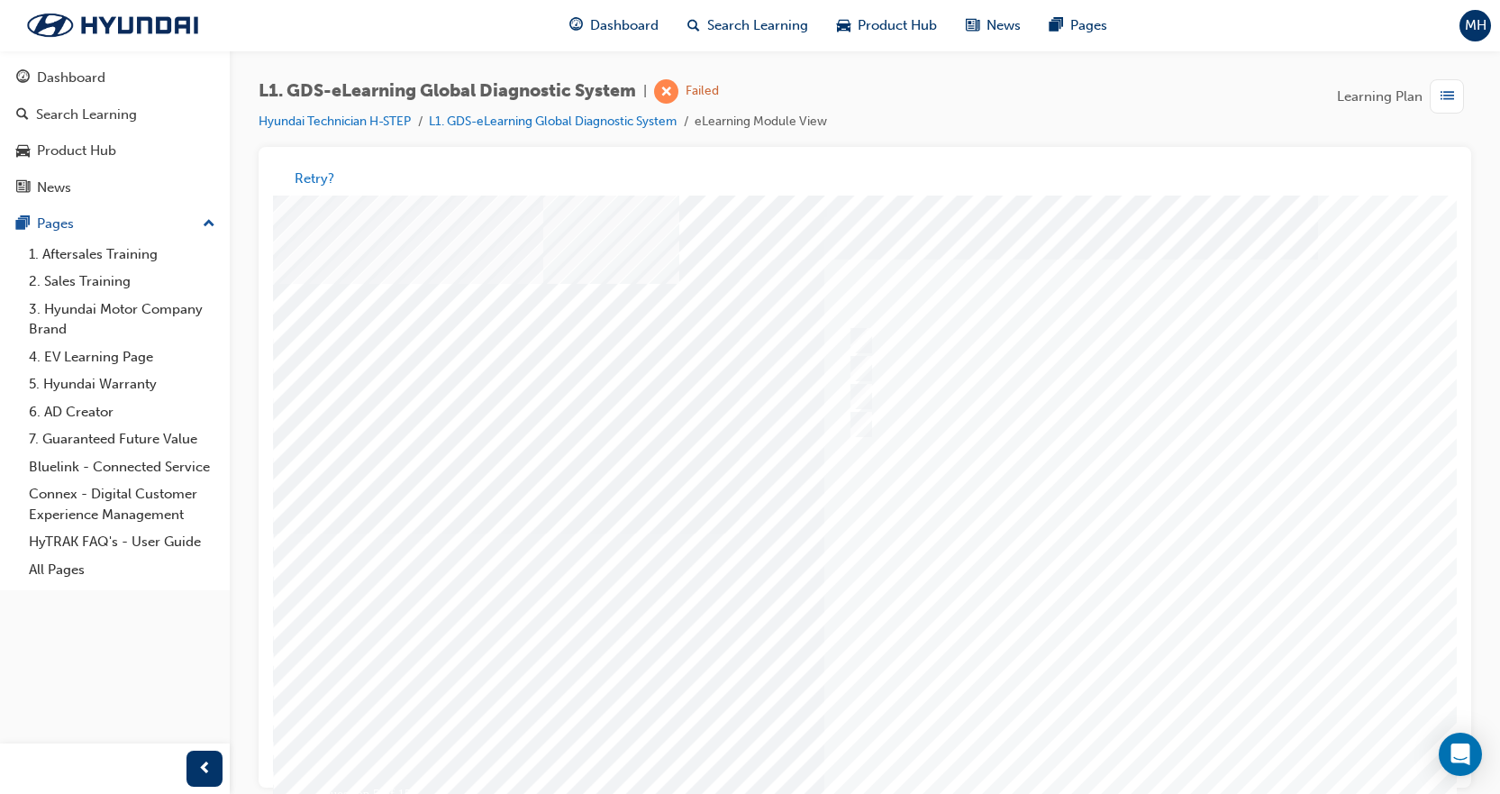
click at [1140, 599] on div at bounding box center [885, 534] width 1225 height 676
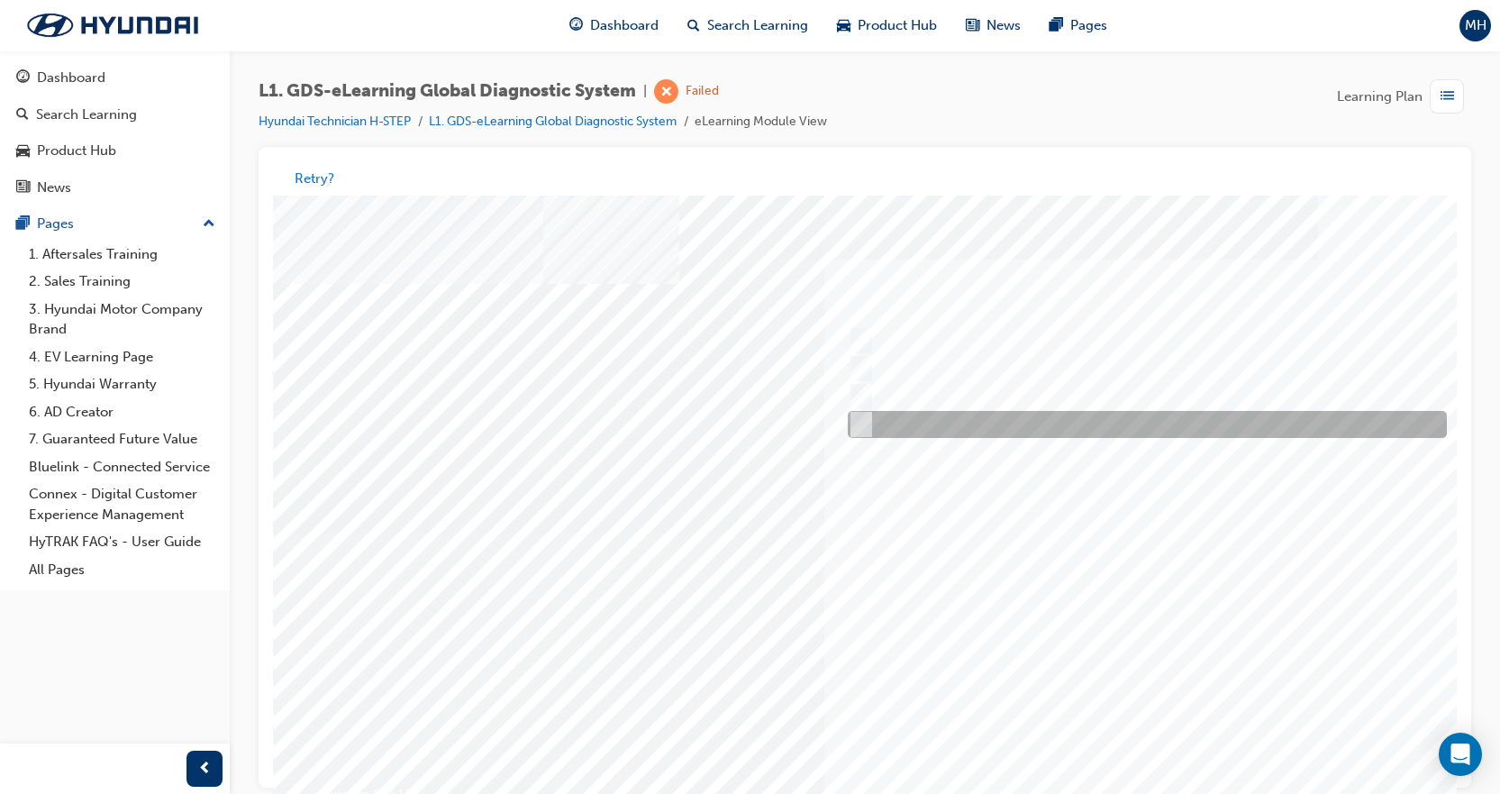
click at [903, 432] on div at bounding box center [1142, 425] width 599 height 27
checkbox input "true"
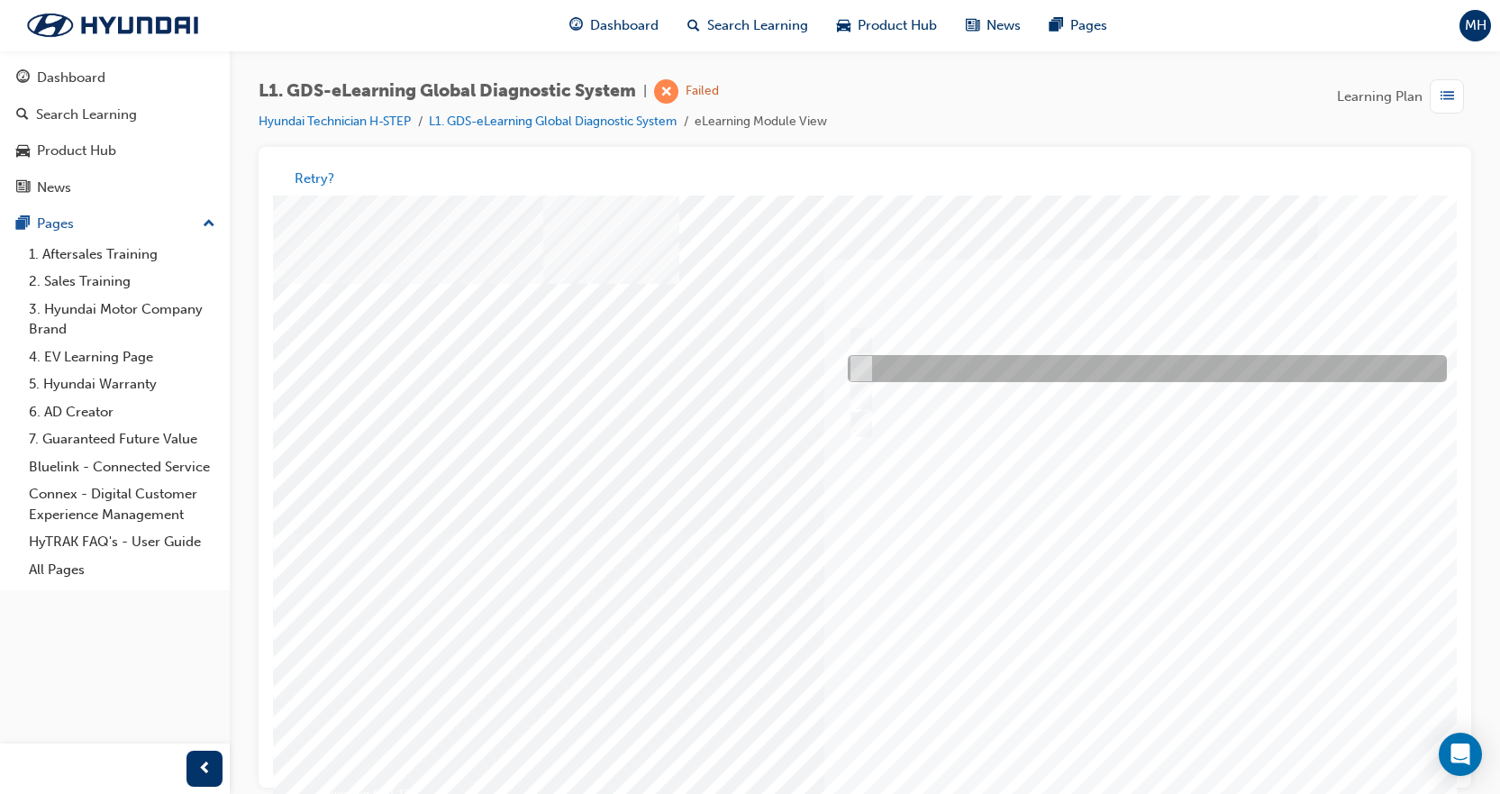
click at [898, 375] on div at bounding box center [1142, 369] width 599 height 27
checkbox input "true"
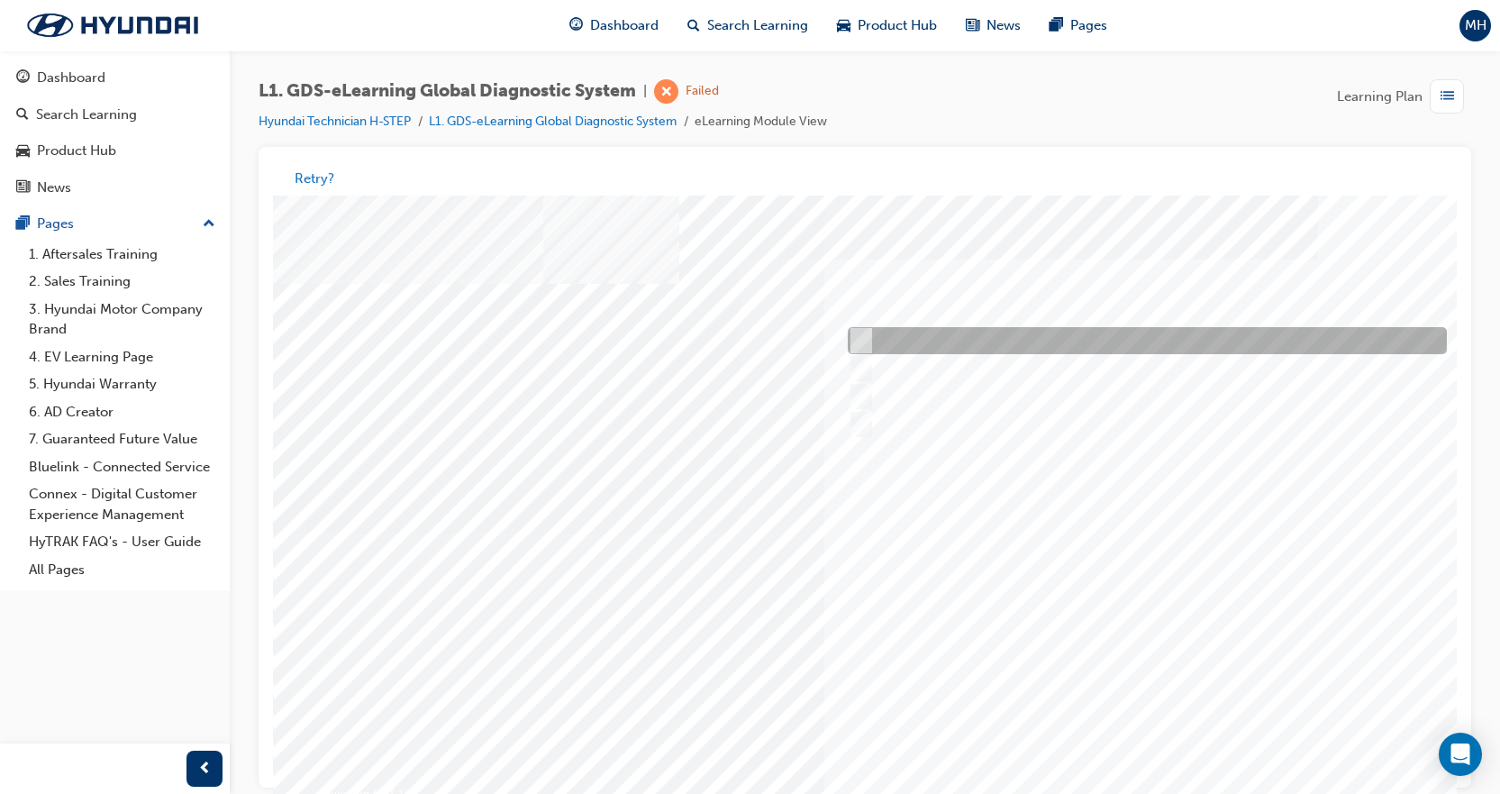
click at [904, 339] on div at bounding box center [1142, 341] width 599 height 27
checkbox input "true"
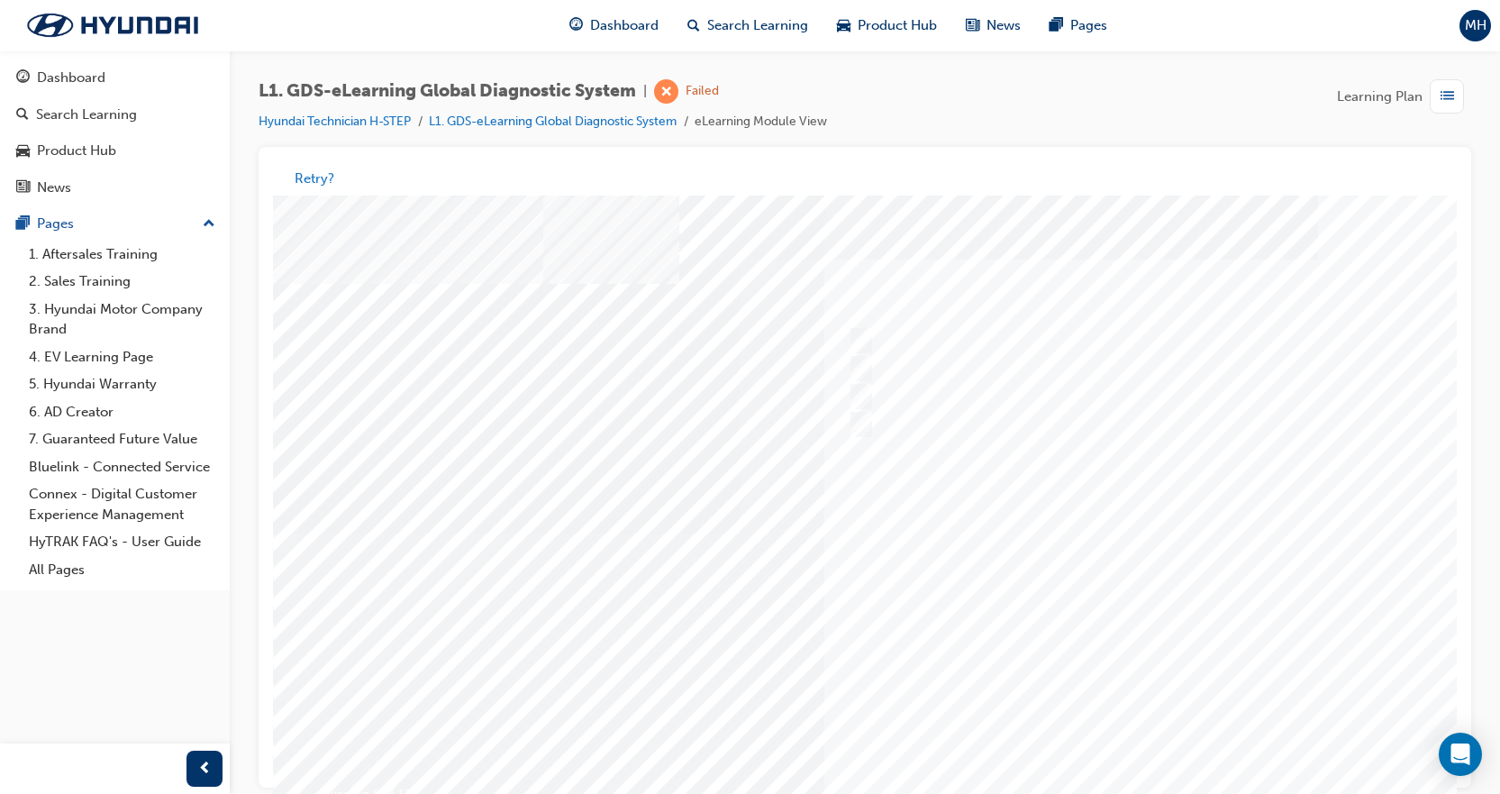
click at [1138, 578] on div at bounding box center [885, 534] width 1225 height 676
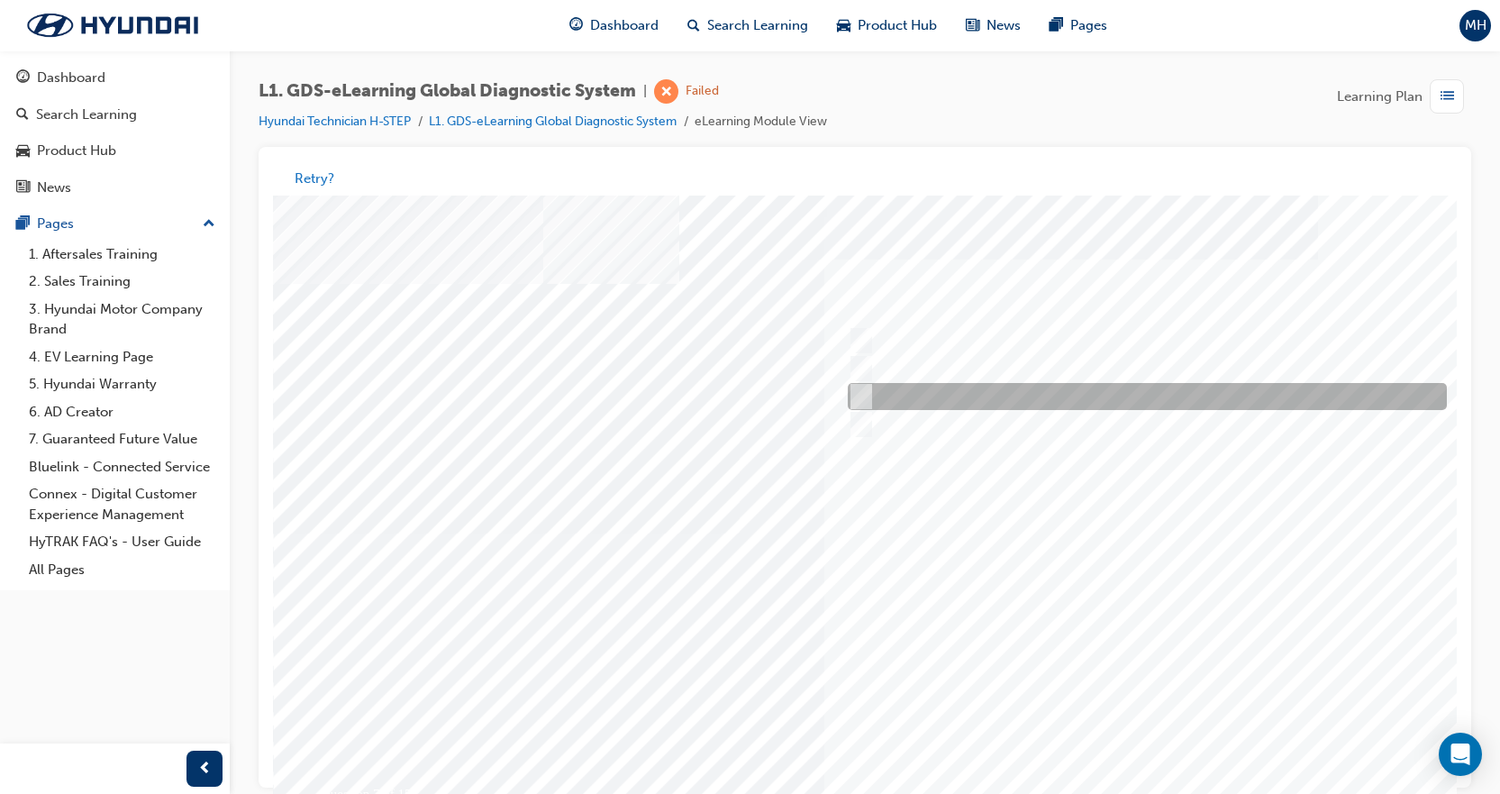
click at [995, 399] on div at bounding box center [1142, 397] width 599 height 27
radio input "true"
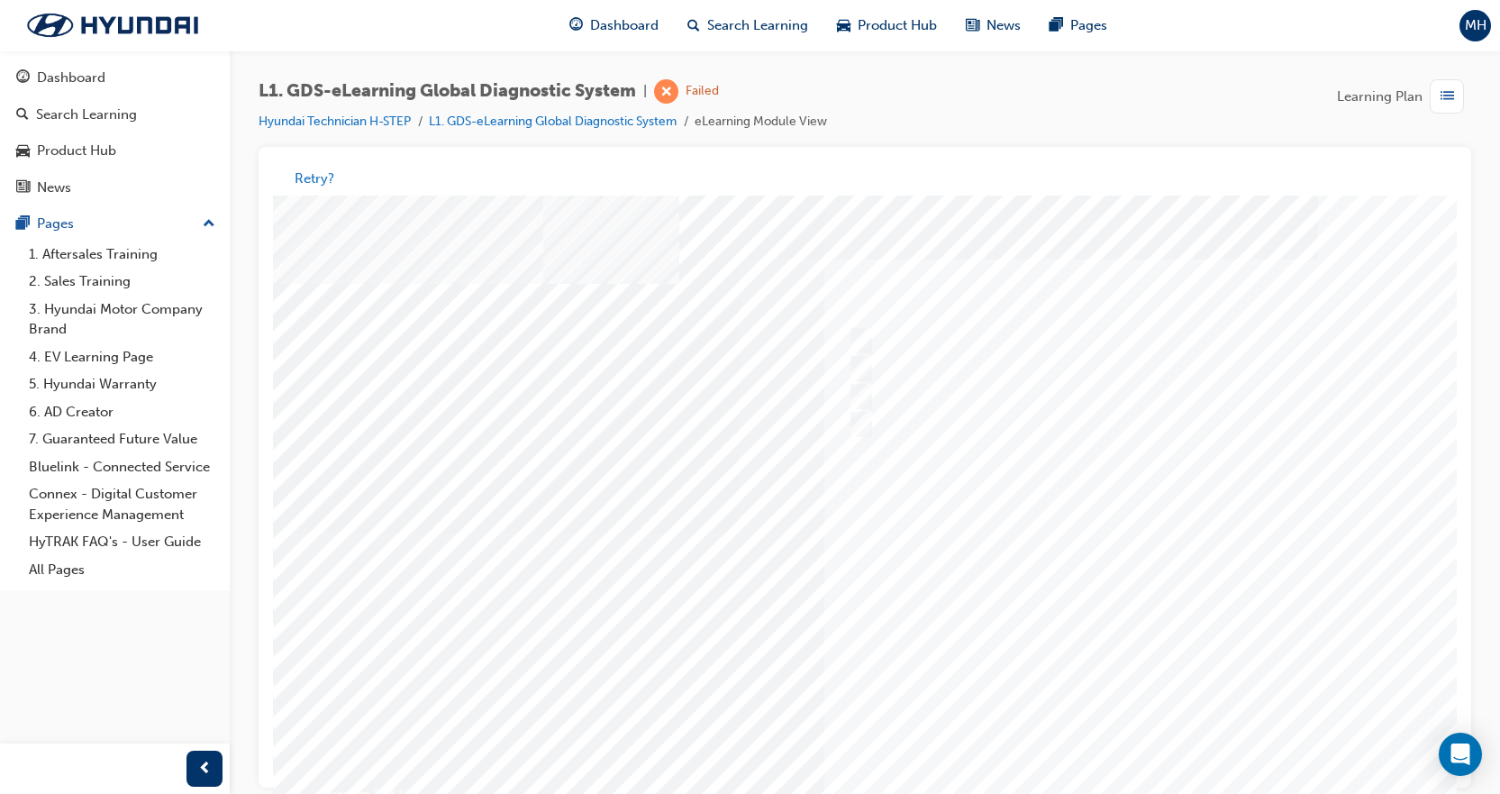
click at [1083, 535] on div at bounding box center [885, 534] width 1225 height 676
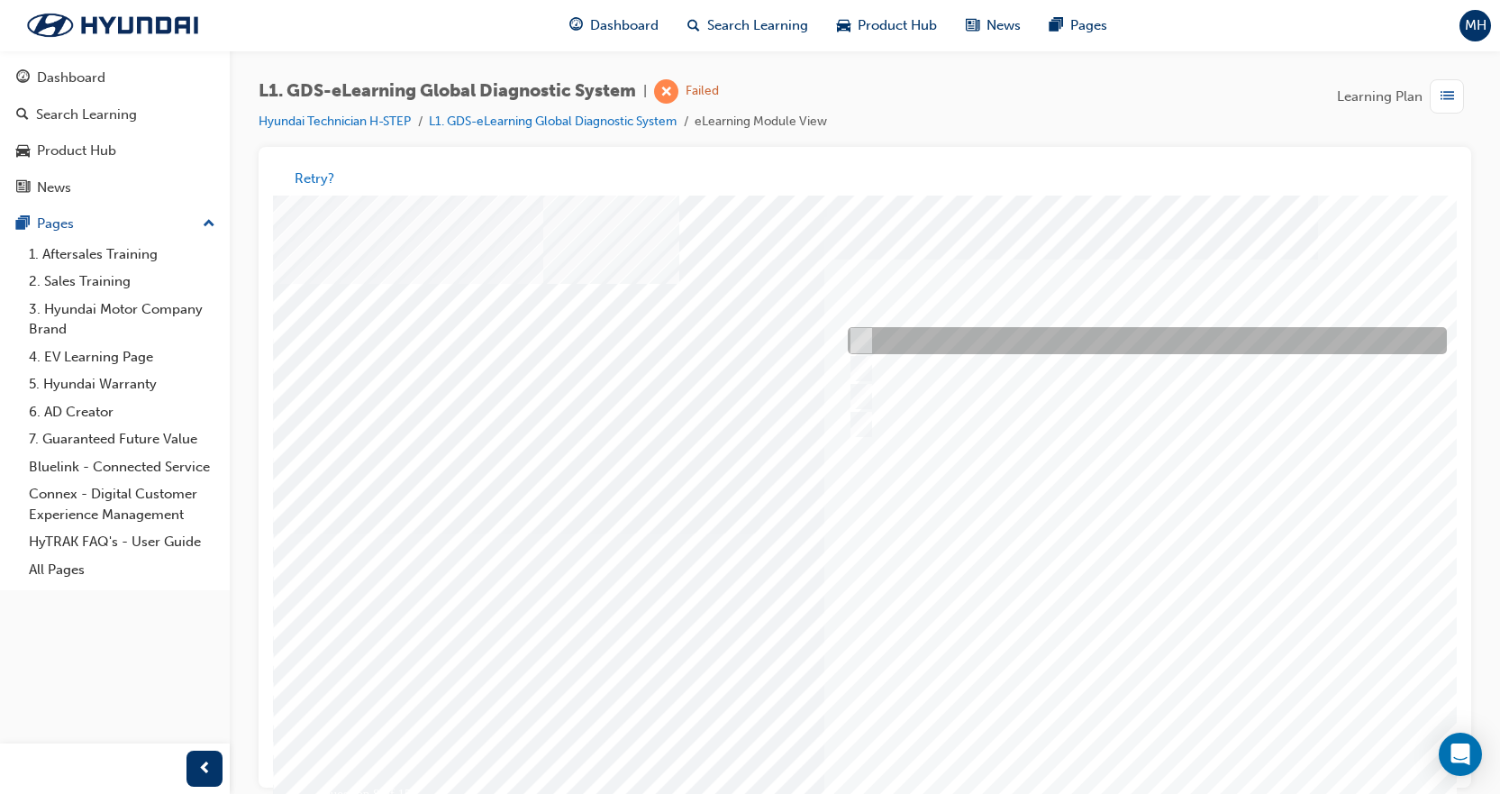
click at [915, 342] on div at bounding box center [1142, 341] width 599 height 27
radio input "true"
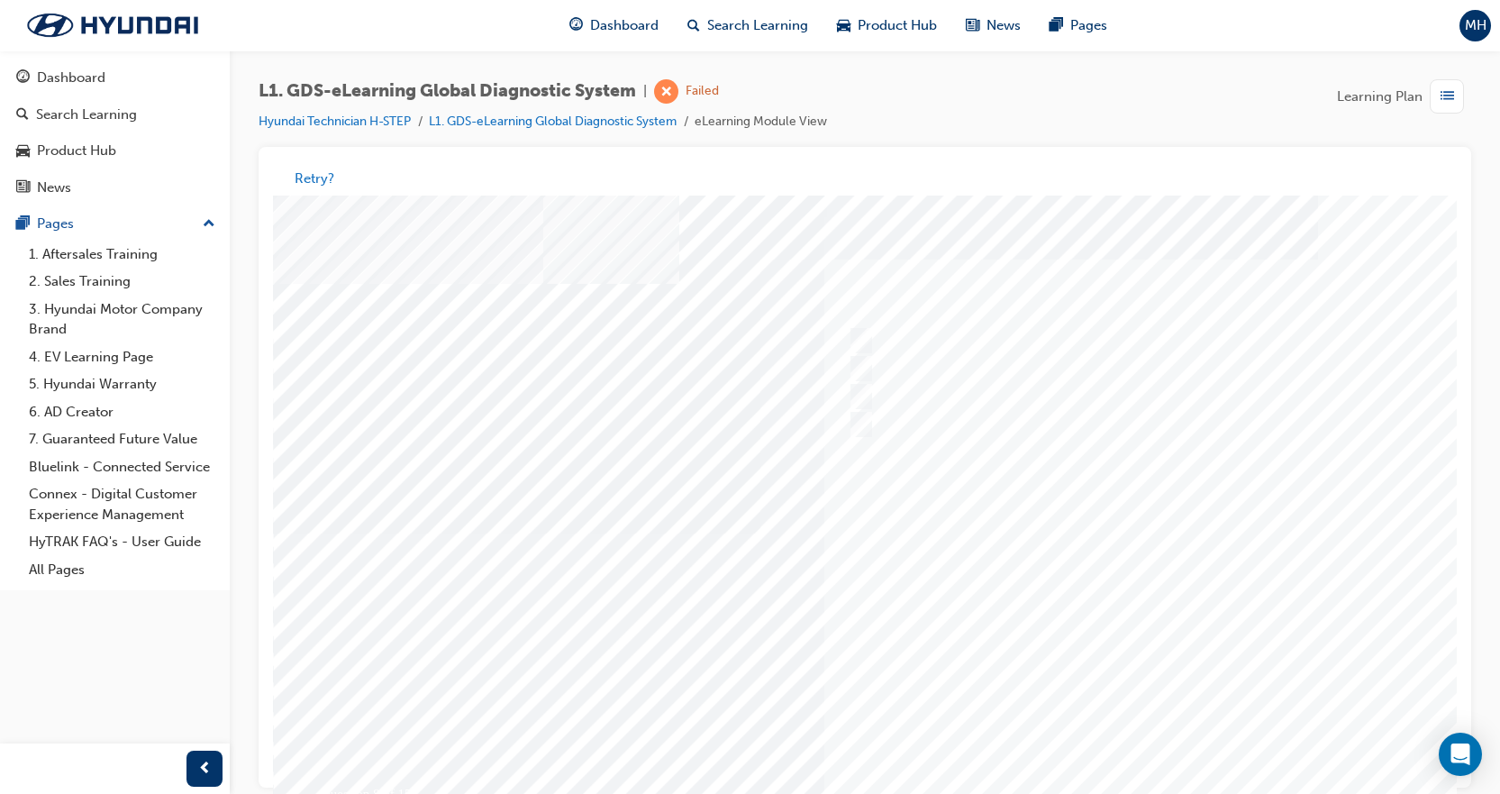
click at [1079, 597] on div at bounding box center [885, 534] width 1225 height 676
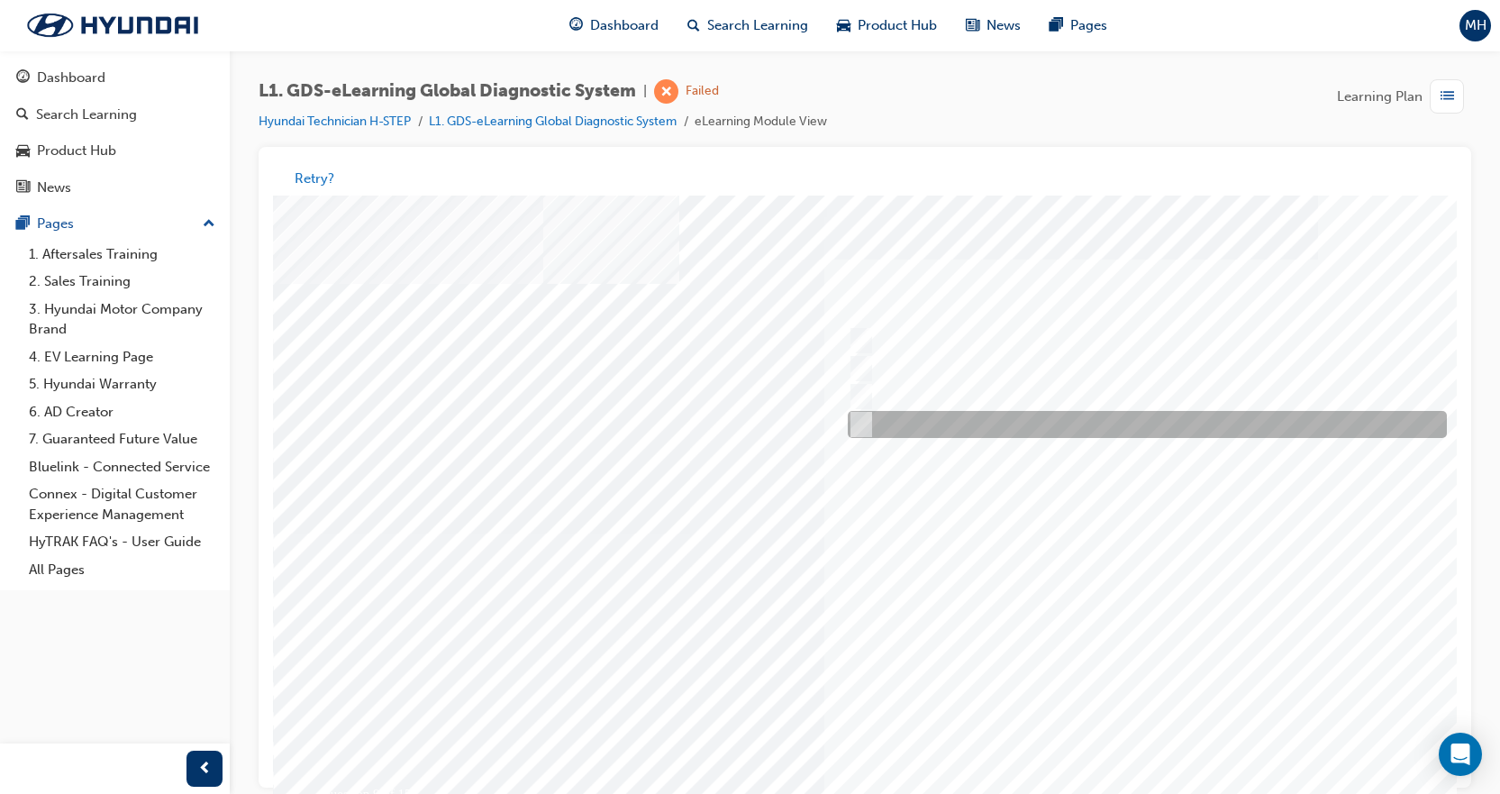
click at [857, 433] on input "Data Saving" at bounding box center [858, 425] width 20 height 20
radio input "true"
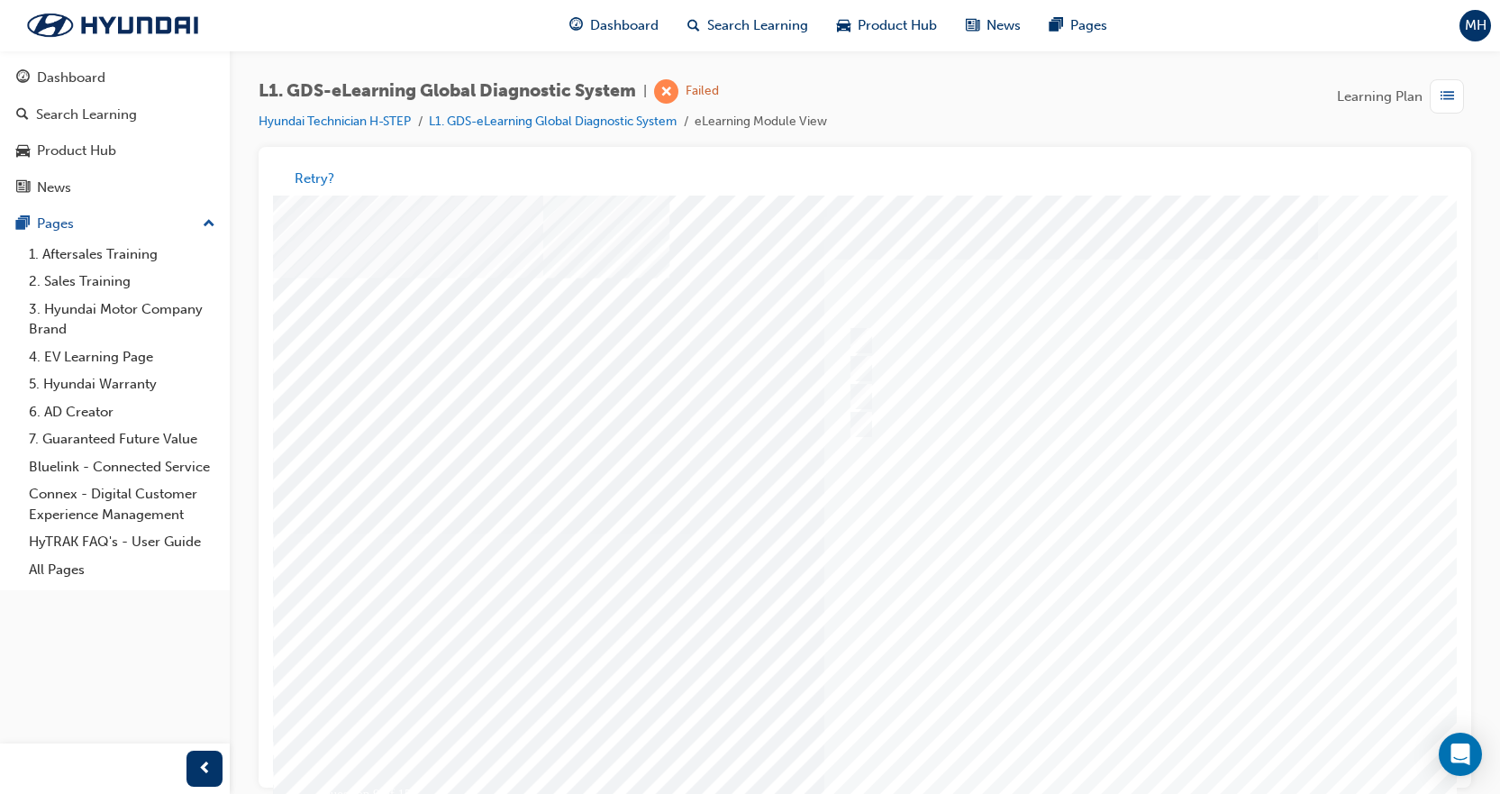
click at [1113, 546] on div at bounding box center [885, 534] width 1225 height 676
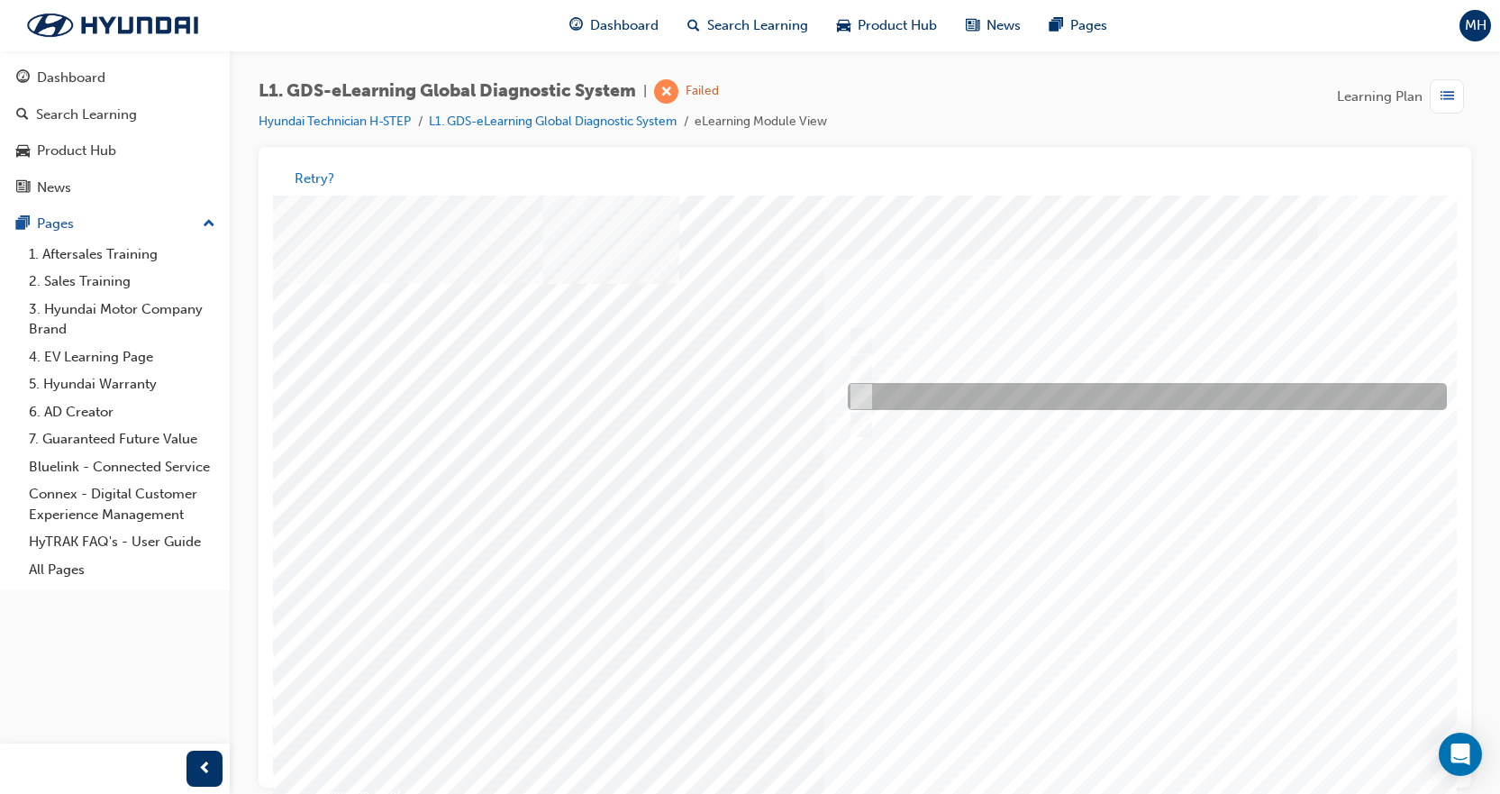
click at [948, 396] on div at bounding box center [1142, 397] width 599 height 27
radio input "true"
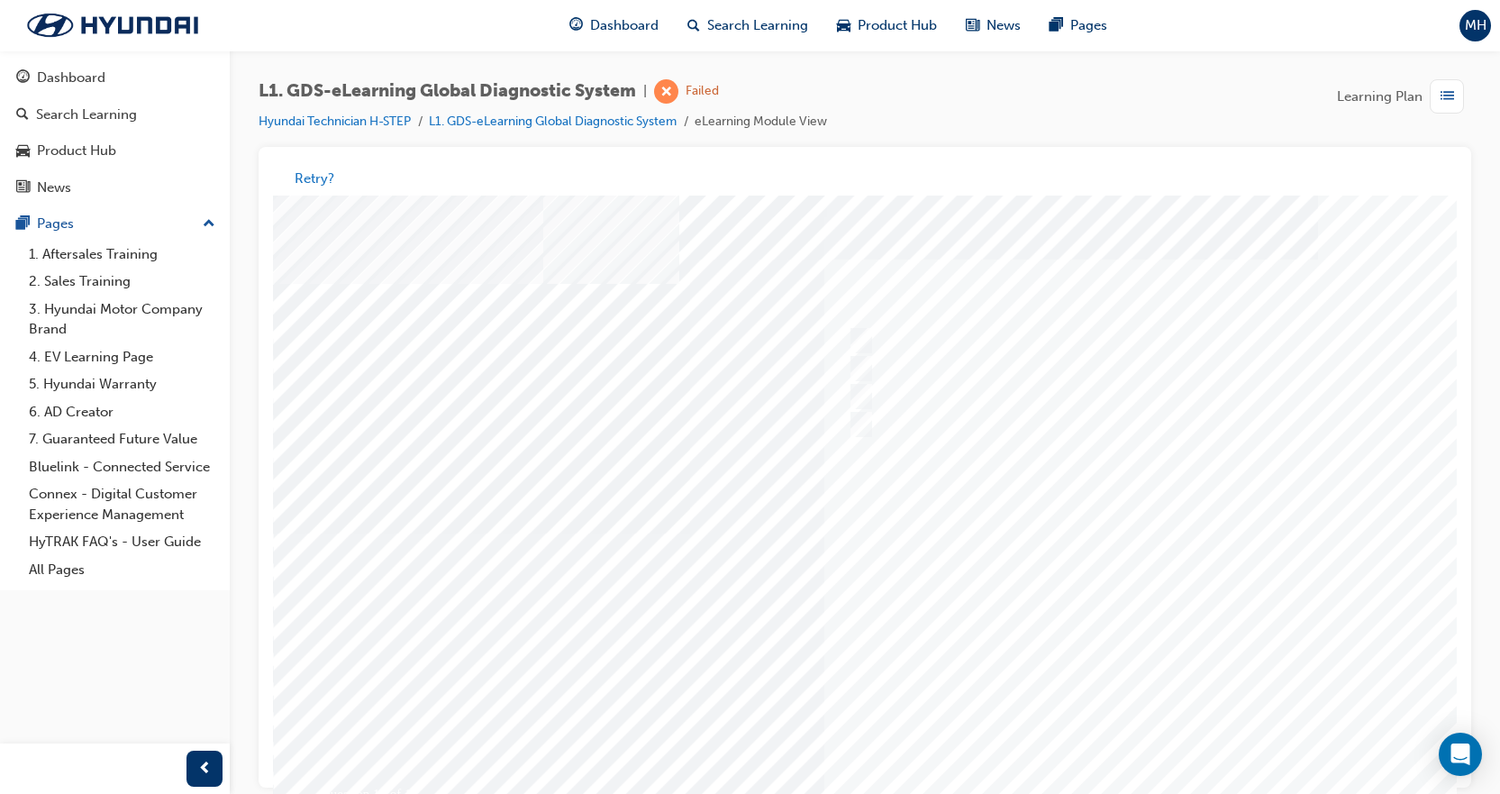
click at [1117, 595] on div at bounding box center [885, 534] width 1225 height 676
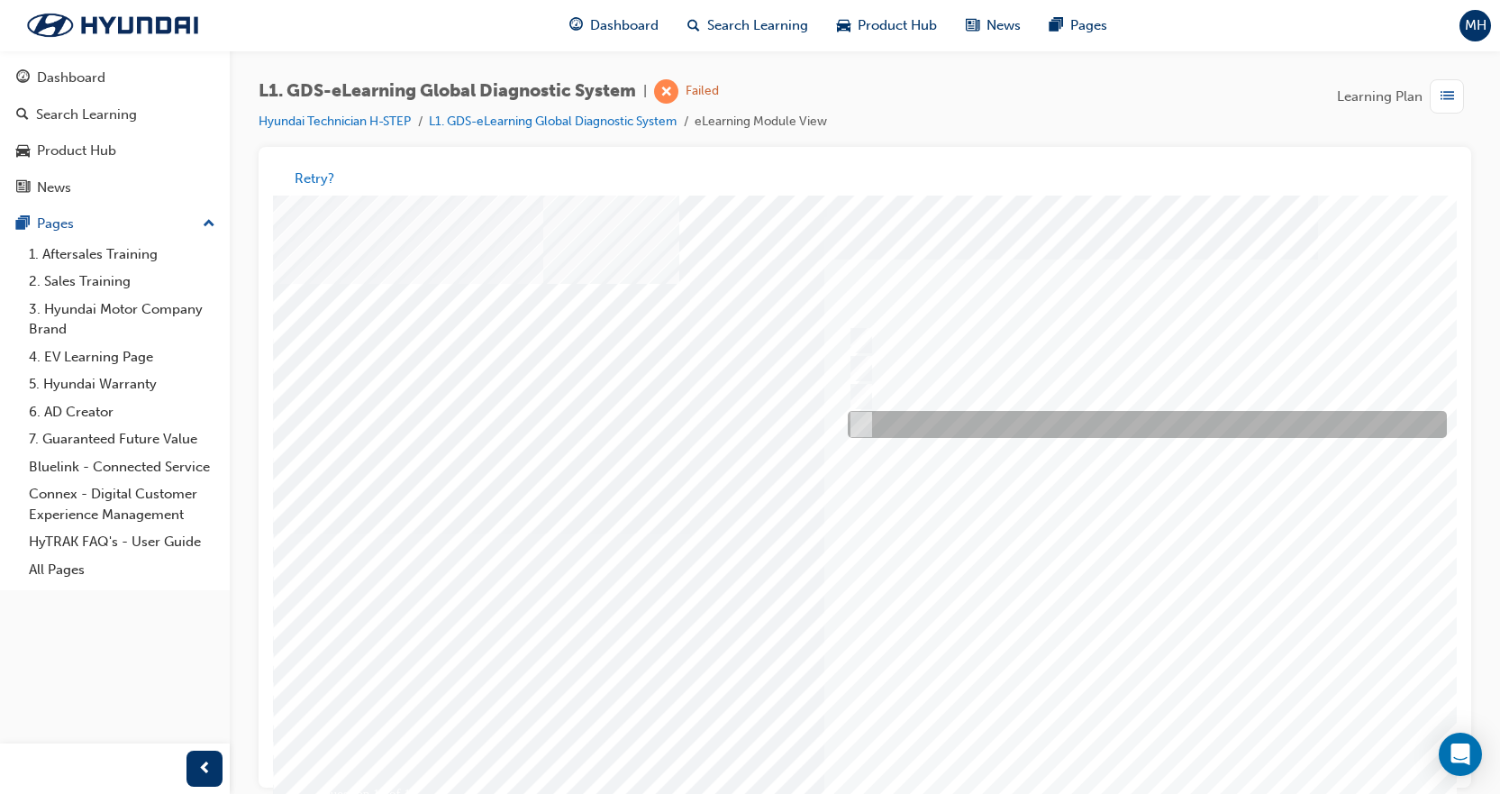
click at [978, 424] on div at bounding box center [1142, 425] width 599 height 27
radio input "true"
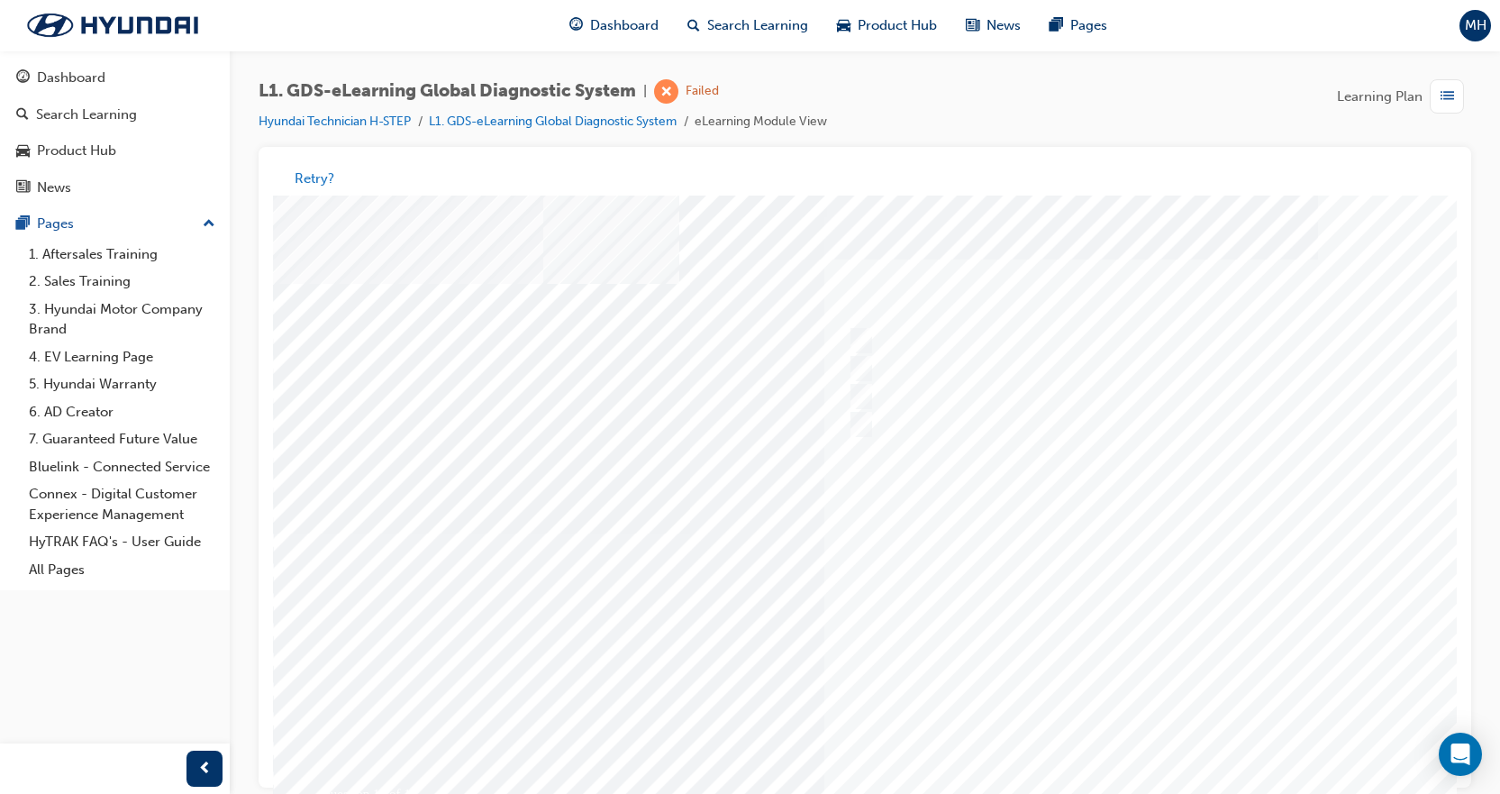
click at [1087, 579] on div at bounding box center [885, 534] width 1225 height 676
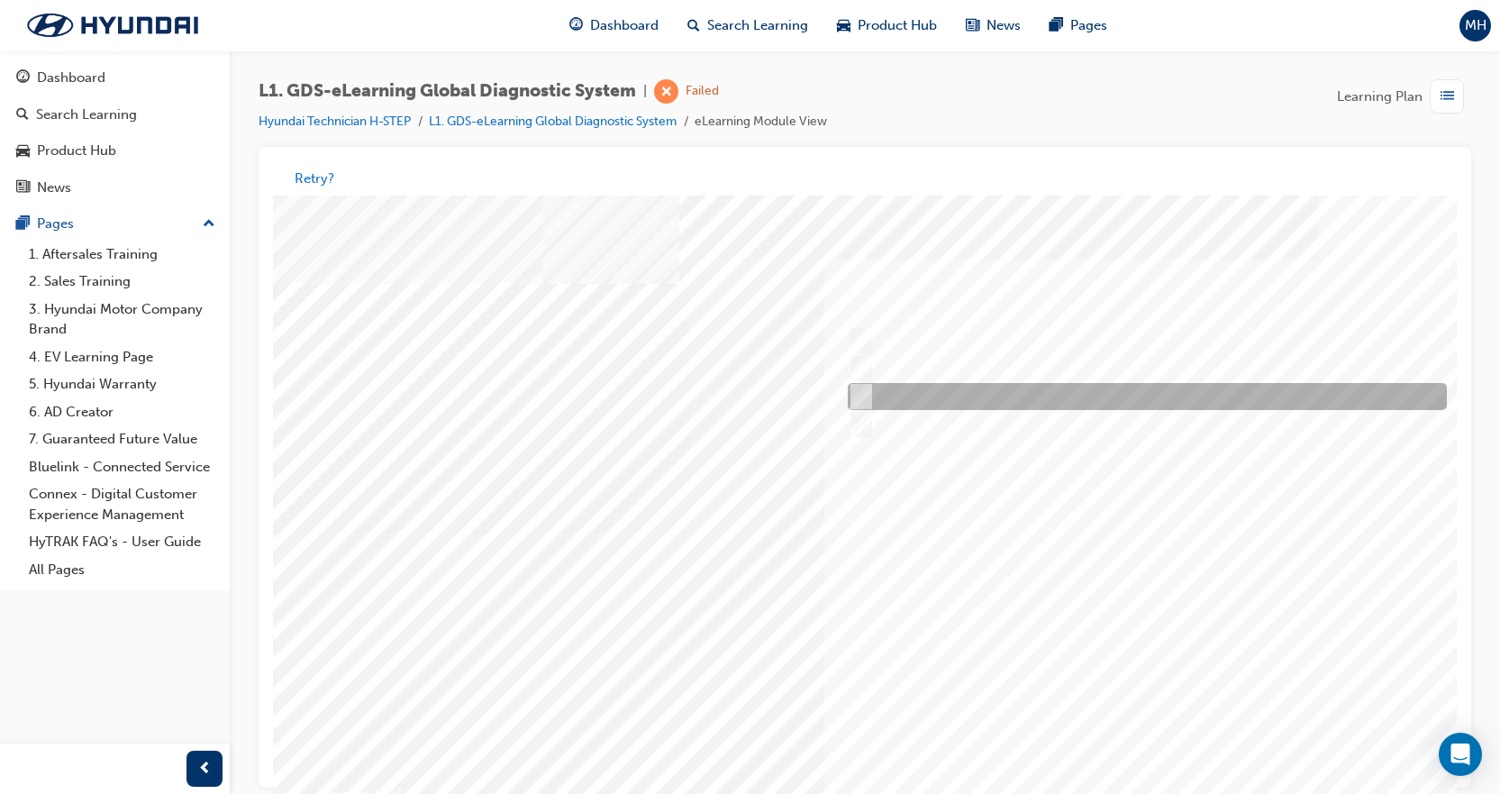
click at [912, 390] on div at bounding box center [1142, 397] width 599 height 27
radio input "true"
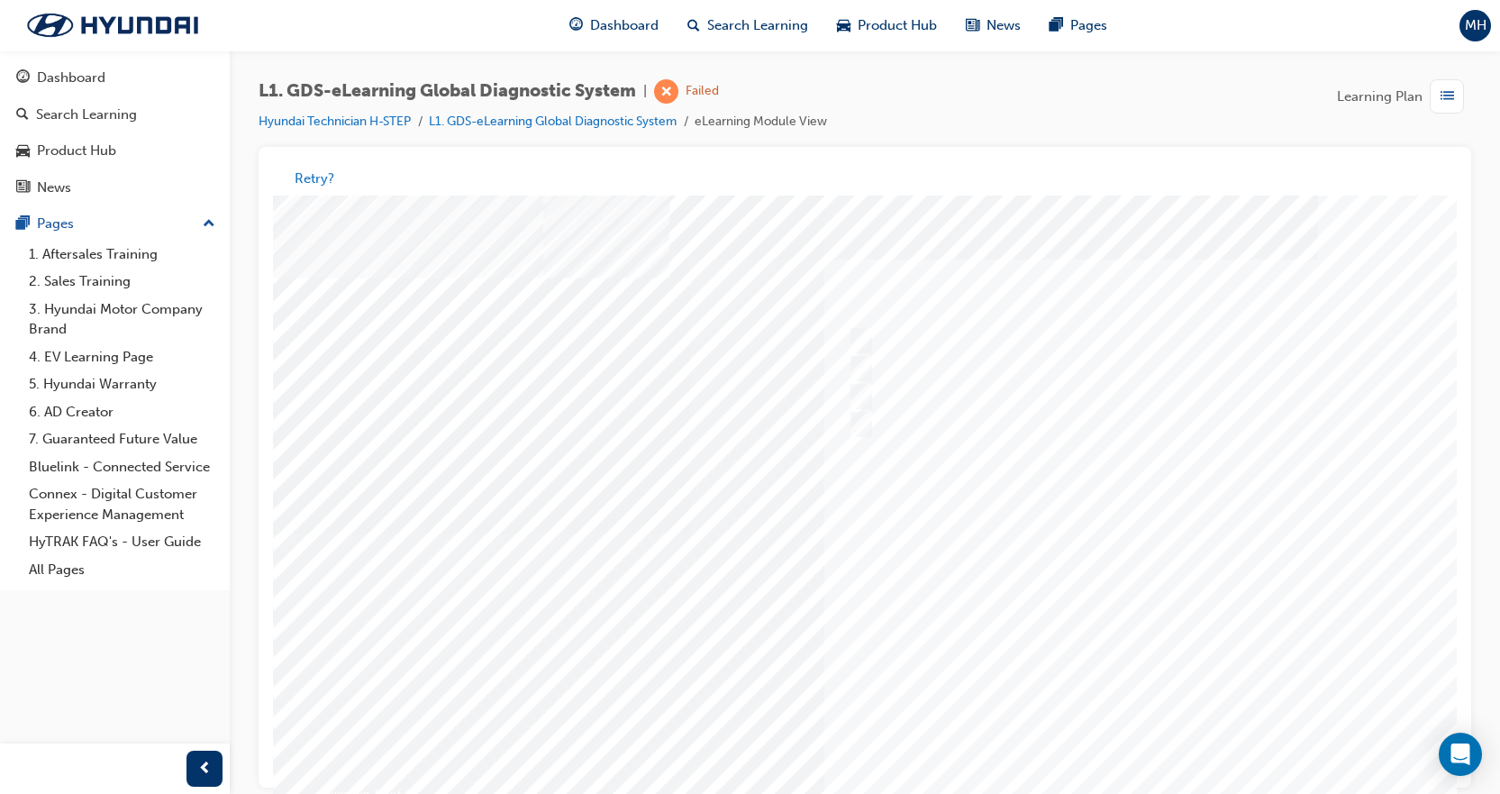
click at [1107, 635] on div at bounding box center [885, 534] width 1225 height 676
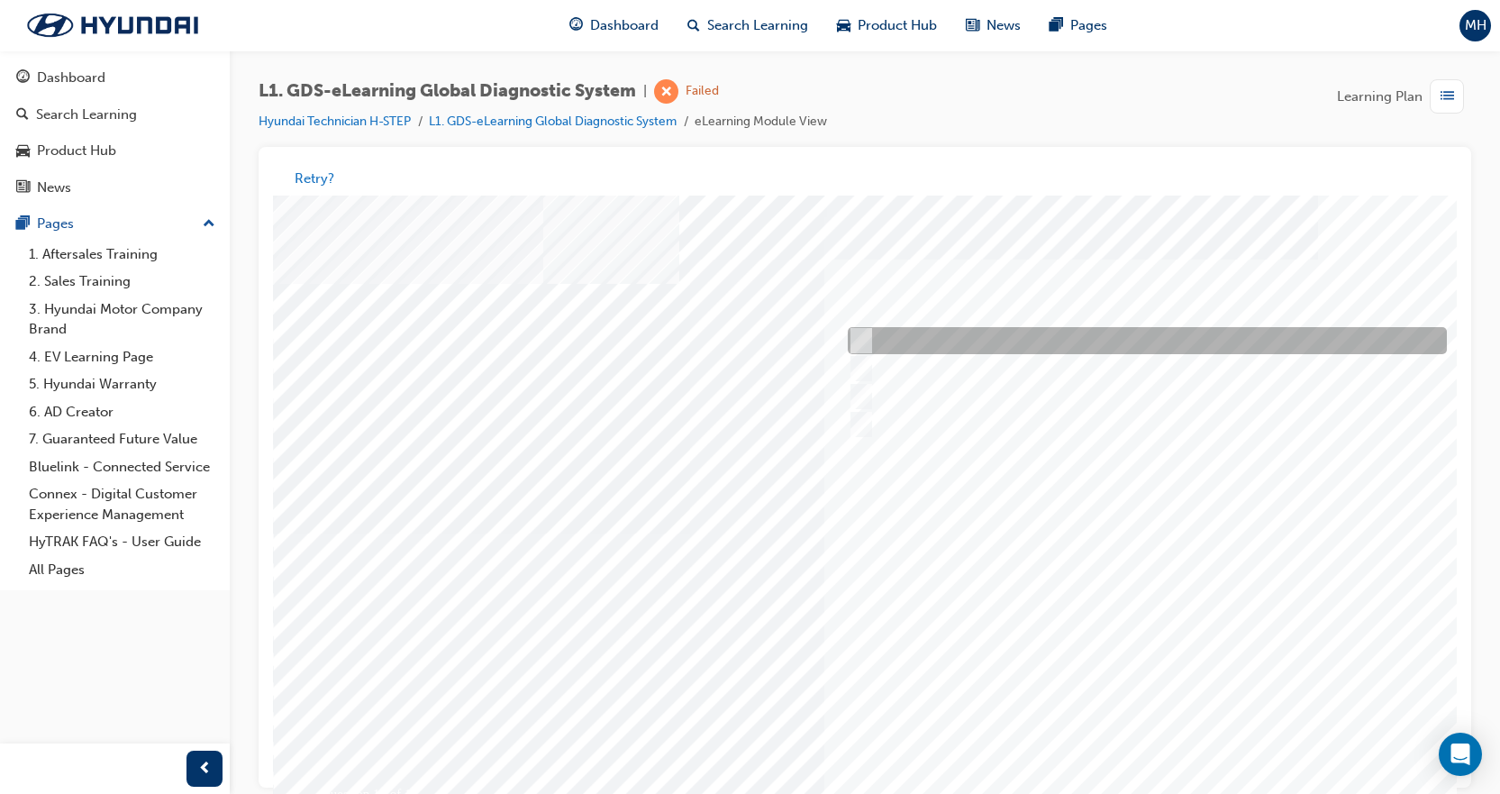
click at [1021, 339] on div at bounding box center [1142, 341] width 599 height 27
radio input "true"
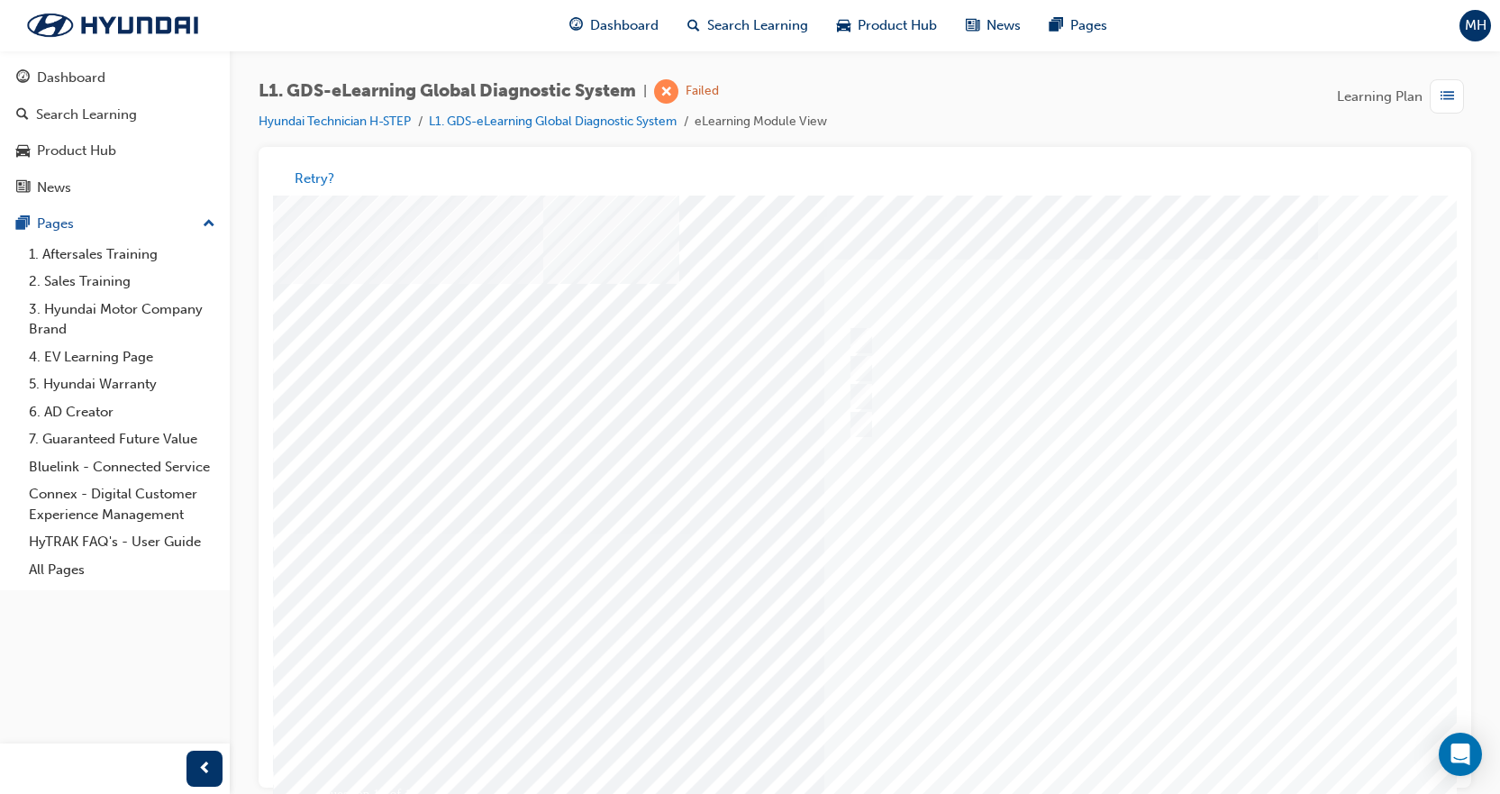
click at [1103, 589] on div at bounding box center [885, 534] width 1225 height 676
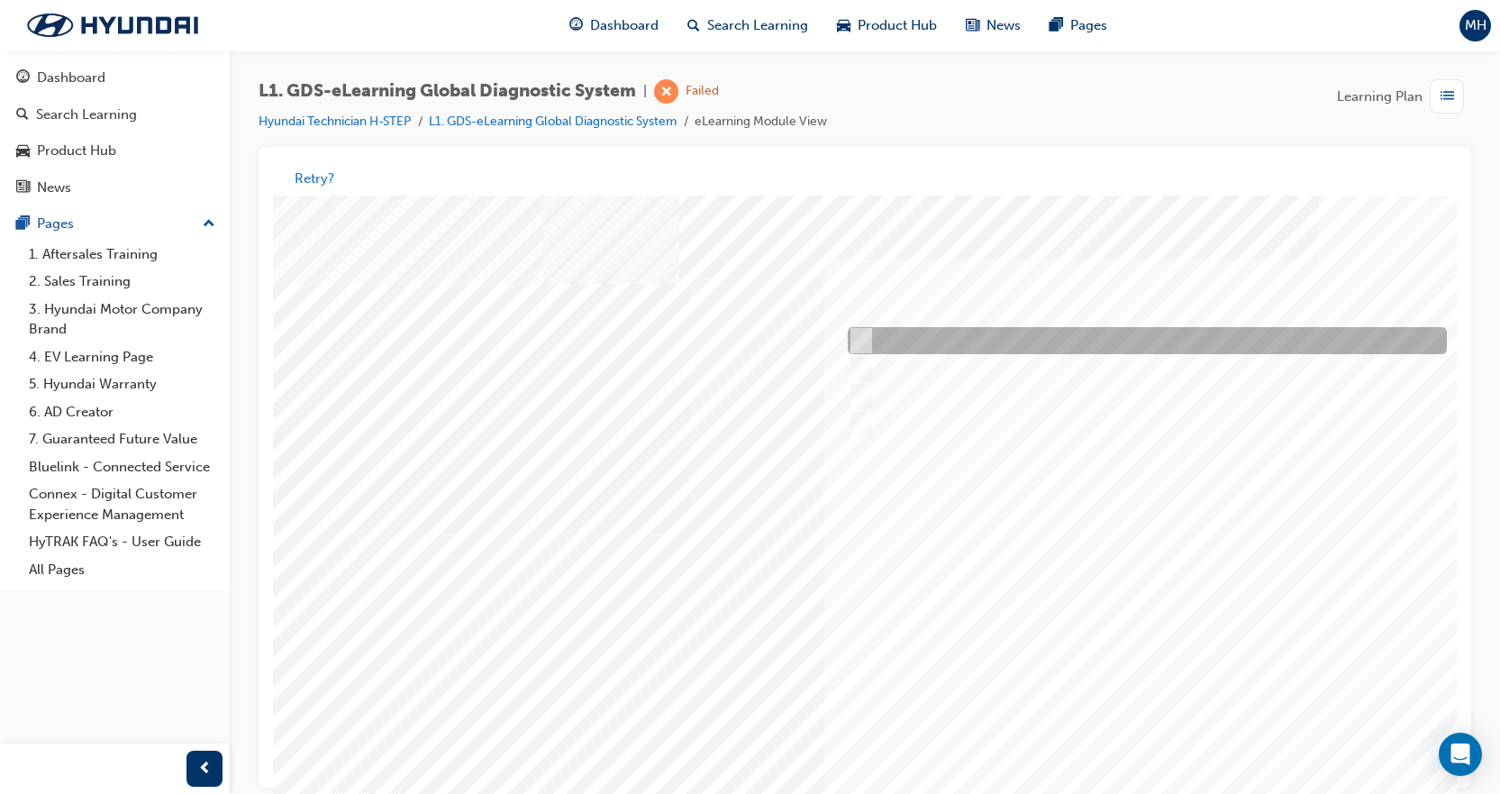
click at [996, 346] on div at bounding box center [1142, 341] width 599 height 27
radio input "true"
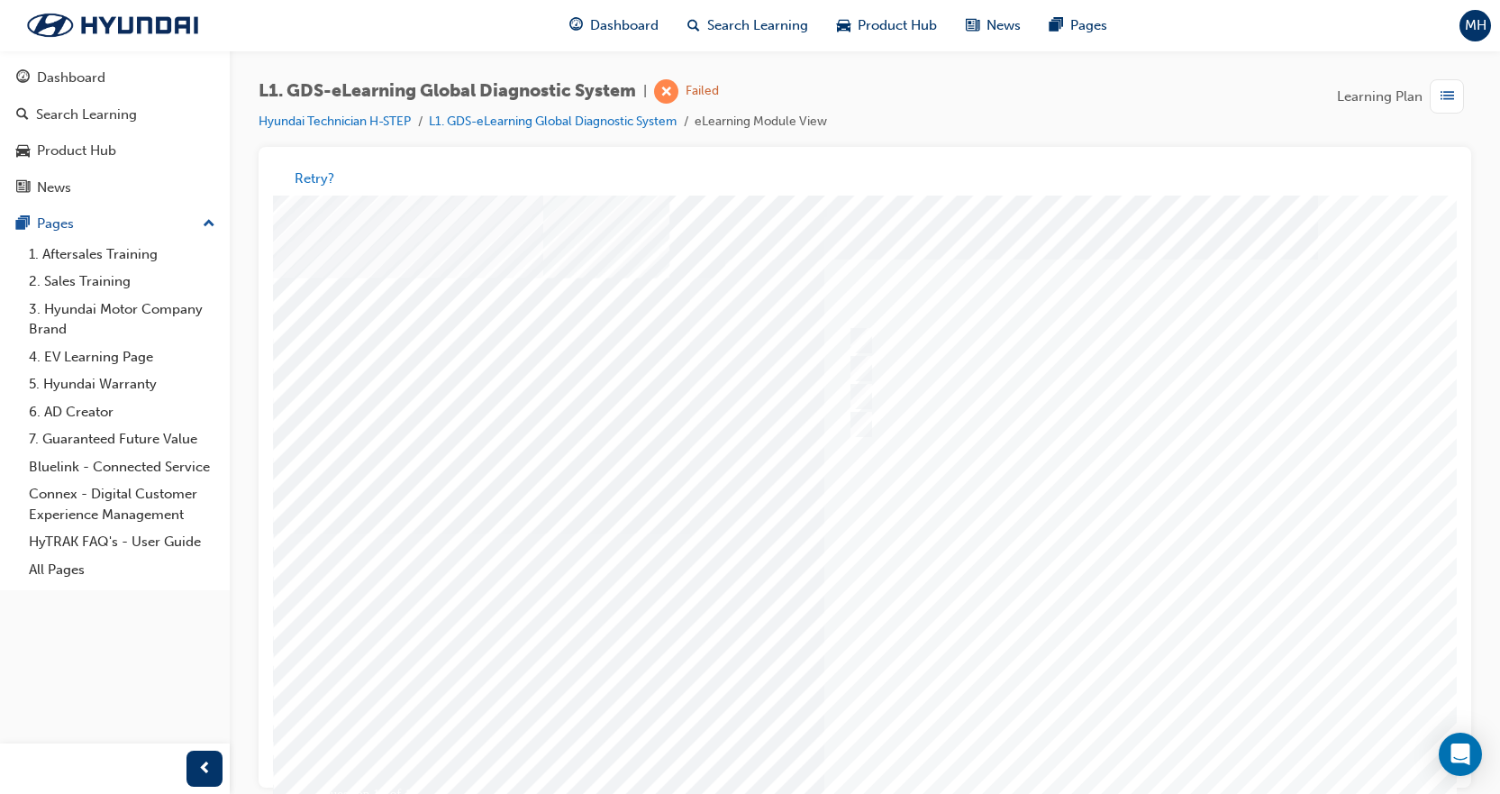
click at [1147, 587] on div at bounding box center [885, 534] width 1225 height 676
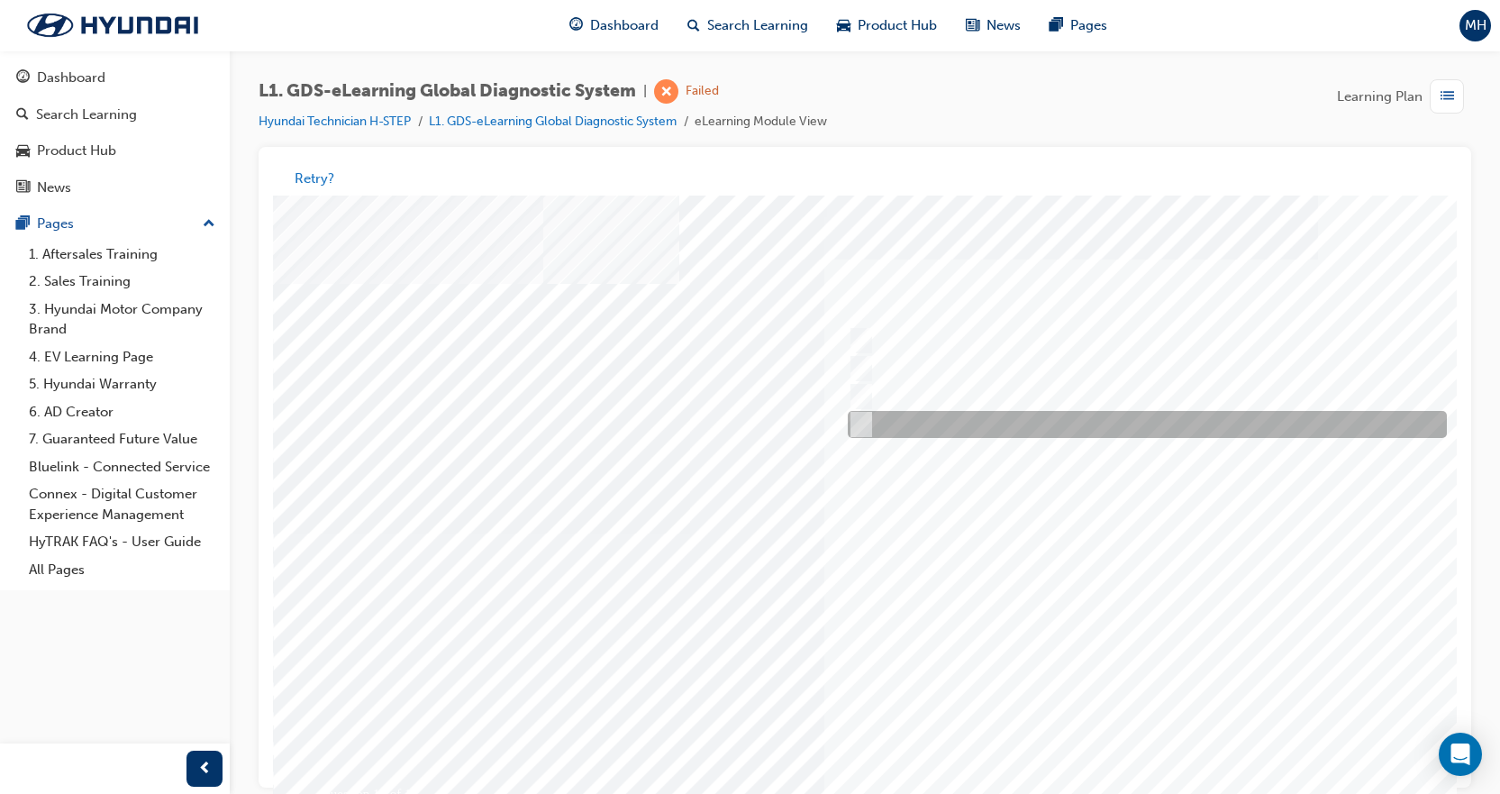
click at [864, 431] on input "0710" at bounding box center [858, 425] width 20 height 20
radio input "true"
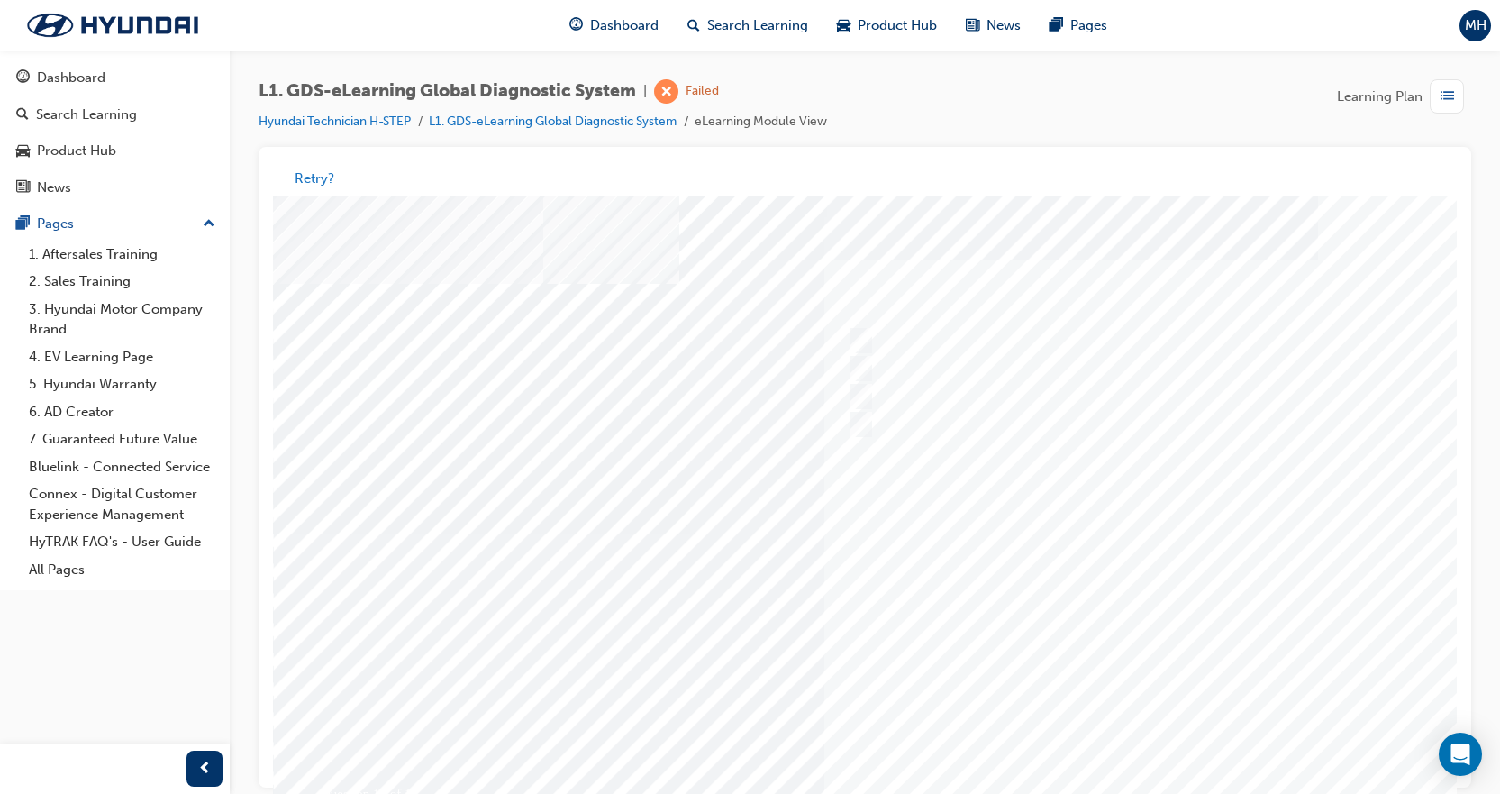
click at [1090, 569] on div at bounding box center [885, 534] width 1225 height 676
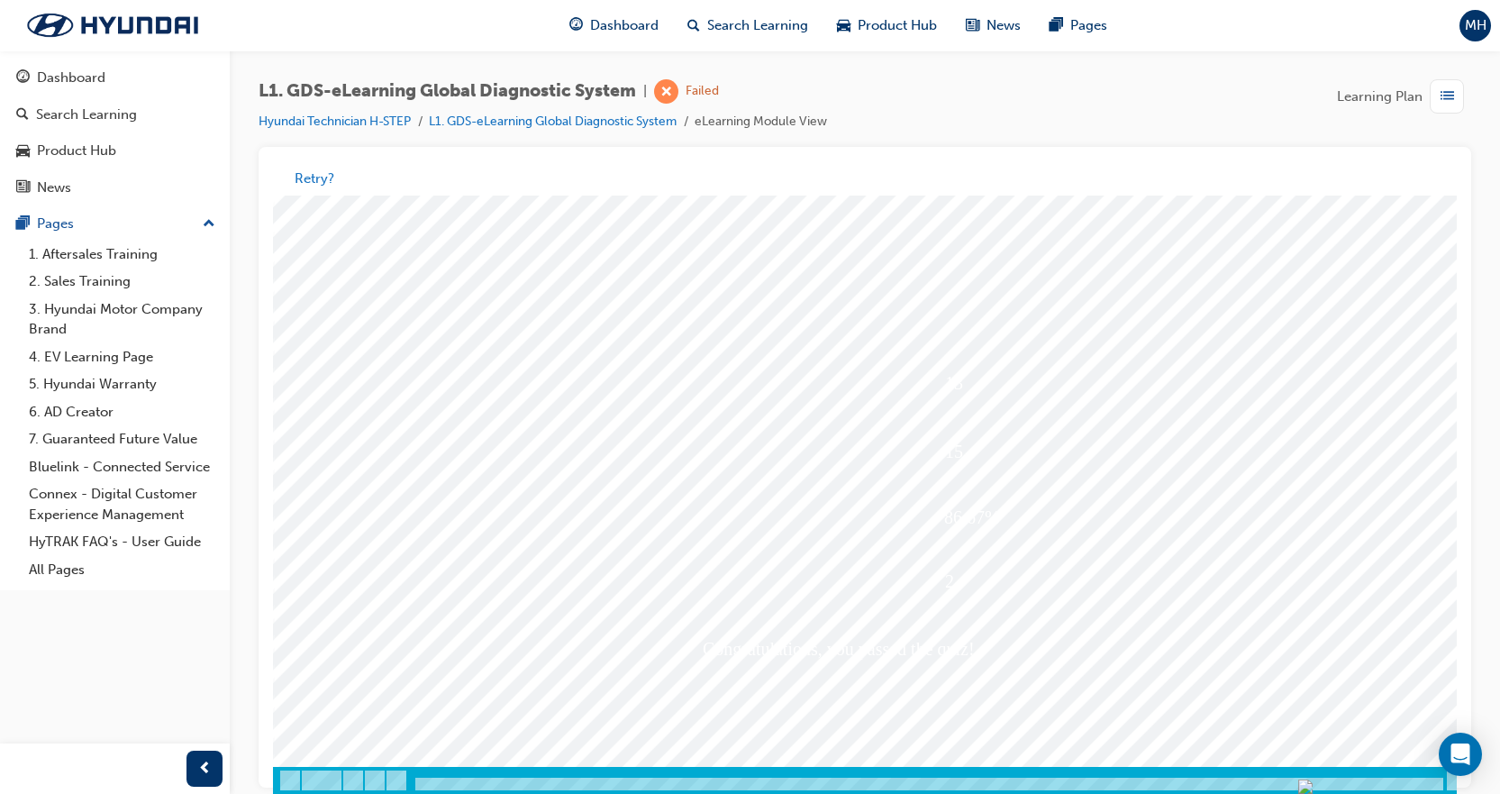
scroll to position [14, 0]
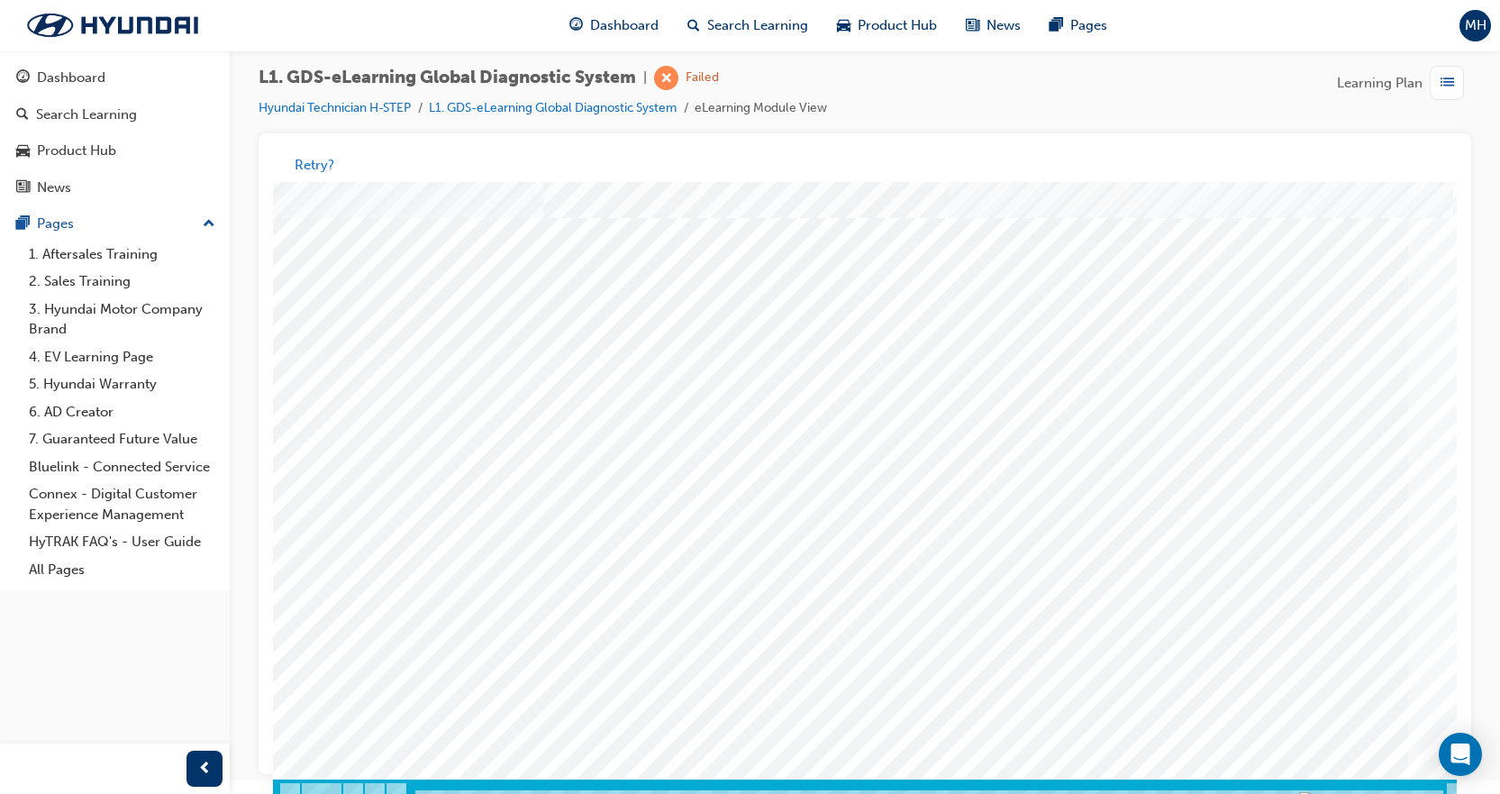
scroll to position [77, 0]
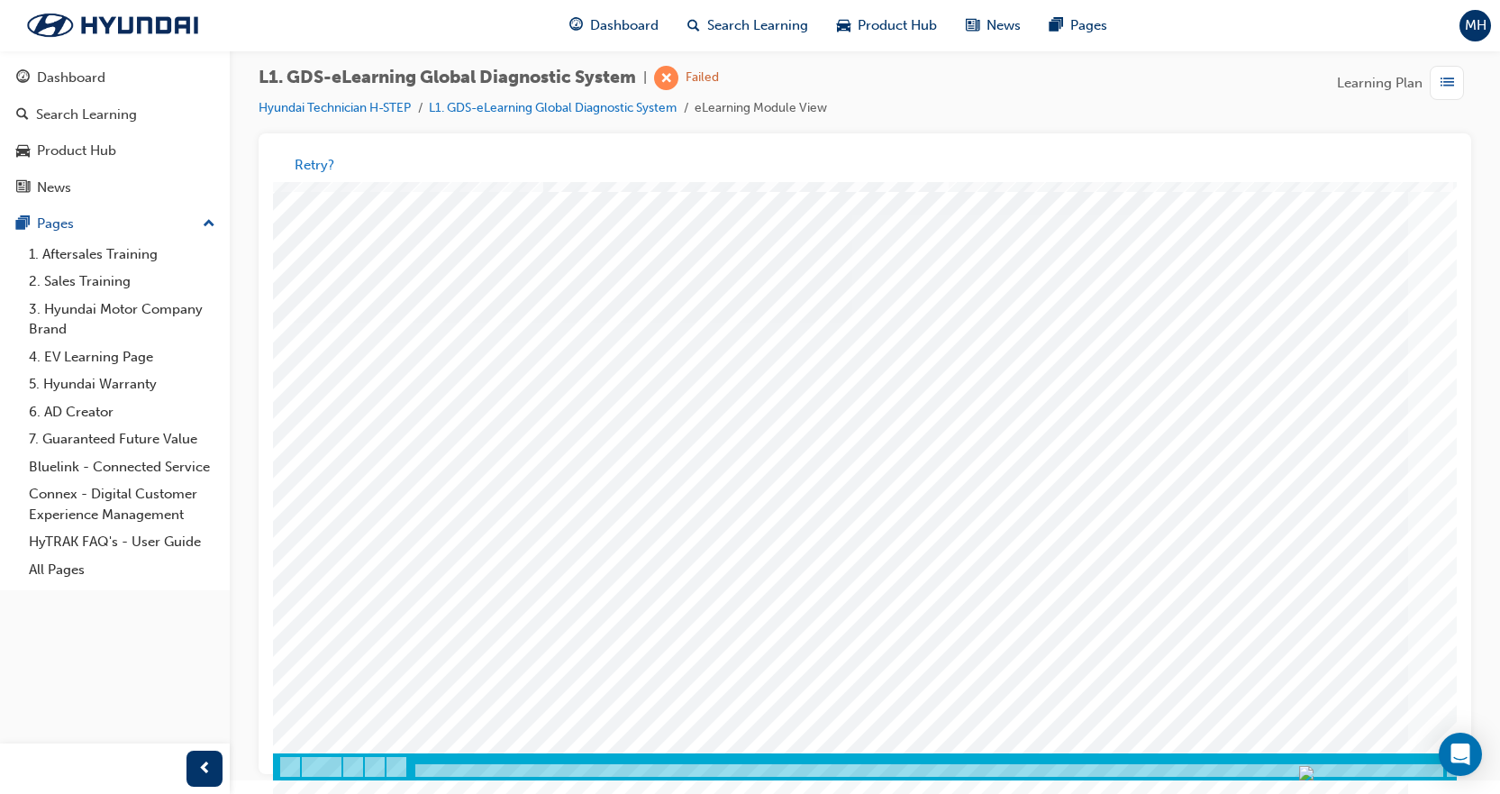
click at [86, 256] on link "1. Aftersales Training" at bounding box center [122, 255] width 201 height 28
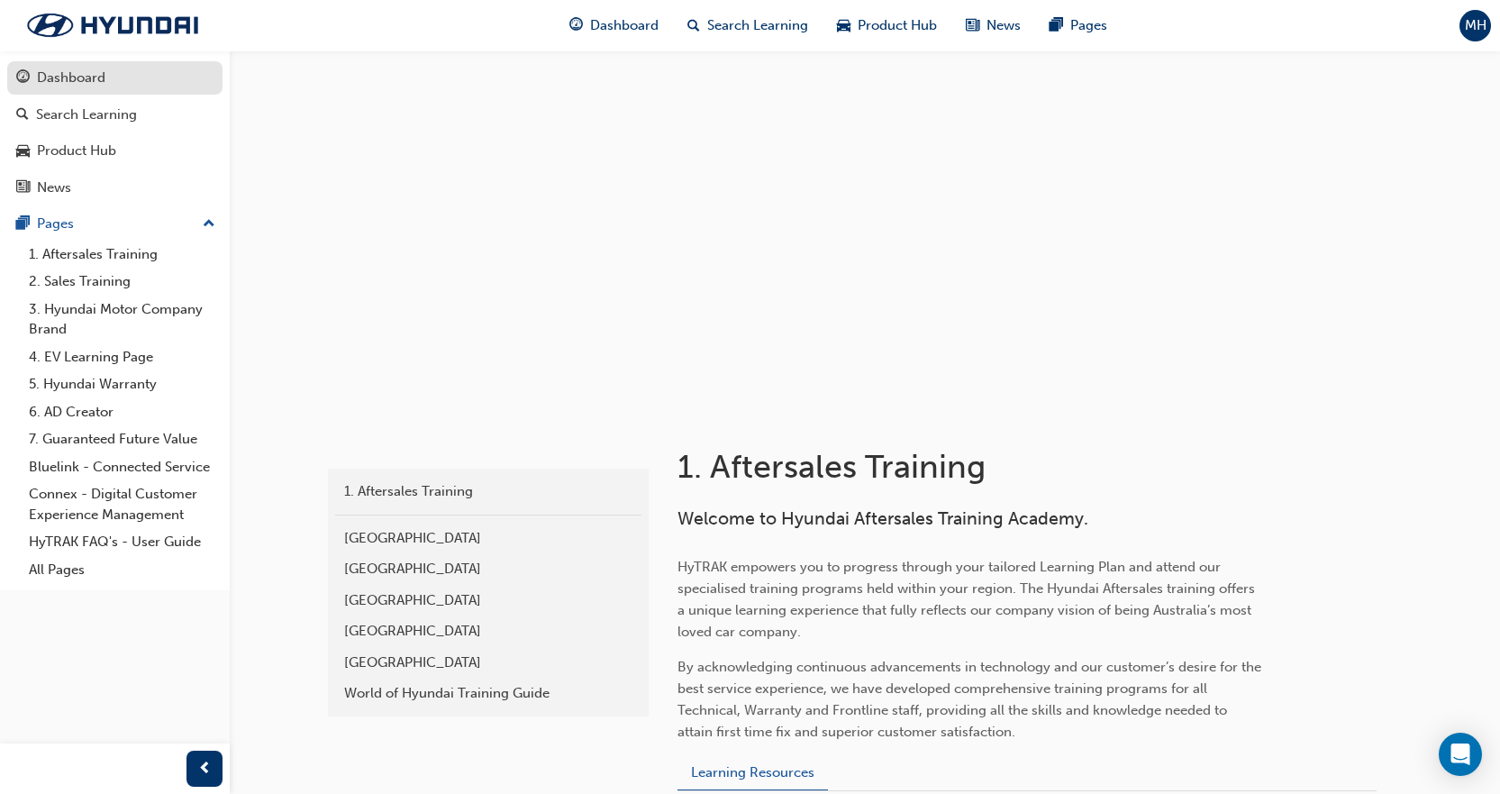
click at [73, 87] on div "Dashboard" at bounding box center [71, 78] width 68 height 21
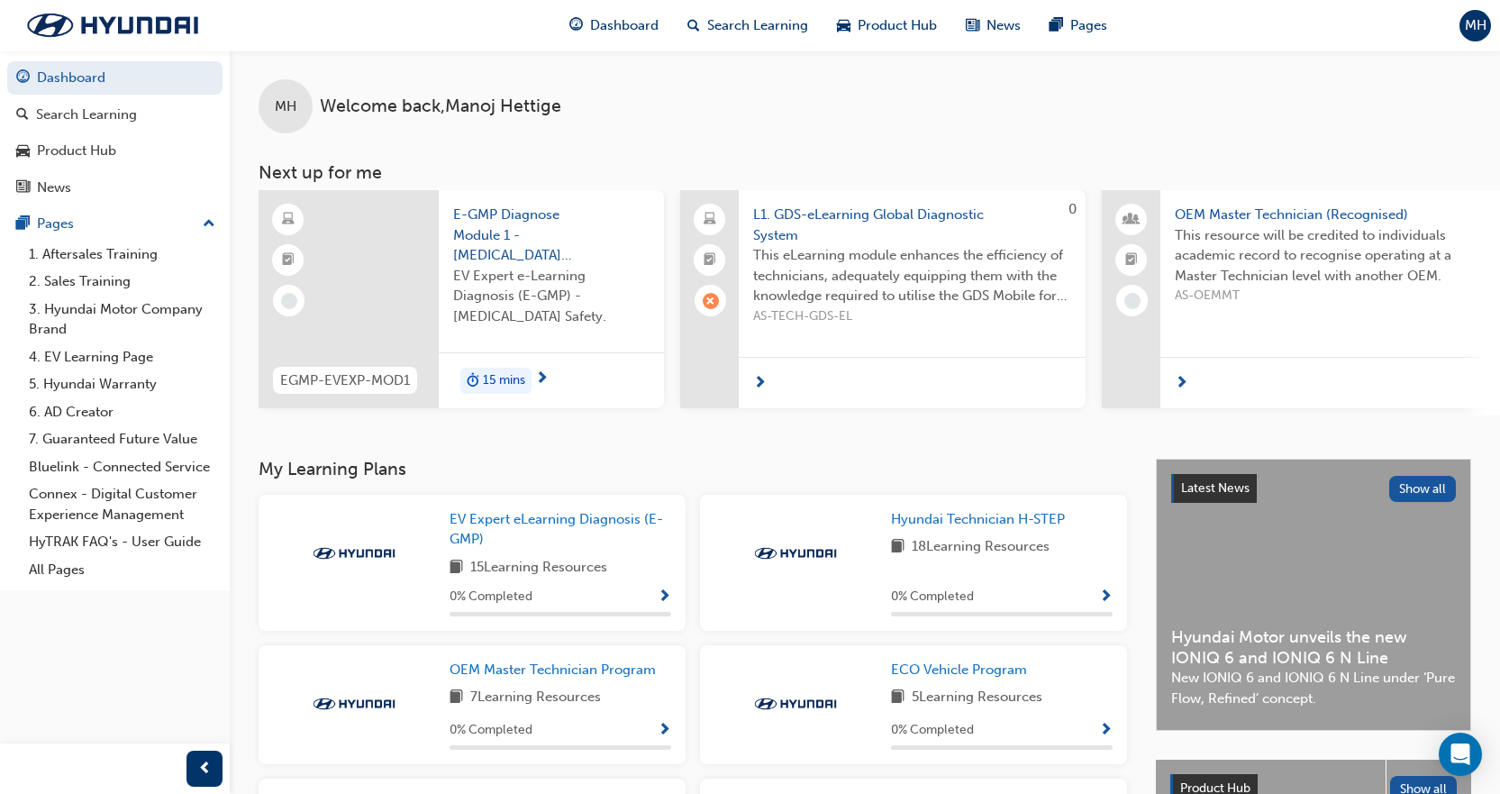
click at [1105, 599] on span "Show Progress" at bounding box center [1106, 597] width 14 height 16
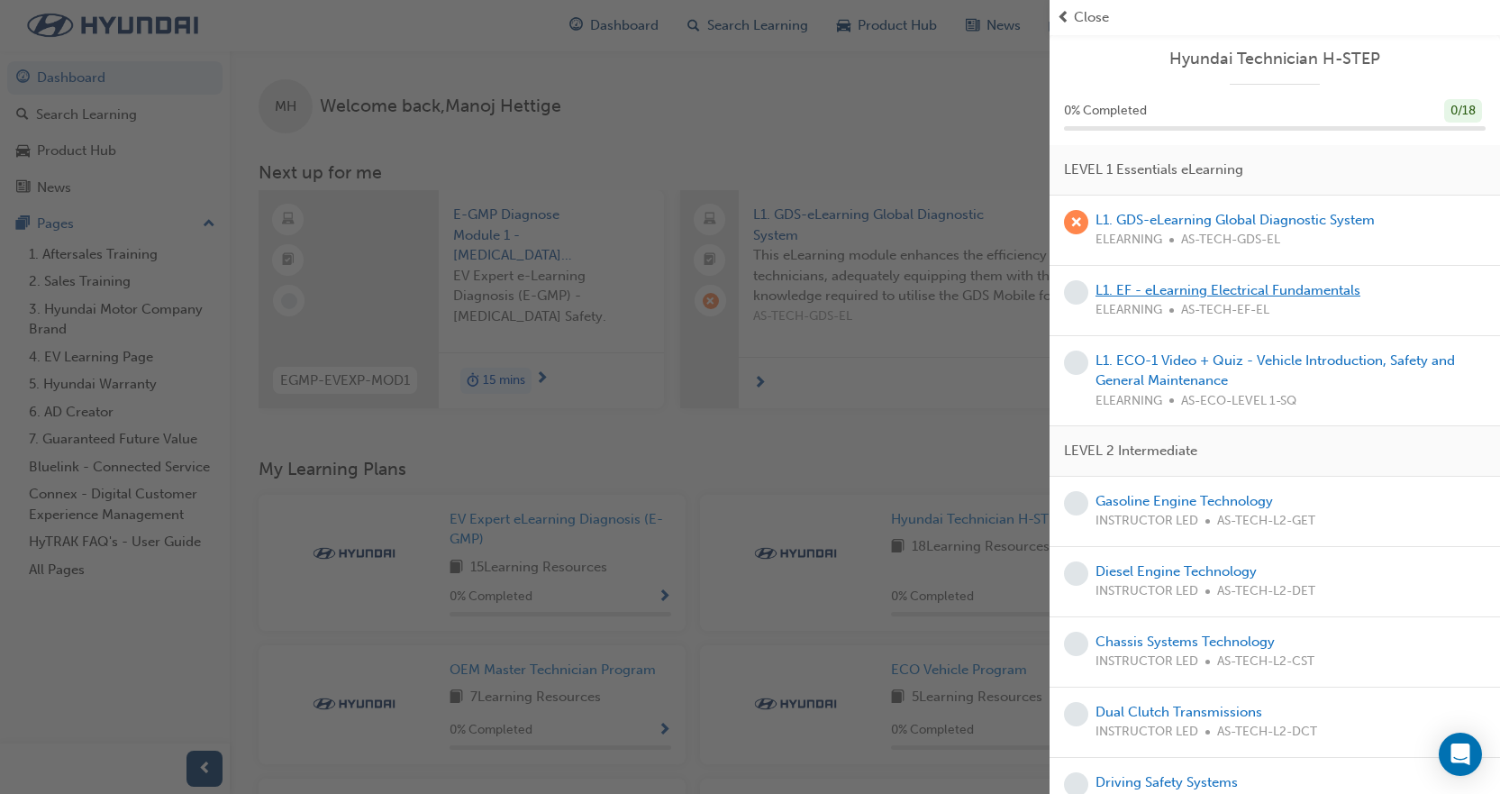
click at [1195, 295] on link "L1. EF - eLearning Electrical Fundamentals" at bounding box center [1228, 290] width 265 height 16
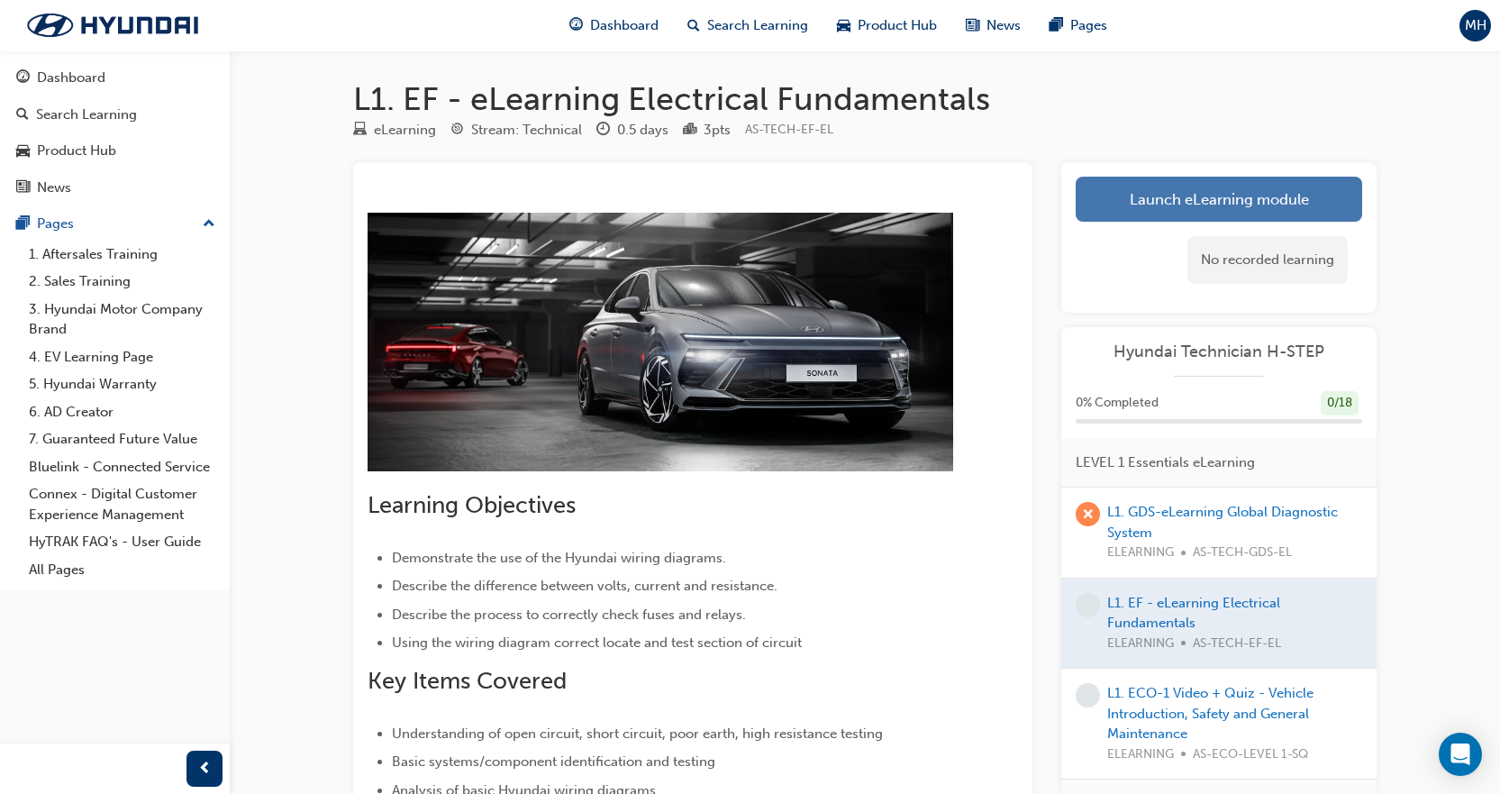
click at [1247, 186] on link "Launch eLearning module" at bounding box center [1219, 199] width 287 height 45
